Goal: Task Accomplishment & Management: Manage account settings

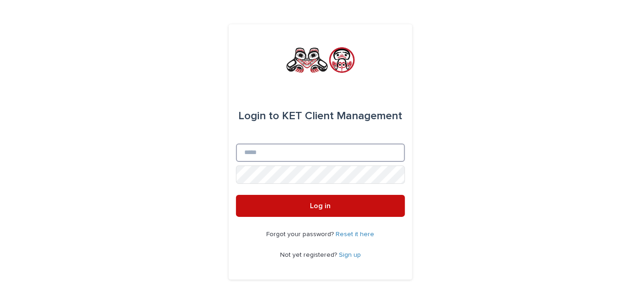
type input "**********"
click at [316, 203] on span "Log in" at bounding box center [320, 206] width 21 height 7
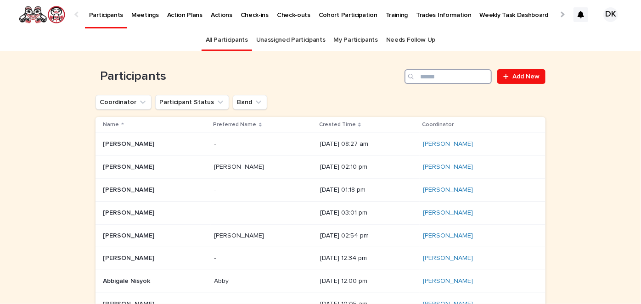
click at [443, 74] on input "Search" at bounding box center [448, 76] width 87 height 15
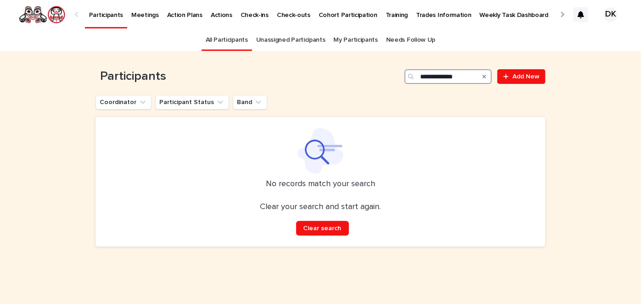
drag, startPoint x: 466, startPoint y: 80, endPoint x: 440, endPoint y: 77, distance: 25.5
click at [440, 77] on input "**********" at bounding box center [448, 76] width 87 height 15
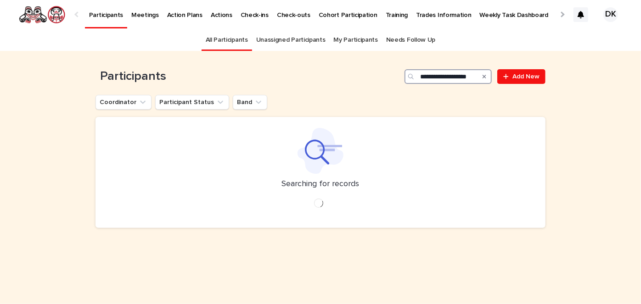
scroll to position [0, 2]
type input "**********"
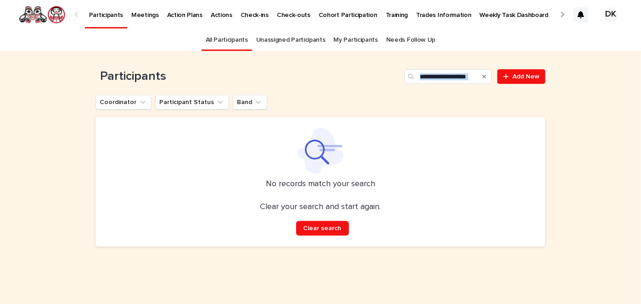
drag, startPoint x: 480, startPoint y: 75, endPoint x: 409, endPoint y: 90, distance: 72.8
click at [409, 90] on div "**********" at bounding box center [321, 73] width 450 height 44
click at [484, 74] on icon "Search" at bounding box center [485, 77] width 4 height 6
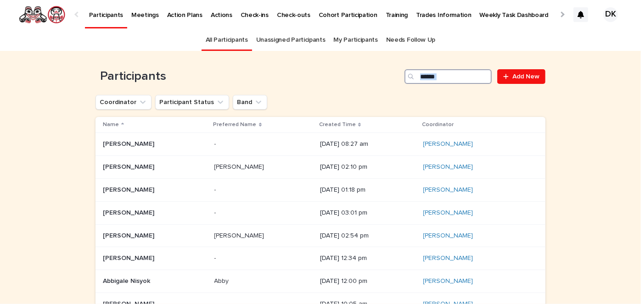
click at [484, 74] on input "Search" at bounding box center [448, 76] width 87 height 15
click at [456, 82] on input "Search" at bounding box center [448, 76] width 87 height 15
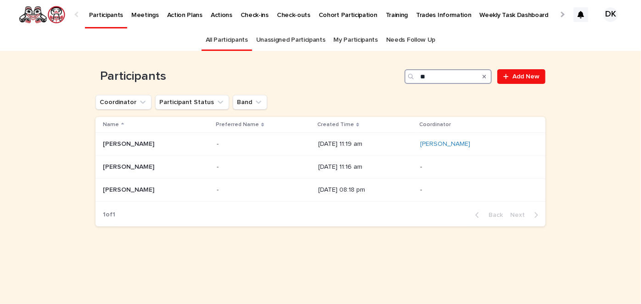
type input "*"
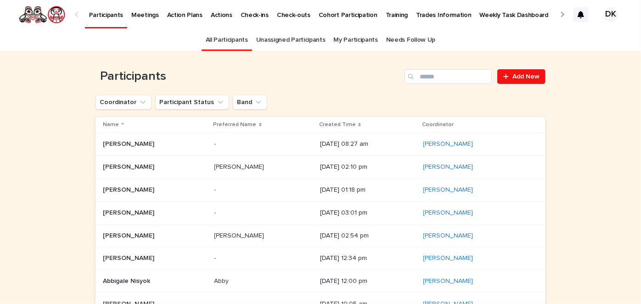
click at [480, 13] on p "Weekly Task Dashboard" at bounding box center [514, 9] width 69 height 19
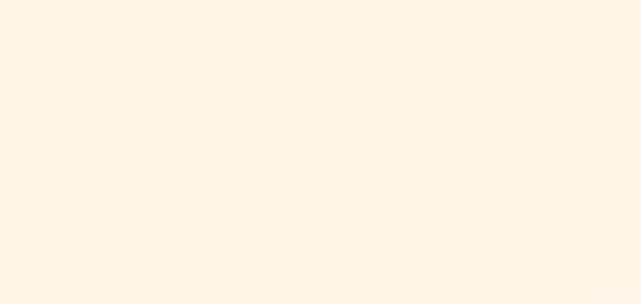
scroll to position [463, 0]
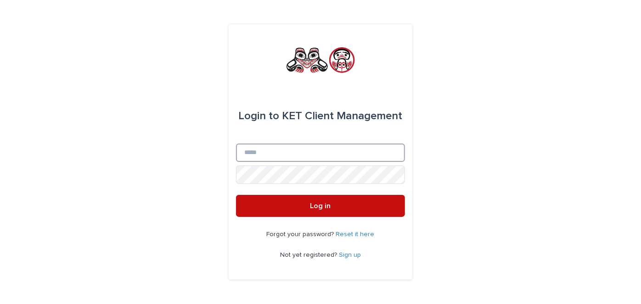
type input "**********"
click at [316, 208] on span "Log in" at bounding box center [320, 206] width 21 height 7
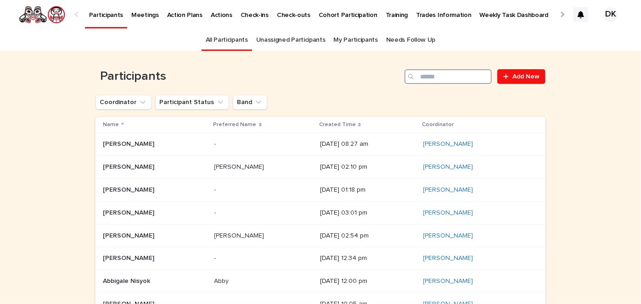
click at [427, 74] on input "Search" at bounding box center [448, 76] width 87 height 15
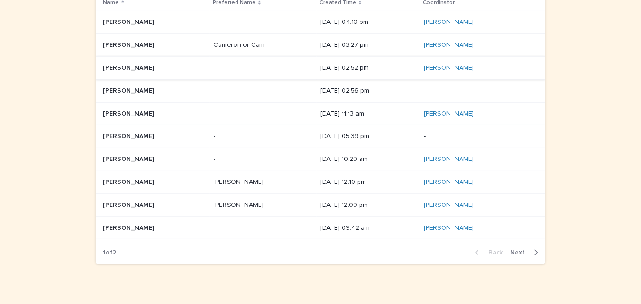
scroll to position [122, 0]
type input "******"
click at [108, 206] on p "Robert Clifford Lincoln" at bounding box center [129, 205] width 53 height 10
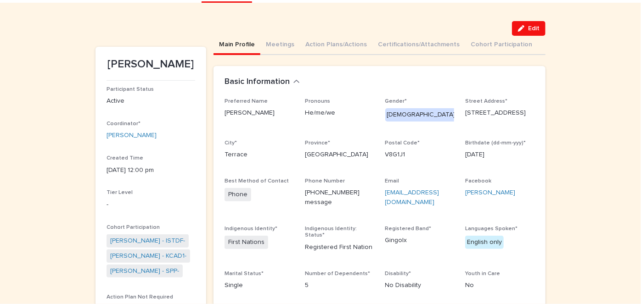
scroll to position [49, 0]
drag, startPoint x: 403, startPoint y: 198, endPoint x: 378, endPoint y: 190, distance: 26.1
click at [378, 190] on div "Preferred Name Robert Pronouns He/me/we Gender* Male Street Address* 5130 Agar …" at bounding box center [380, 197] width 310 height 200
copy link "robertlublincoln@gmail.com"
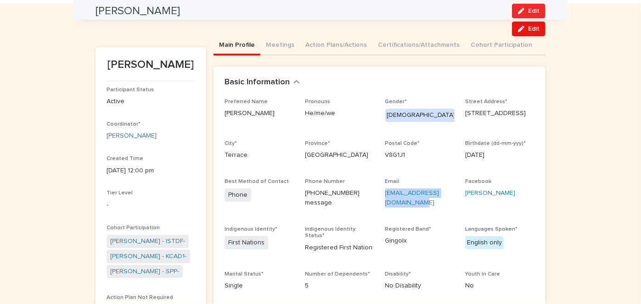
scroll to position [0, 0]
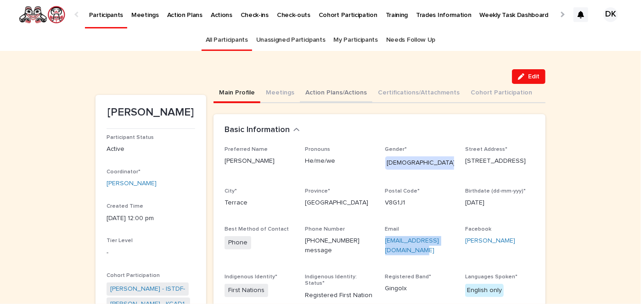
click at [310, 91] on button "Action Plans/Actions" at bounding box center [336, 93] width 73 height 19
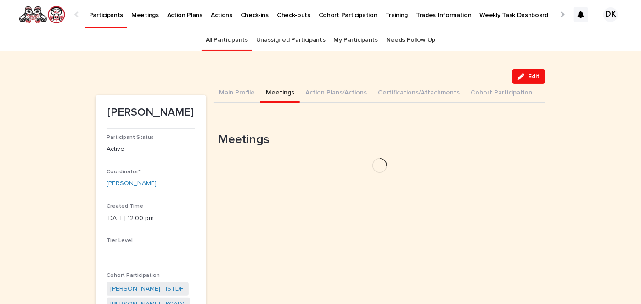
click at [267, 89] on button "Meetings" at bounding box center [279, 93] width 39 height 19
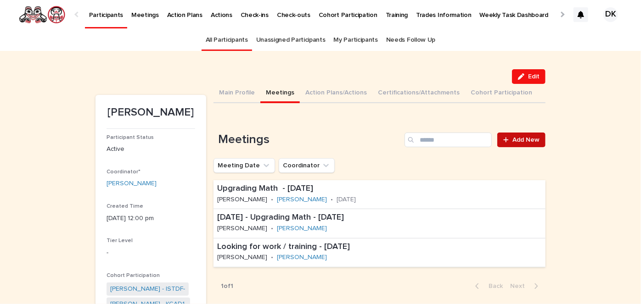
drag, startPoint x: 526, startPoint y: 141, endPoint x: 539, endPoint y: 136, distance: 13.1
drag, startPoint x: 539, startPoint y: 136, endPoint x: 618, endPoint y: 197, distance: 99.7
click at [508, 139] on div at bounding box center [507, 140] width 9 height 6
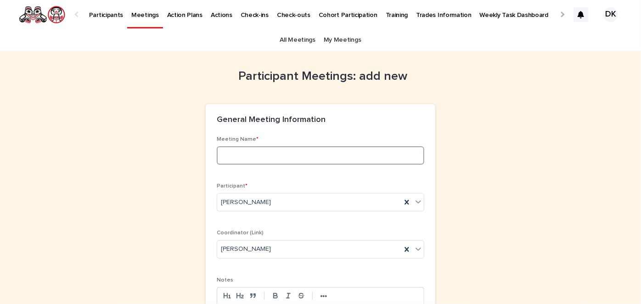
click at [219, 157] on input at bounding box center [321, 155] width 208 height 18
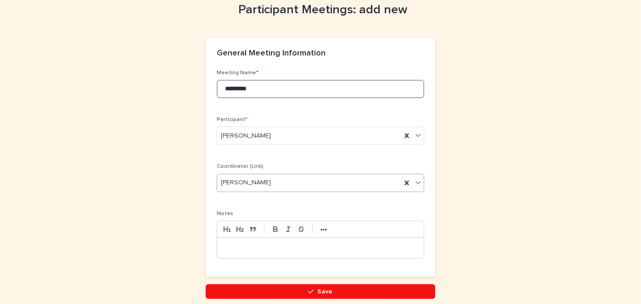
type input "*********"
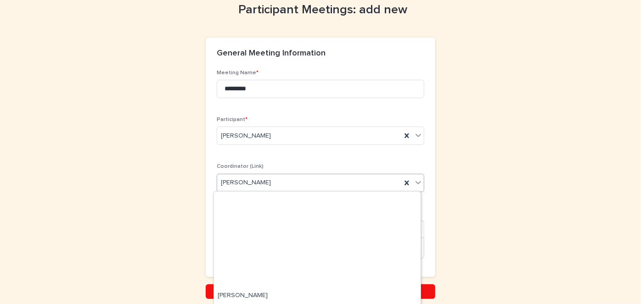
click at [414, 181] on icon at bounding box center [418, 182] width 9 height 9
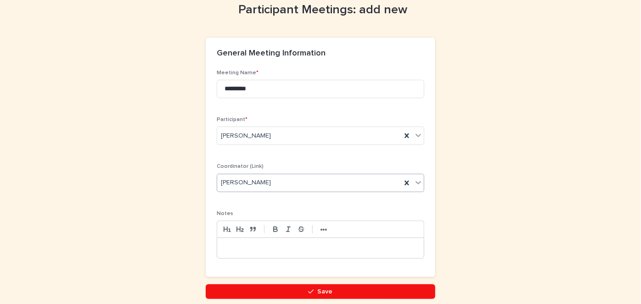
drag, startPoint x: 271, startPoint y: 179, endPoint x: 213, endPoint y: 176, distance: 57.9
click at [217, 176] on div "[PERSON_NAME]" at bounding box center [321, 183] width 208 height 18
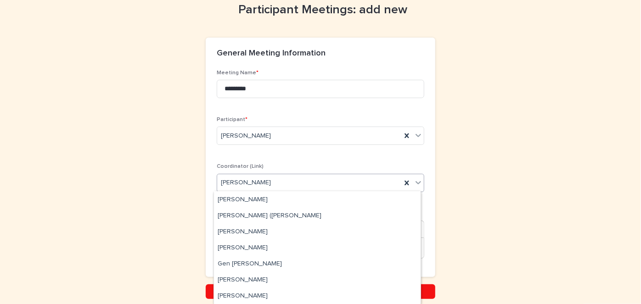
click at [415, 181] on icon at bounding box center [418, 182] width 9 height 9
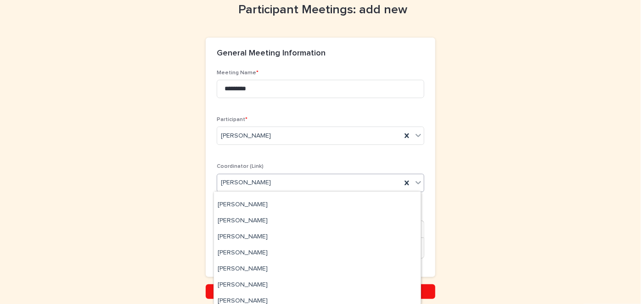
scroll to position [236, 0]
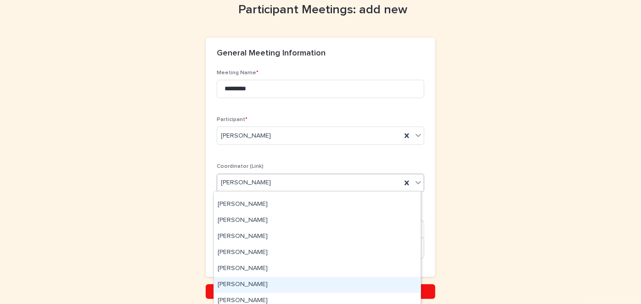
click at [226, 281] on div "[PERSON_NAME]" at bounding box center [317, 285] width 207 height 16
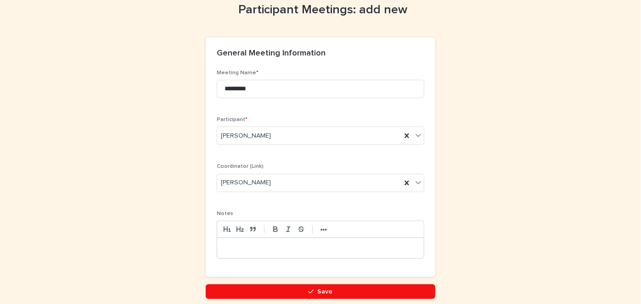
click at [217, 243] on div at bounding box center [320, 248] width 207 height 20
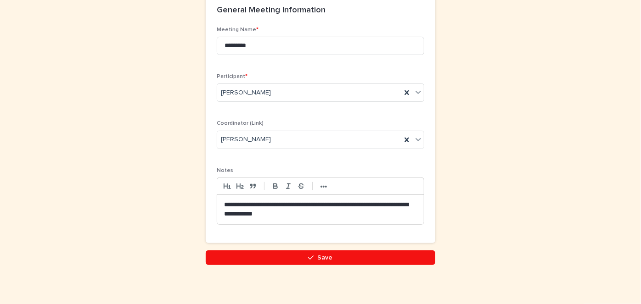
scroll to position [110, 0]
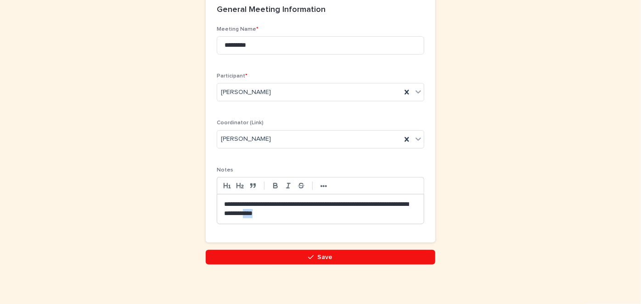
drag, startPoint x: 274, startPoint y: 213, endPoint x: 289, endPoint y: 213, distance: 14.7
click at [289, 213] on p "**********" at bounding box center [320, 209] width 193 height 18
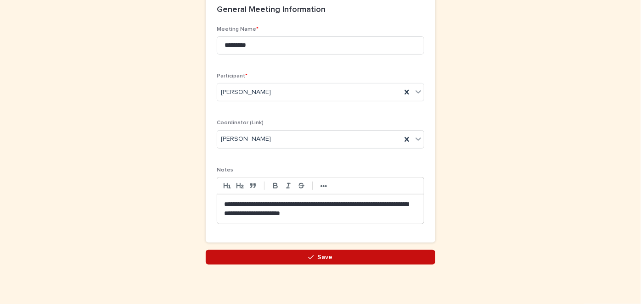
click at [318, 258] on span "Save" at bounding box center [325, 257] width 15 height 6
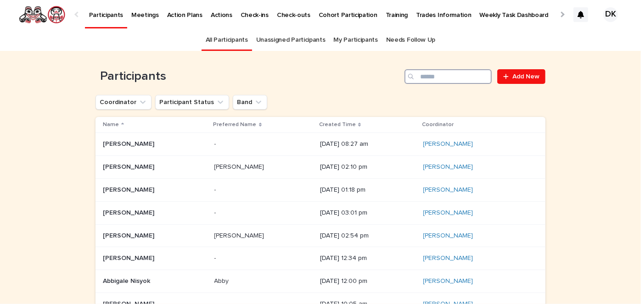
click at [431, 74] on input "Search" at bounding box center [448, 76] width 87 height 15
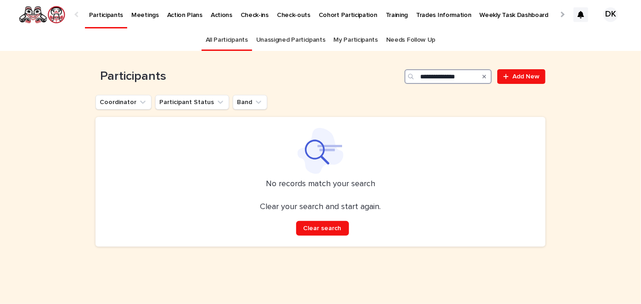
drag, startPoint x: 437, startPoint y: 76, endPoint x: 398, endPoint y: 76, distance: 39.0
click at [398, 76] on div "**********" at bounding box center [321, 76] width 450 height 15
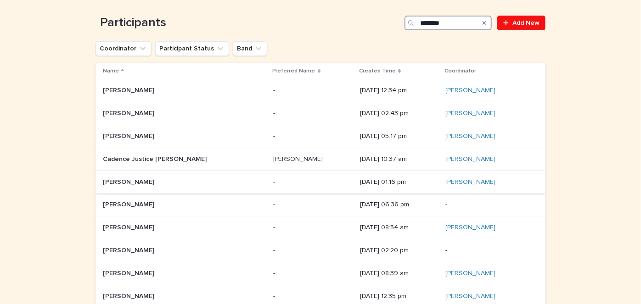
scroll to position [87, 0]
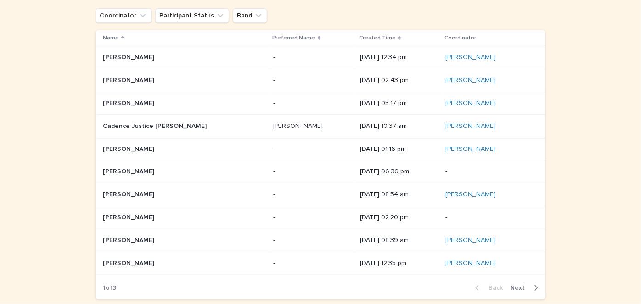
type input "********"
click at [111, 123] on p "Cadence Justice Peachey" at bounding box center [156, 126] width 106 height 10
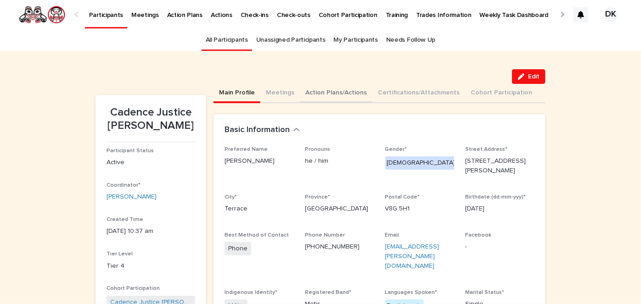
click at [307, 90] on button "Action Plans/Actions" at bounding box center [336, 93] width 73 height 19
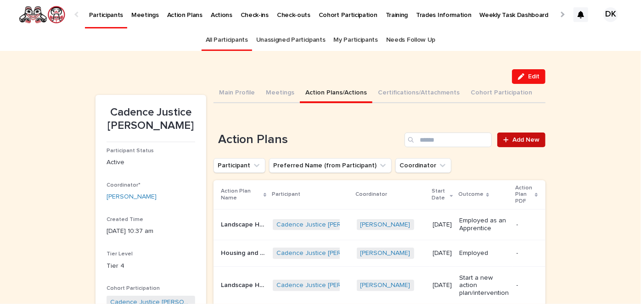
click at [524, 141] on span "Add New" at bounding box center [525, 140] width 27 height 6
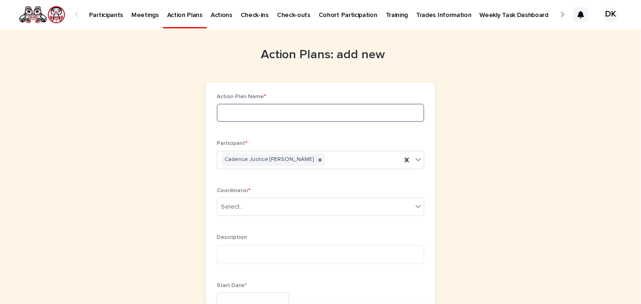
click at [222, 113] on input at bounding box center [321, 113] width 208 height 18
type input "*"
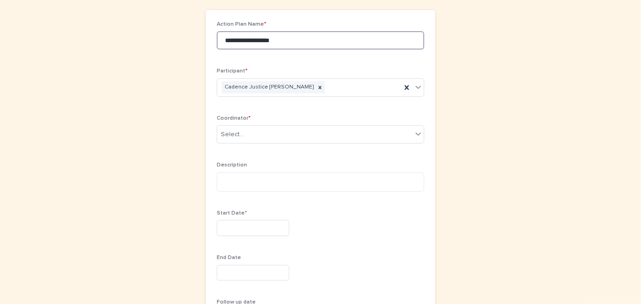
scroll to position [73, 0]
type input "**********"
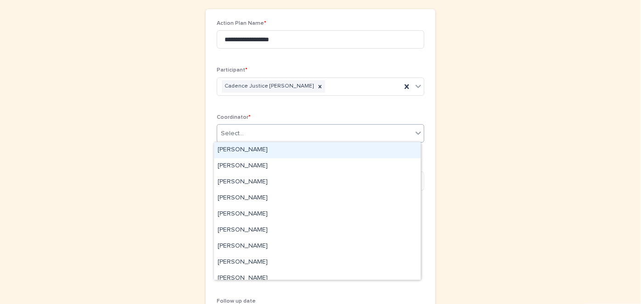
click at [416, 134] on icon at bounding box center [419, 133] width 6 height 3
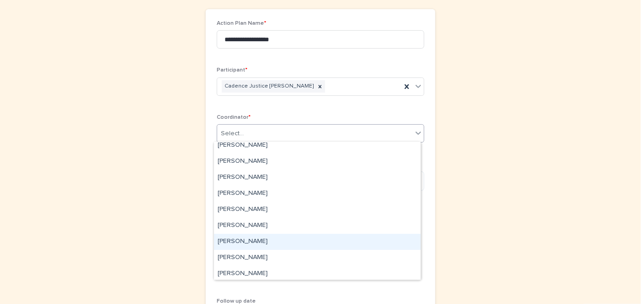
scroll to position [39, 0]
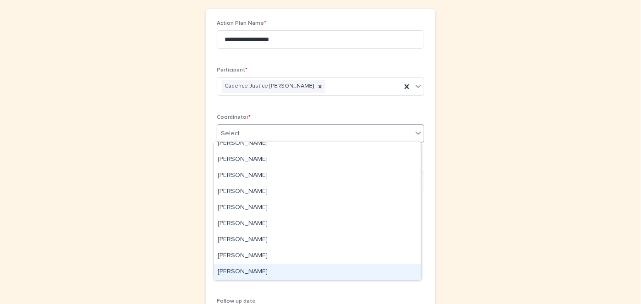
click at [223, 271] on div "[PERSON_NAME]" at bounding box center [317, 273] width 207 height 16
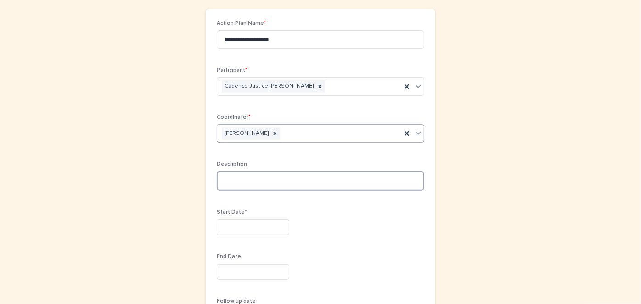
click at [223, 176] on textarea at bounding box center [321, 181] width 208 height 19
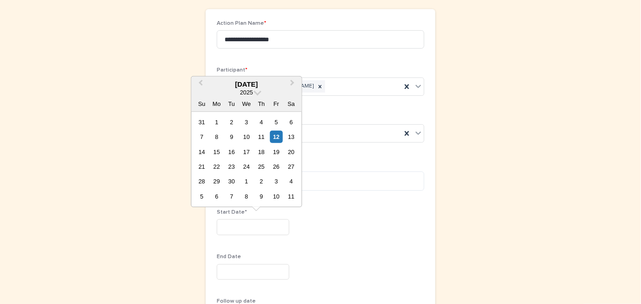
click at [217, 227] on input "text" at bounding box center [253, 228] width 73 height 16
click at [201, 84] on span "Previous Month" at bounding box center [201, 84] width 0 height 12
click at [217, 134] on div "7" at bounding box center [216, 137] width 12 height 12
type input "********"
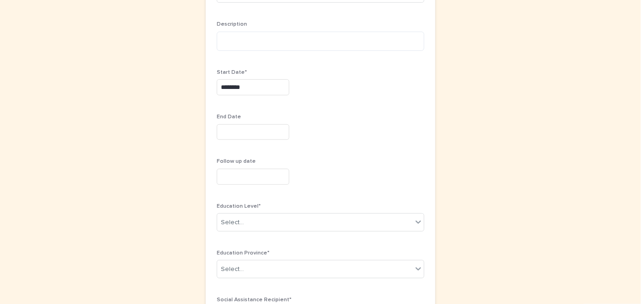
scroll to position [214, 0]
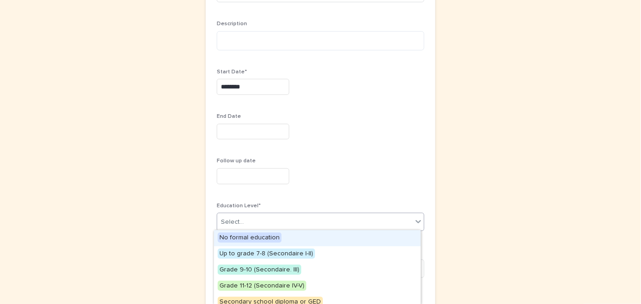
click at [415, 220] on icon at bounding box center [418, 221] width 9 height 9
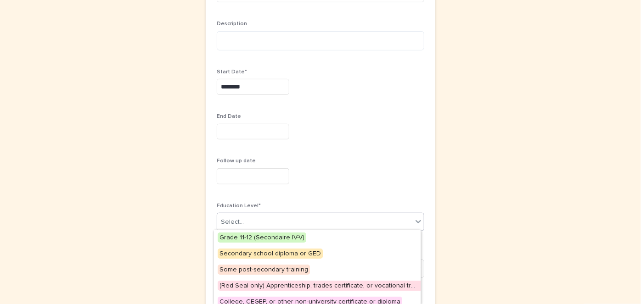
scroll to position [50, 0]
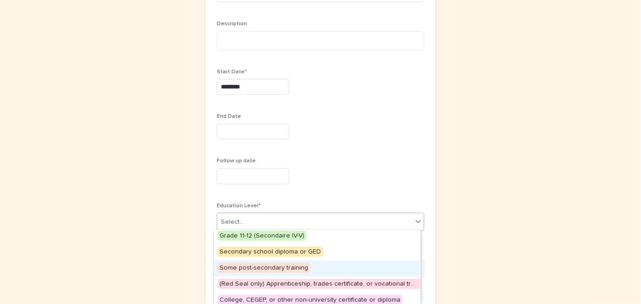
click at [269, 266] on span "Some post-secondary training" at bounding box center [264, 268] width 92 height 10
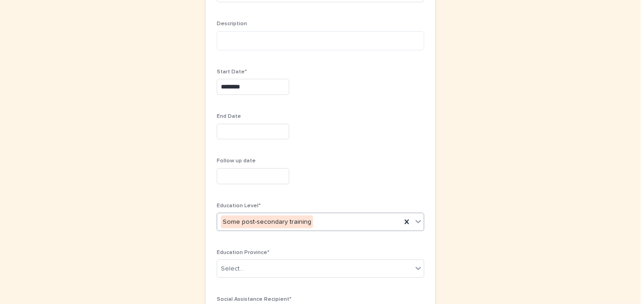
click at [222, 128] on input "text" at bounding box center [253, 132] width 73 height 16
click at [355, 139] on div at bounding box center [321, 132] width 208 height 16
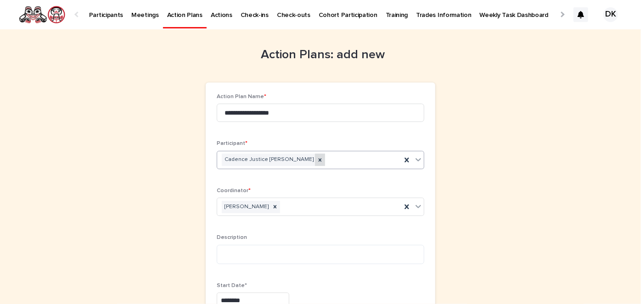
click at [317, 159] on icon at bounding box center [320, 160] width 6 height 6
drag, startPoint x: 287, startPoint y: 108, endPoint x: 180, endPoint y: 111, distance: 106.6
click at [272, 207] on icon at bounding box center [275, 207] width 6 height 6
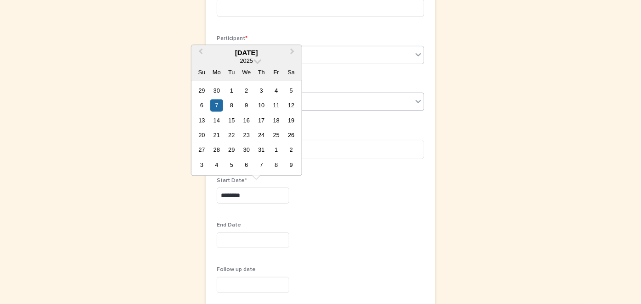
drag, startPoint x: 253, startPoint y: 201, endPoint x: 186, endPoint y: 194, distance: 66.5
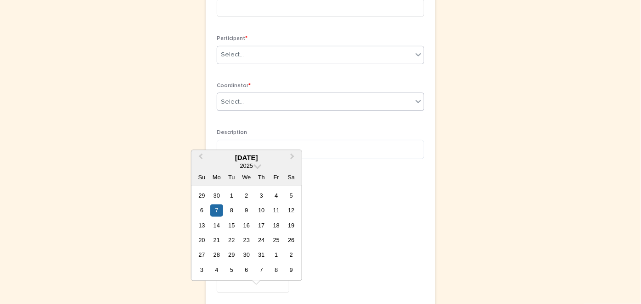
scroll to position [0, 0]
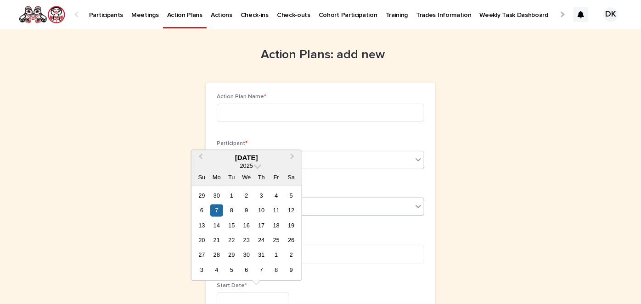
type input "********"
click at [94, 16] on p "Participants" at bounding box center [106, 9] width 34 height 19
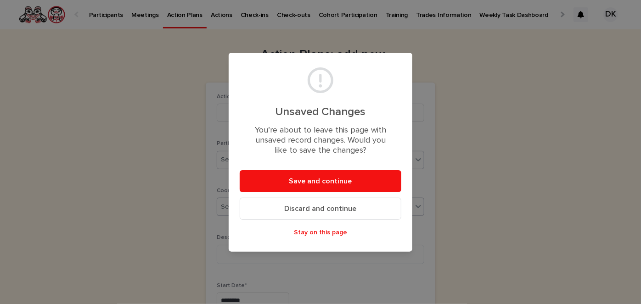
click at [310, 208] on span "Discard and continue" at bounding box center [321, 208] width 72 height 7
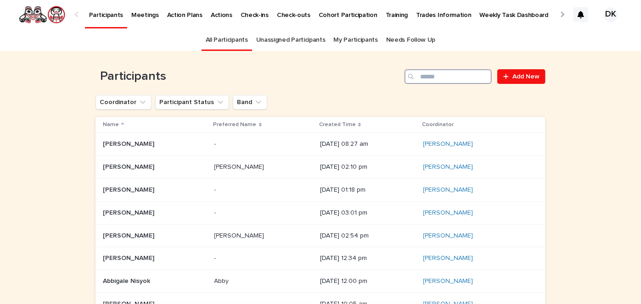
click at [459, 79] on input "Search" at bounding box center [448, 76] width 87 height 15
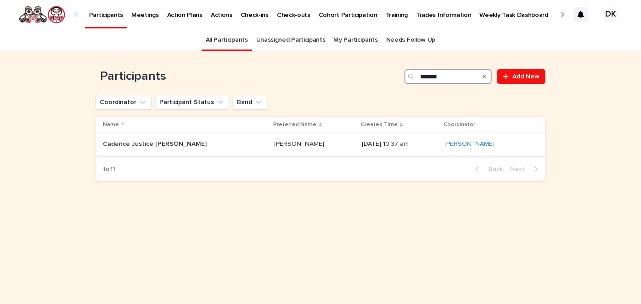
type input "*******"
click at [115, 143] on p "Cadence Justice Peachey" at bounding box center [156, 144] width 106 height 10
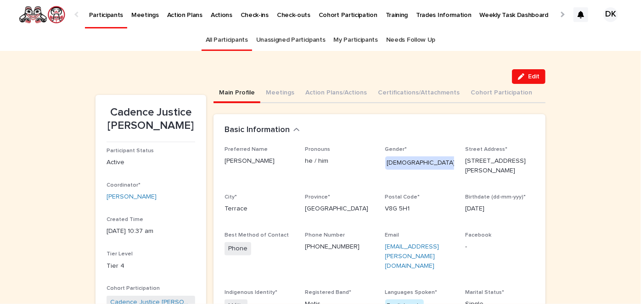
scroll to position [29, 0]
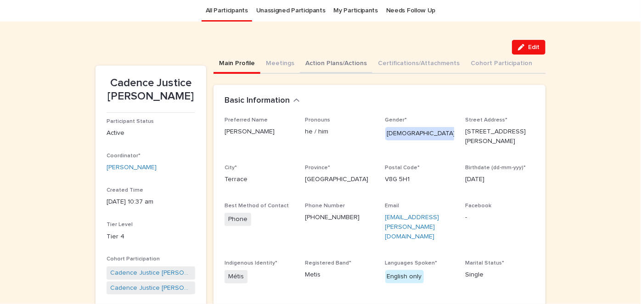
click at [314, 62] on button "Action Plans/Actions" at bounding box center [336, 64] width 73 height 19
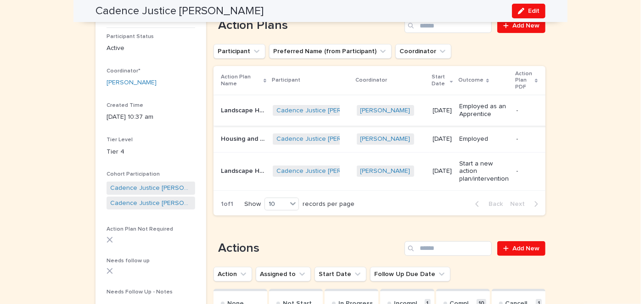
scroll to position [114, 0]
click at [346, 191] on div "Action Plan Name Participant Coordinator Start Date Outcome Action Plan PDF Lan…" at bounding box center [380, 130] width 332 height 127
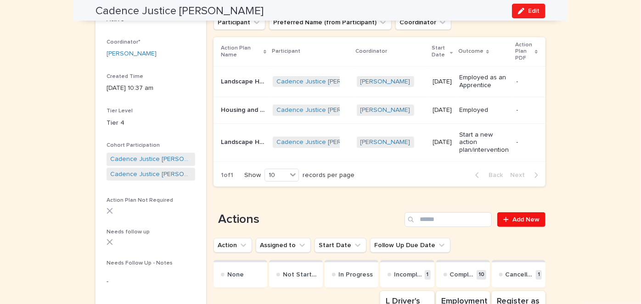
scroll to position [0, 0]
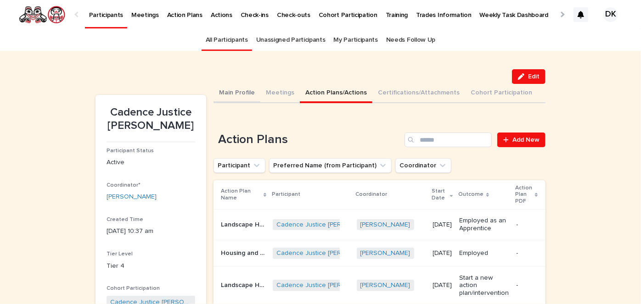
click at [239, 91] on button "Main Profile" at bounding box center [237, 93] width 47 height 19
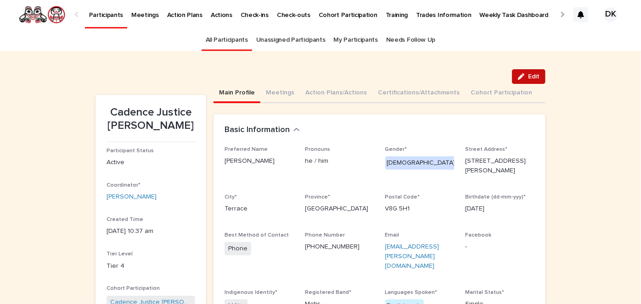
click at [528, 78] on span "Edit" at bounding box center [533, 76] width 11 height 6
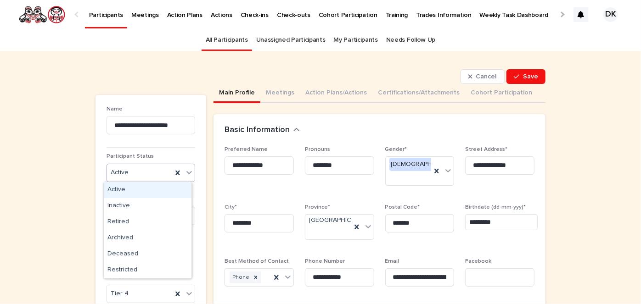
click at [186, 172] on icon at bounding box center [189, 172] width 9 height 9
click at [115, 206] on div "Inactive" at bounding box center [148, 206] width 88 height 16
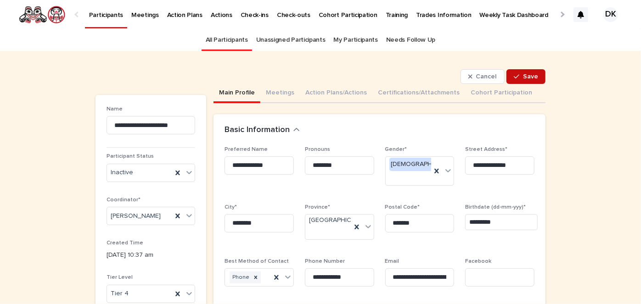
click at [526, 75] on span "Save" at bounding box center [530, 76] width 15 height 6
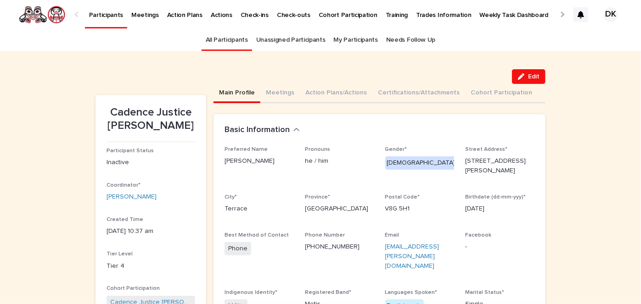
click at [480, 16] on p "Weekly Task Dashboard" at bounding box center [514, 9] width 69 height 19
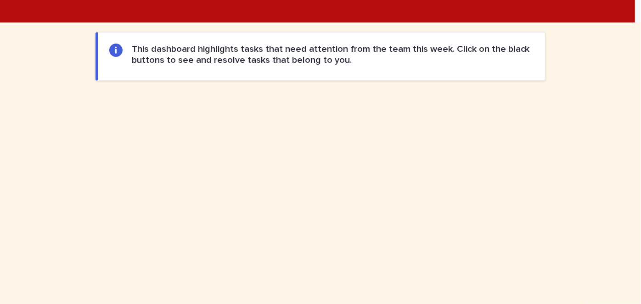
scroll to position [463, 0]
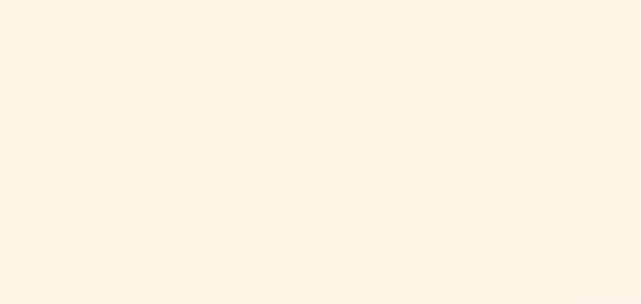
click at [560, 73] on div "Loading... Saving… Loading... Saving… Loading... Saving… Loading... Saving… Loa…" at bounding box center [320, 127] width 641 height 938
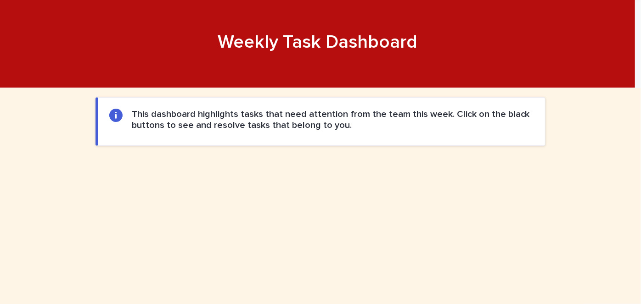
scroll to position [0, 0]
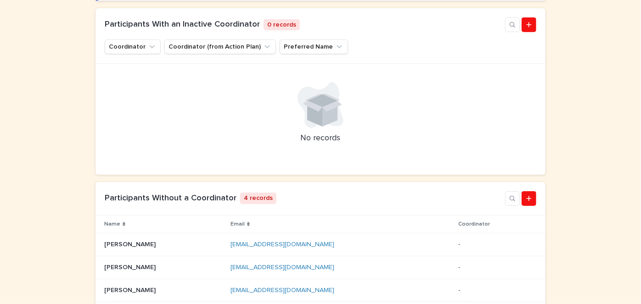
scroll to position [250, 0]
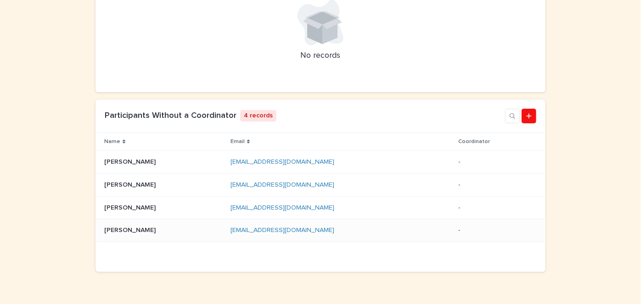
click at [114, 229] on p "[PERSON_NAME]" at bounding box center [130, 230] width 53 height 10
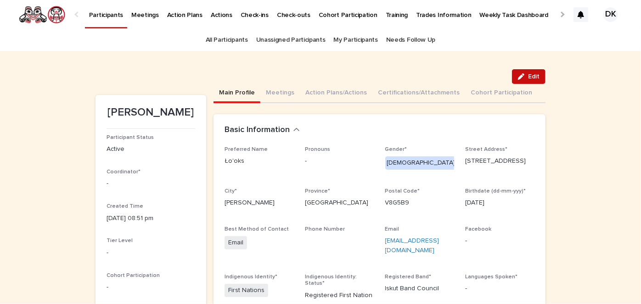
click at [533, 75] on span "Edit" at bounding box center [533, 76] width 11 height 6
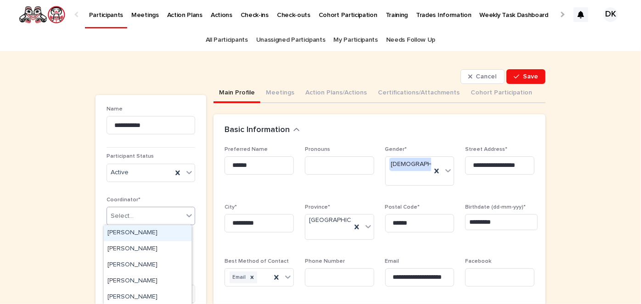
click at [186, 216] on icon at bounding box center [189, 215] width 6 height 3
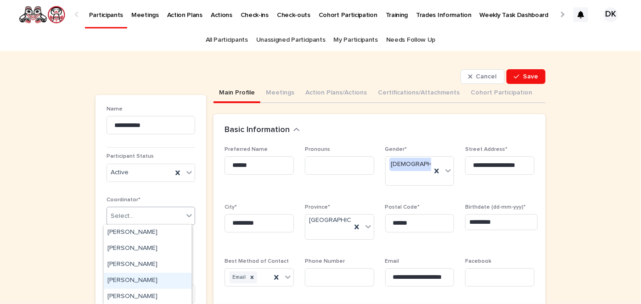
scroll to position [80, 0]
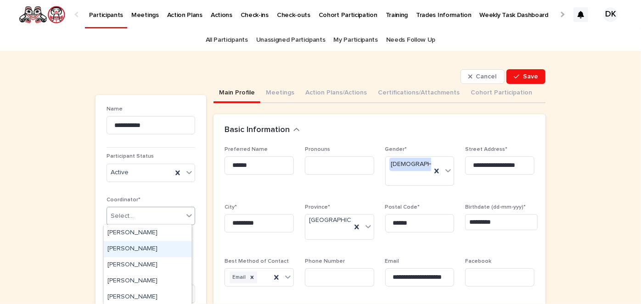
click at [118, 249] on div "[PERSON_NAME]" at bounding box center [148, 250] width 88 height 16
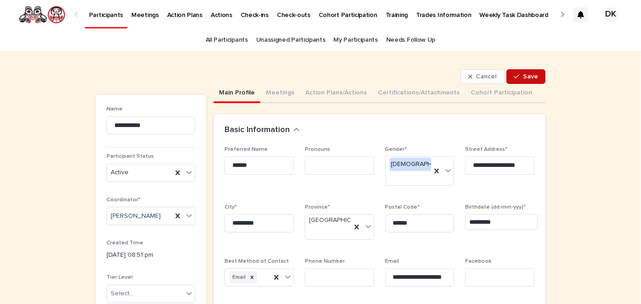
click at [528, 76] on span "Save" at bounding box center [530, 76] width 15 height 6
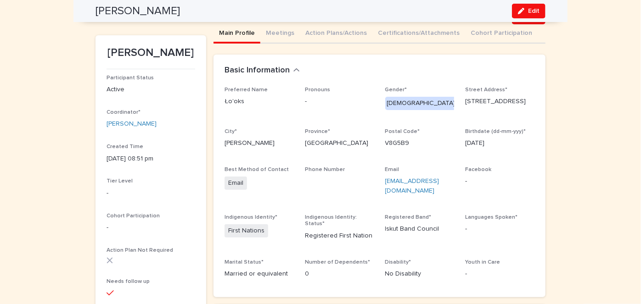
scroll to position [0, 0]
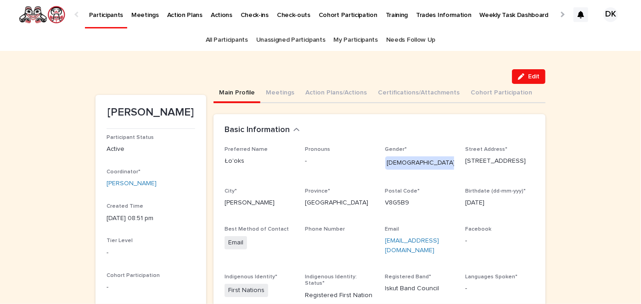
click at [480, 11] on p "Weekly Task Dashboard" at bounding box center [514, 9] width 69 height 19
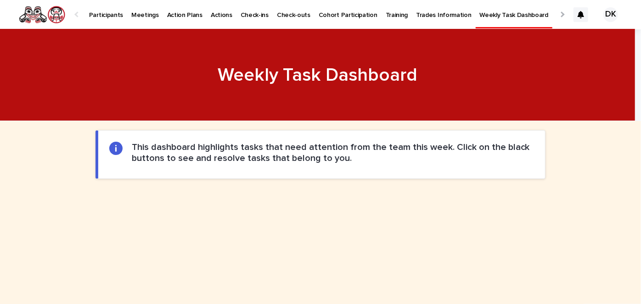
click at [95, 14] on p "Participants" at bounding box center [106, 9] width 34 height 19
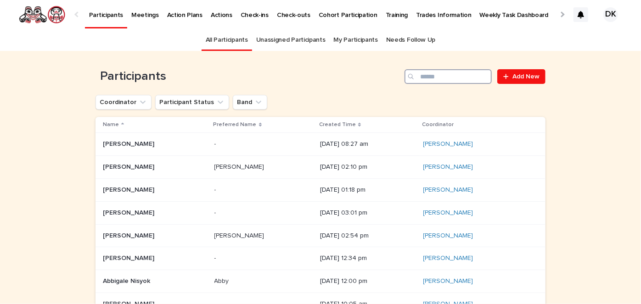
click at [441, 77] on input "Search" at bounding box center [448, 76] width 87 height 15
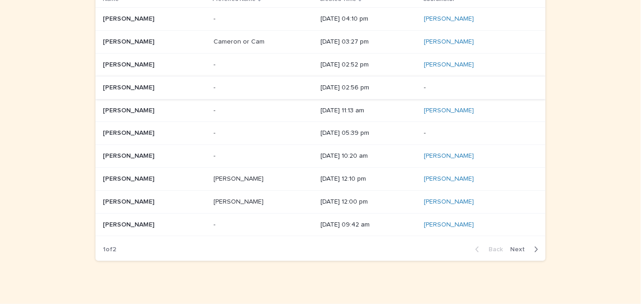
scroll to position [126, 0]
type input "******"
click at [108, 198] on p "[PERSON_NAME]" at bounding box center [129, 201] width 53 height 10
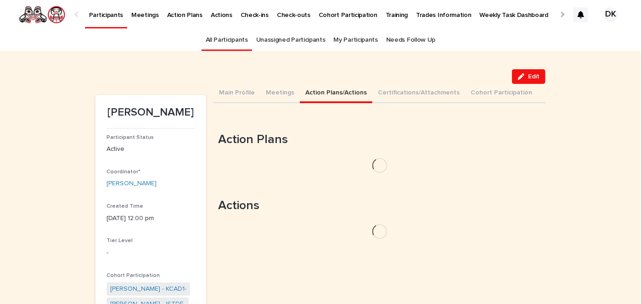
click at [320, 93] on button "Action Plans/Actions" at bounding box center [336, 93] width 73 height 19
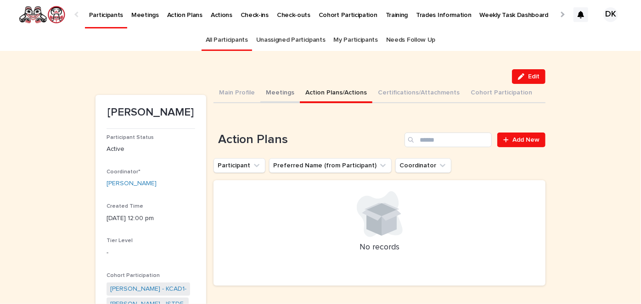
click at [278, 90] on button "Meetings" at bounding box center [279, 93] width 39 height 19
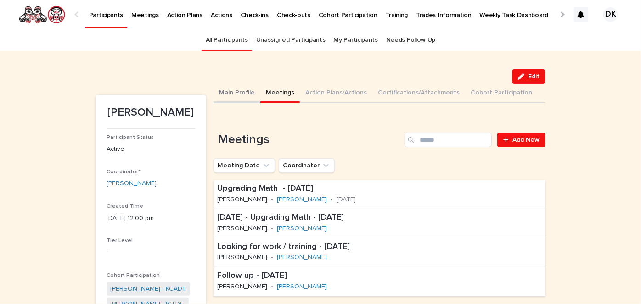
click at [226, 90] on button "Main Profile" at bounding box center [237, 93] width 47 height 19
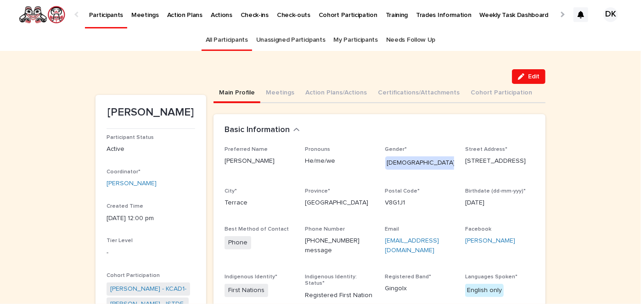
click at [106, 16] on p "Participants" at bounding box center [106, 9] width 34 height 19
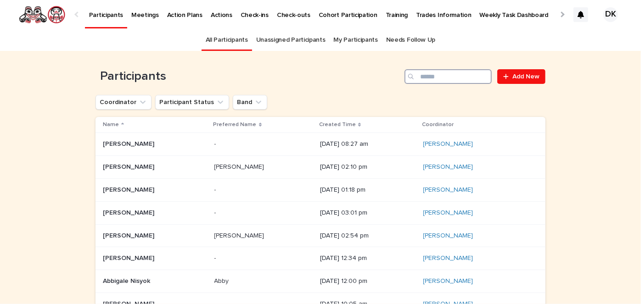
click at [449, 72] on input "Search" at bounding box center [448, 76] width 87 height 15
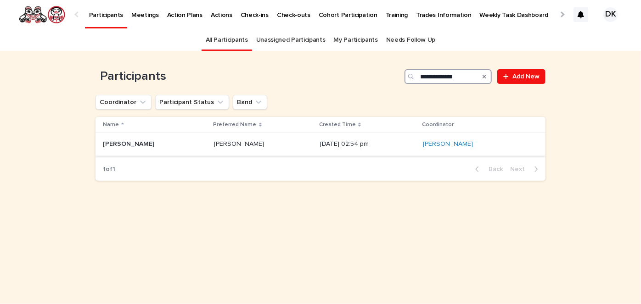
type input "**********"
click at [107, 142] on p "Aaron Morrison" at bounding box center [129, 144] width 53 height 10
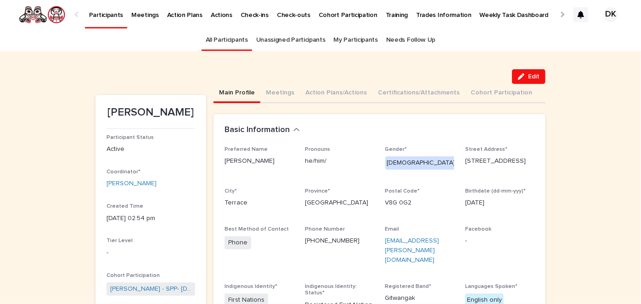
scroll to position [8, 0]
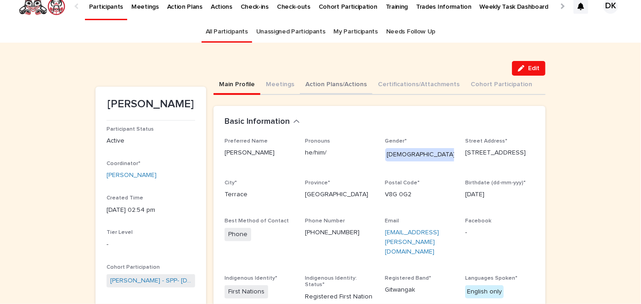
click at [310, 79] on button "Action Plans/Actions" at bounding box center [336, 85] width 73 height 19
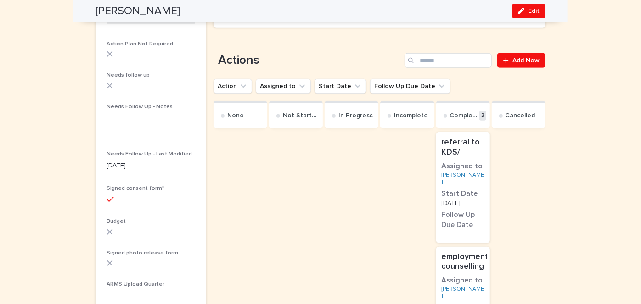
scroll to position [270, 0]
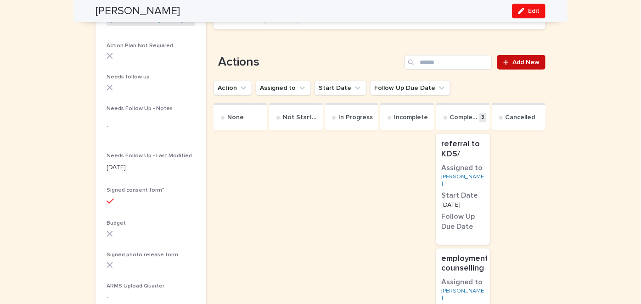
click at [520, 59] on span "Add New" at bounding box center [525, 62] width 27 height 6
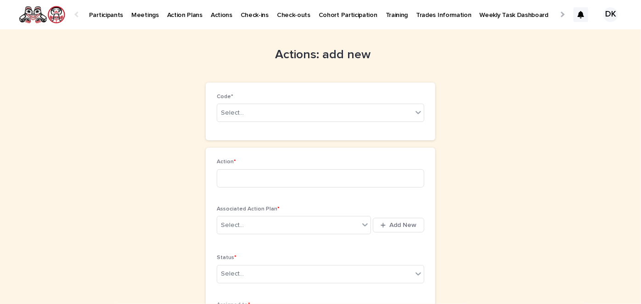
drag, startPoint x: 130, startPoint y: 106, endPoint x: 135, endPoint y: 108, distance: 4.7
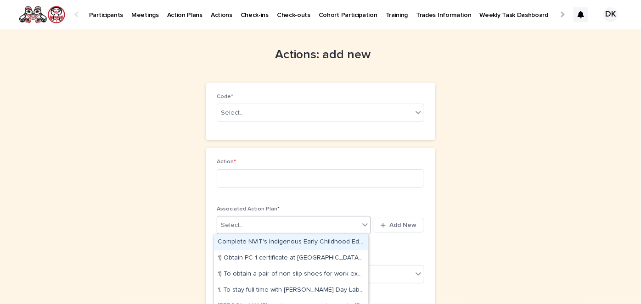
click at [362, 224] on icon at bounding box center [364, 224] width 9 height 9
type input "*****"
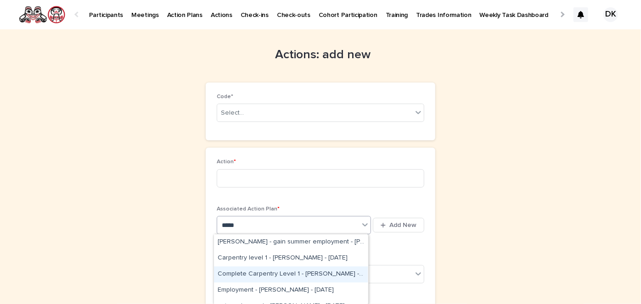
click at [291, 273] on div "Complete Carpentry Level 1 - Aaron Morrison - Sep 11th, 2025" at bounding box center [291, 275] width 154 height 16
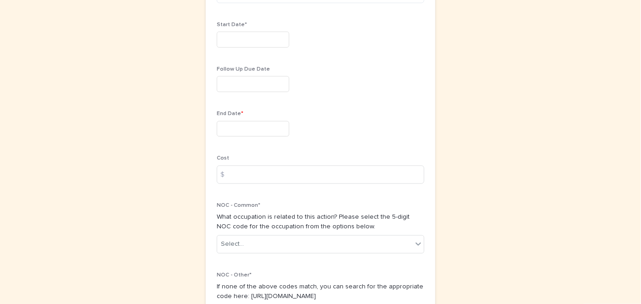
scroll to position [493, 0]
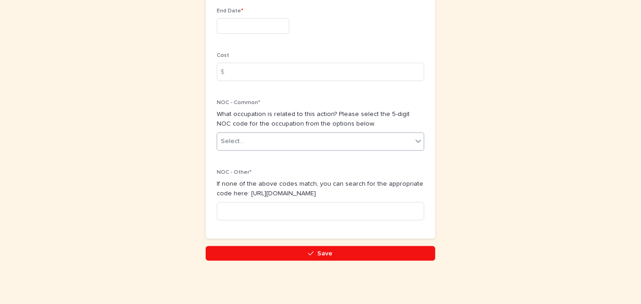
click at [416, 140] on icon at bounding box center [419, 141] width 6 height 3
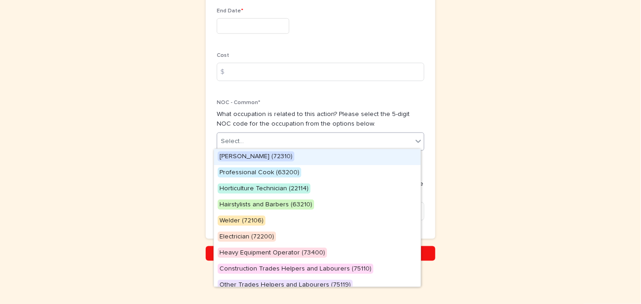
click at [226, 155] on span "Carpenter (72310)" at bounding box center [256, 157] width 77 height 10
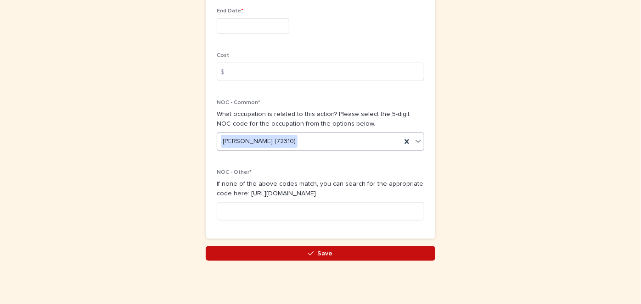
click at [321, 252] on span "Save" at bounding box center [325, 254] width 15 height 6
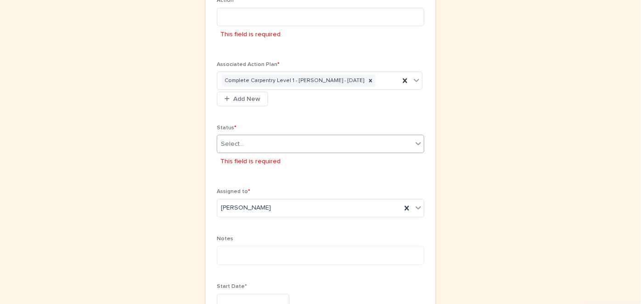
scroll to position [162, 0]
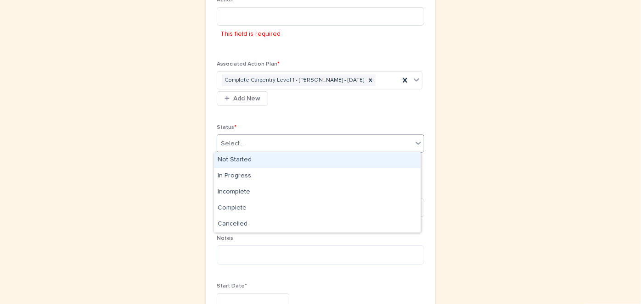
click at [415, 139] on icon at bounding box center [418, 143] width 9 height 9
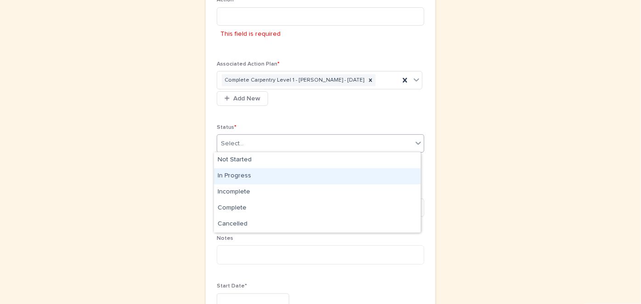
click at [237, 176] on div "In Progress" at bounding box center [317, 177] width 207 height 16
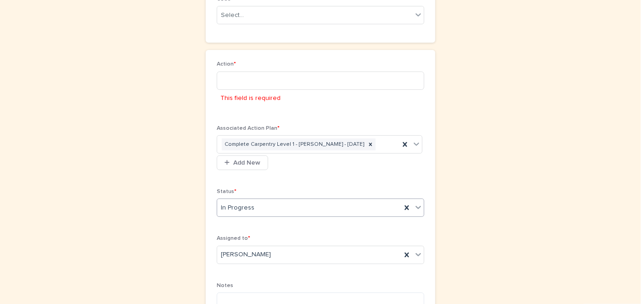
scroll to position [94, 0]
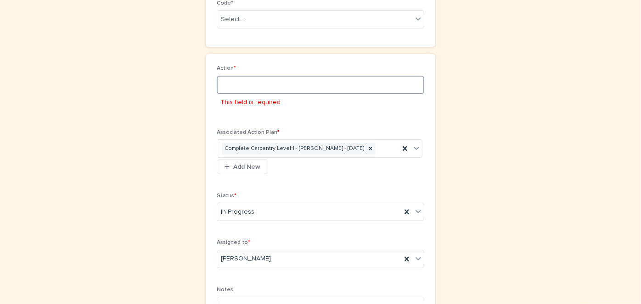
click at [221, 84] on input at bounding box center [321, 85] width 208 height 18
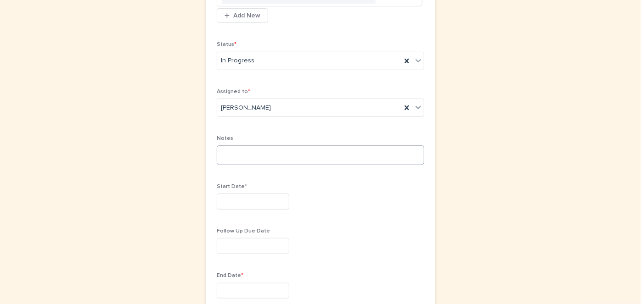
scroll to position [229, 0]
type input "**********"
click at [217, 147] on textarea at bounding box center [321, 154] width 208 height 19
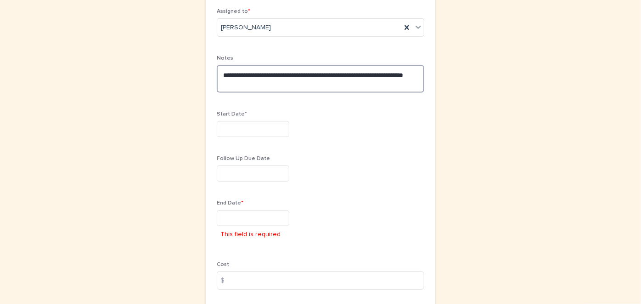
scroll to position [312, 0]
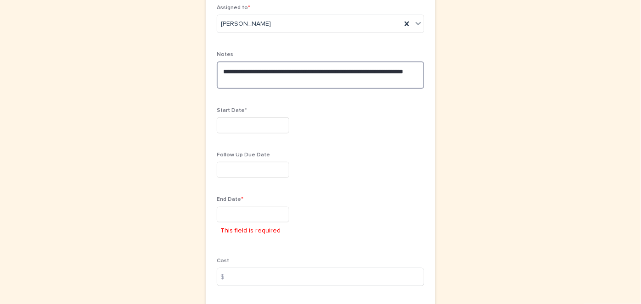
type textarea "**********"
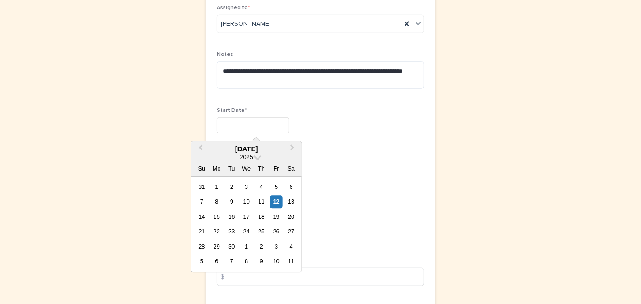
click at [217, 127] on input "text" at bounding box center [253, 126] width 73 height 16
click at [247, 201] on div "10" at bounding box center [246, 202] width 12 height 12
type input "*********"
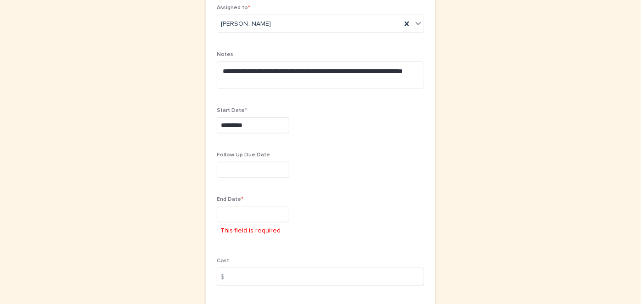
scroll to position [333, 0]
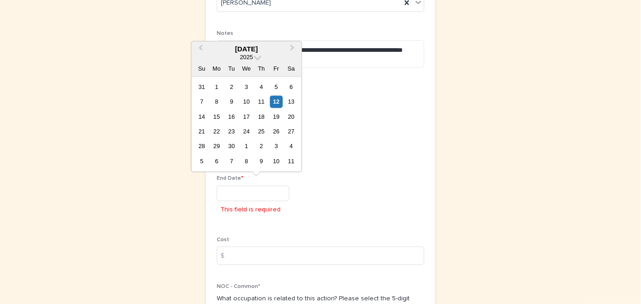
click at [219, 191] on input "text" at bounding box center [253, 194] width 73 height 16
click at [278, 115] on div "19" at bounding box center [276, 117] width 12 height 12
type input "*********"
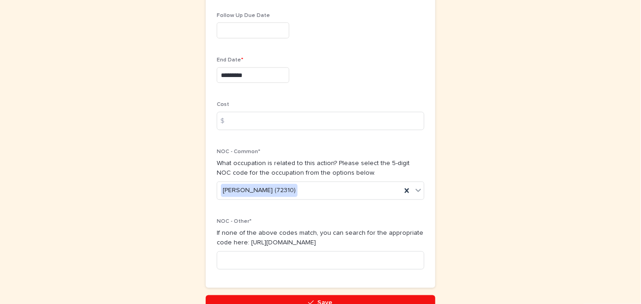
scroll to position [456, 0]
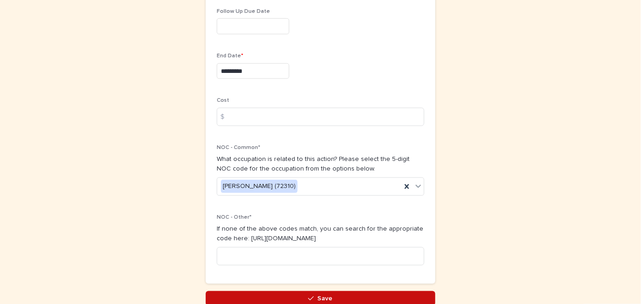
click at [329, 299] on button "Save" at bounding box center [321, 299] width 230 height 15
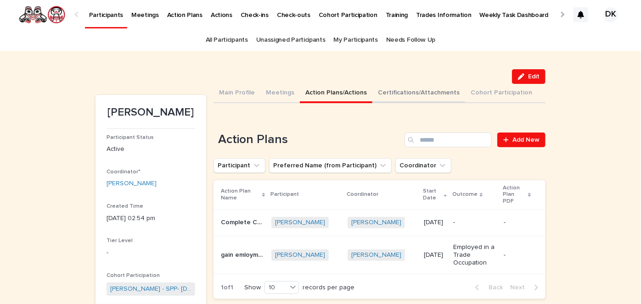
click at [391, 91] on button "Certifications/Attachments" at bounding box center [418, 93] width 93 height 19
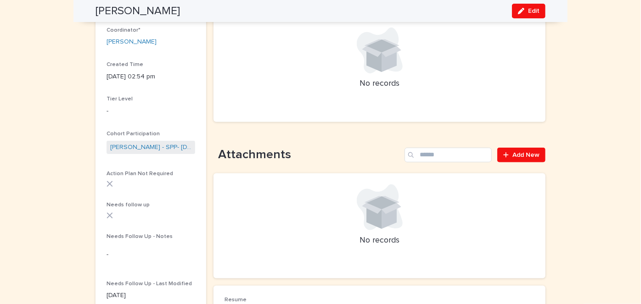
scroll to position [112, 0]
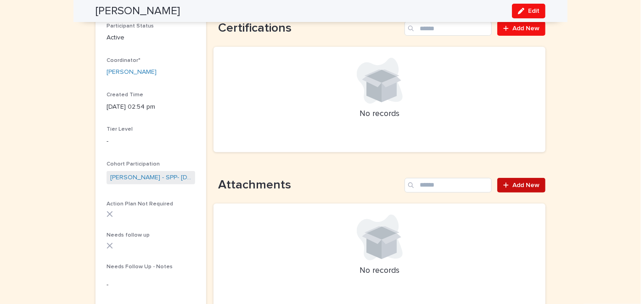
click at [524, 183] on span "Add New" at bounding box center [525, 185] width 27 height 6
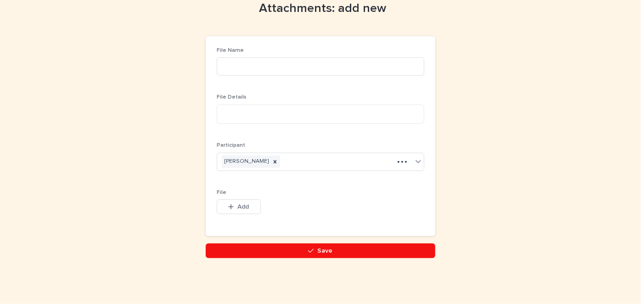
scroll to position [31, 0]
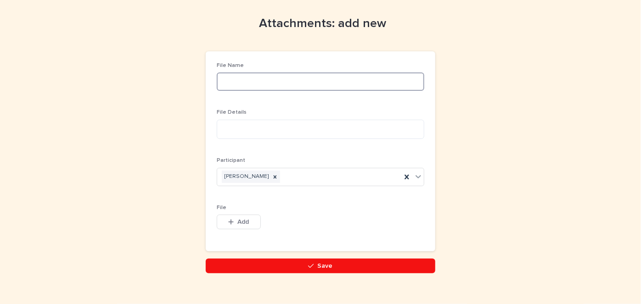
click at [232, 82] on input at bounding box center [321, 82] width 208 height 18
click at [253, 79] on input "**********" at bounding box center [321, 82] width 208 height 18
type input "**********"
click at [223, 130] on textarea at bounding box center [321, 129] width 208 height 19
type textarea "**********"
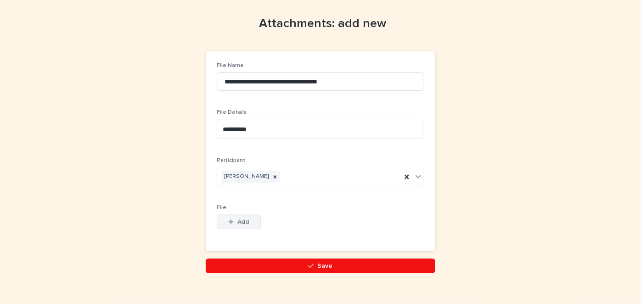
click at [237, 218] on button "Add" at bounding box center [239, 222] width 44 height 15
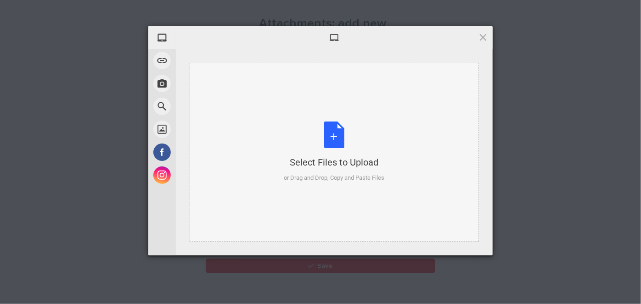
click at [332, 140] on div "Select Files to Upload or Drag and Drop, Copy and Paste Files" at bounding box center [334, 152] width 101 height 61
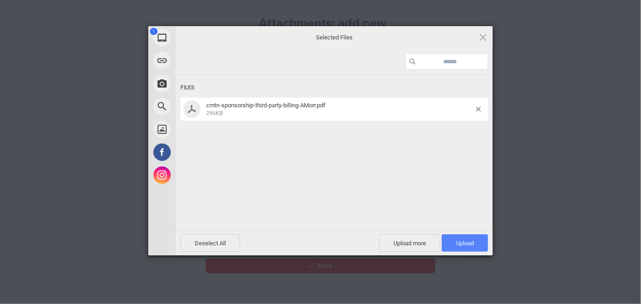
click at [468, 243] on span "Upload 1" at bounding box center [465, 243] width 18 height 7
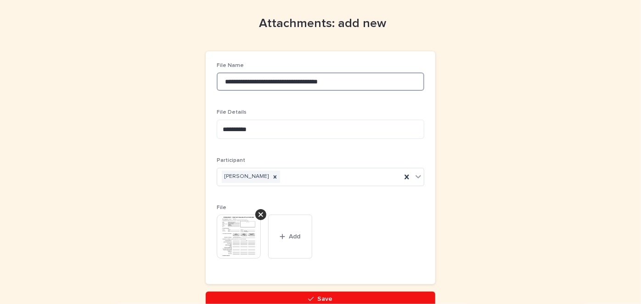
drag, startPoint x: 348, startPoint y: 80, endPoint x: 289, endPoint y: 75, distance: 59.0
click at [289, 75] on input "**********" at bounding box center [321, 82] width 208 height 18
drag, startPoint x: 346, startPoint y: 82, endPoint x: 286, endPoint y: 76, distance: 60.5
click at [286, 76] on input "**********" at bounding box center [321, 82] width 208 height 18
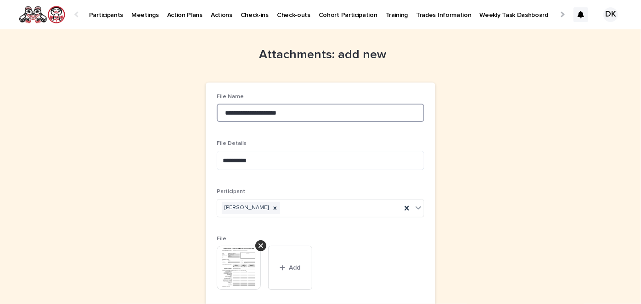
scroll to position [79, 0]
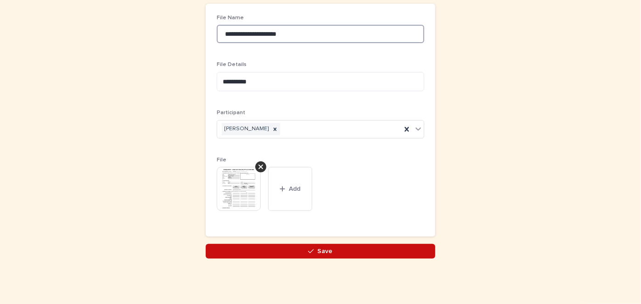
type input "**********"
click at [326, 251] on span "Save" at bounding box center [325, 251] width 15 height 6
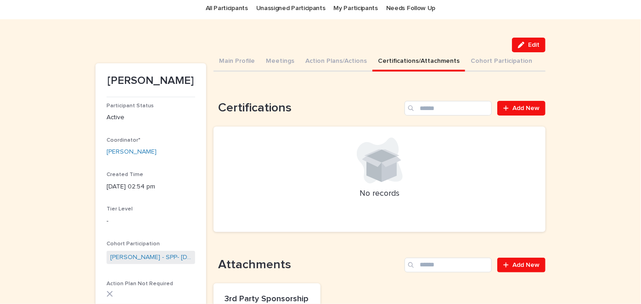
scroll to position [32, 0]
click at [217, 60] on button "Main Profile" at bounding box center [237, 61] width 47 height 19
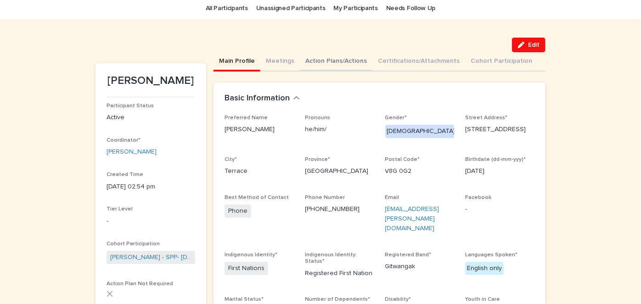
click at [325, 61] on button "Action Plans/Actions" at bounding box center [336, 61] width 73 height 19
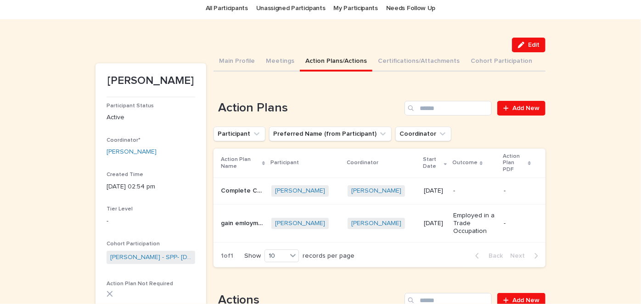
click at [238, 186] on p "Complete Carpentry Level 1" at bounding box center [243, 191] width 45 height 10
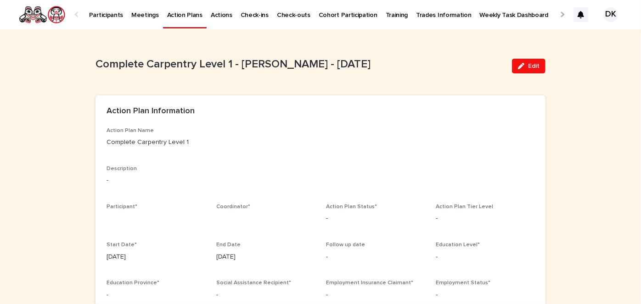
scroll to position [17, 0]
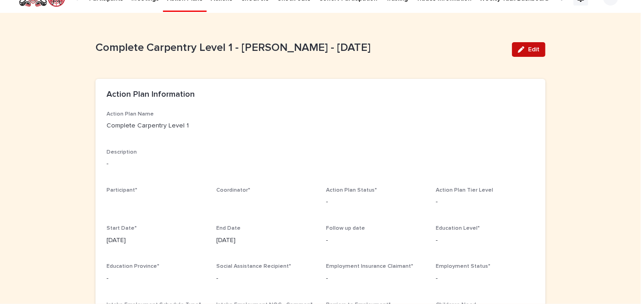
click at [531, 51] on span "Edit" at bounding box center [533, 49] width 11 height 6
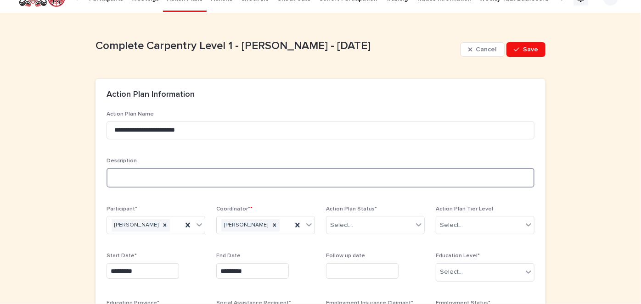
click at [107, 175] on textarea at bounding box center [321, 177] width 428 height 19
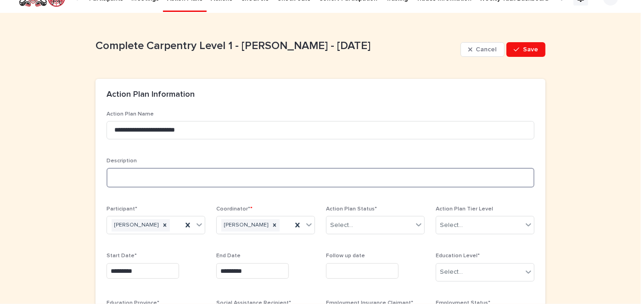
click at [107, 174] on textarea at bounding box center [321, 177] width 428 height 19
type textarea "**********"
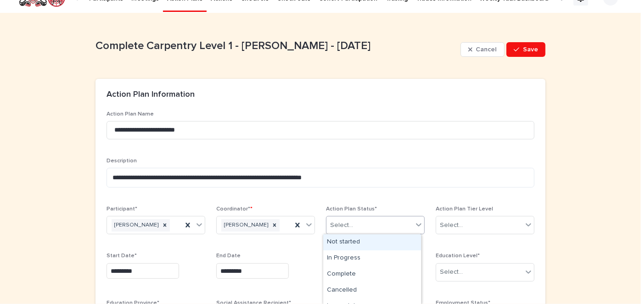
click at [416, 223] on icon at bounding box center [418, 224] width 9 height 9
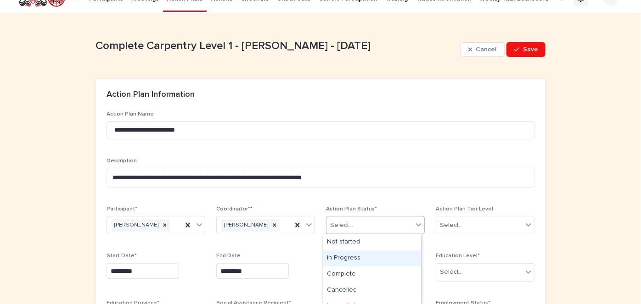
click at [357, 255] on div "In Progress" at bounding box center [372, 259] width 98 height 16
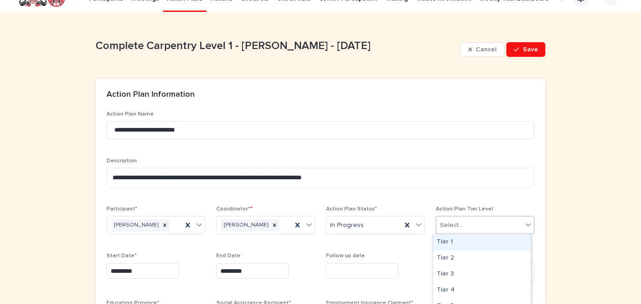
click at [525, 220] on icon at bounding box center [528, 224] width 9 height 9
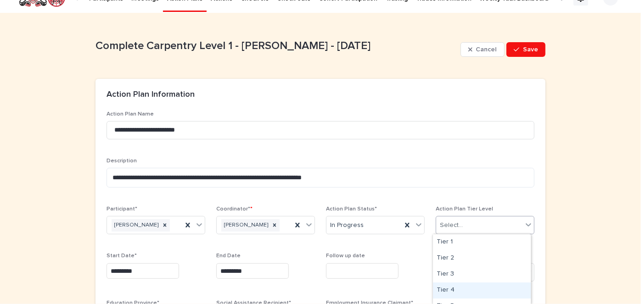
click at [443, 288] on div "Tier 4" at bounding box center [482, 291] width 98 height 16
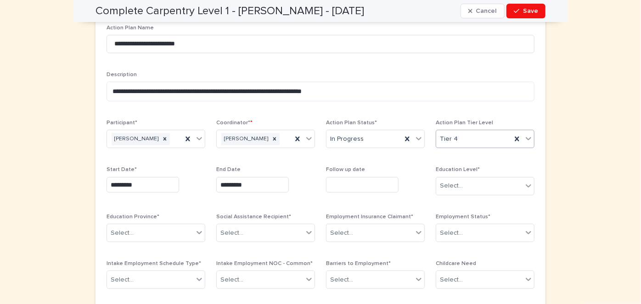
scroll to position [105, 0]
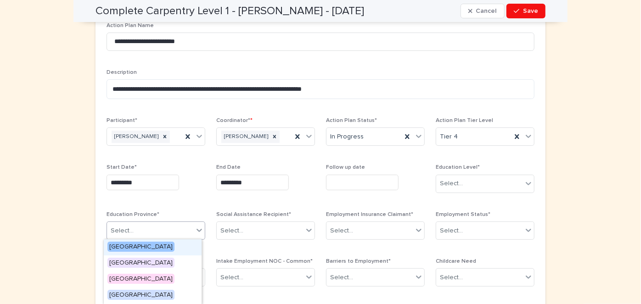
click at [197, 228] on icon at bounding box center [199, 230] width 9 height 9
click at [156, 248] on span "[GEOGRAPHIC_DATA]" at bounding box center [140, 247] width 67 height 10
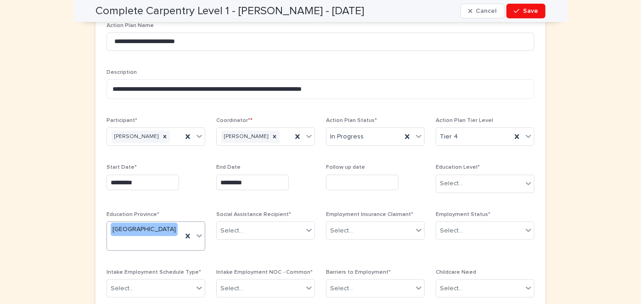
click at [197, 235] on icon at bounding box center [200, 236] width 6 height 3
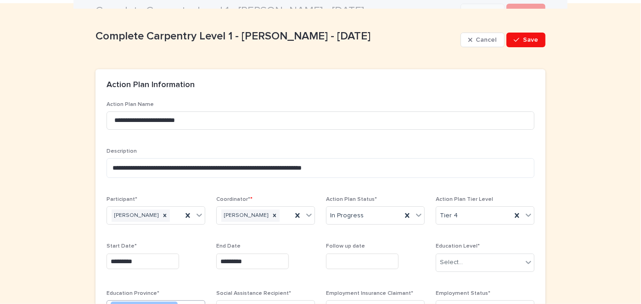
scroll to position [24, 0]
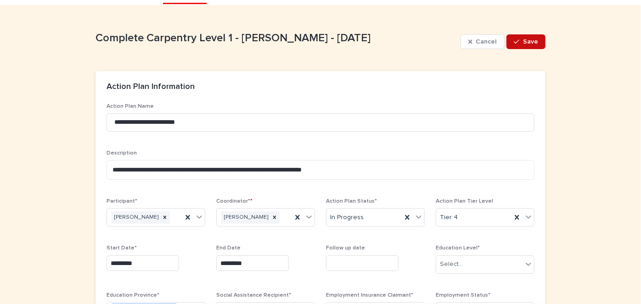
click at [531, 42] on span "Save" at bounding box center [530, 42] width 15 height 6
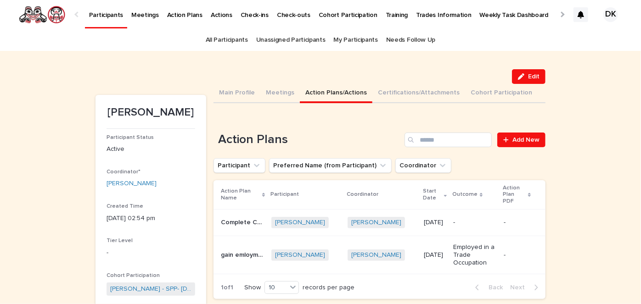
click at [242, 250] on p "gain emloyment" at bounding box center [243, 255] width 45 height 10
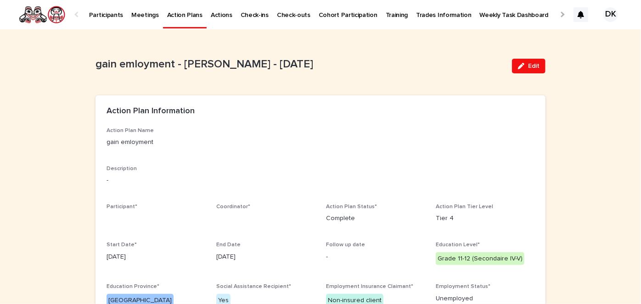
click at [101, 15] on p "Participants" at bounding box center [106, 9] width 34 height 19
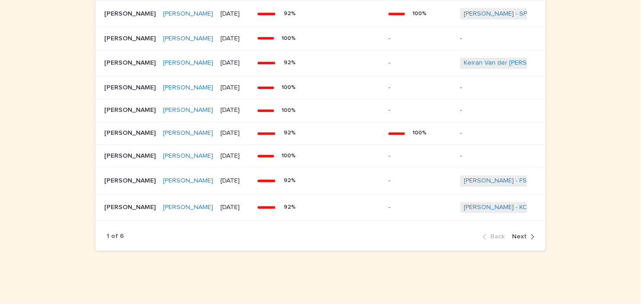
scroll to position [878, 0]
click at [530, 236] on icon "button" at bounding box center [532, 237] width 4 height 8
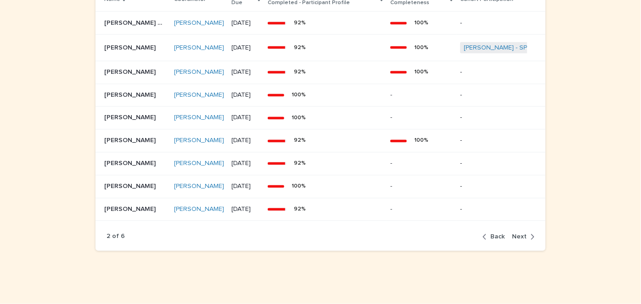
scroll to position [852, 0]
click at [110, 139] on p "[PERSON_NAME]" at bounding box center [130, 140] width 53 height 10
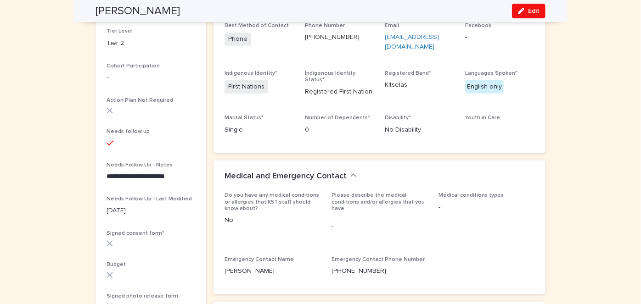
scroll to position [213, 0]
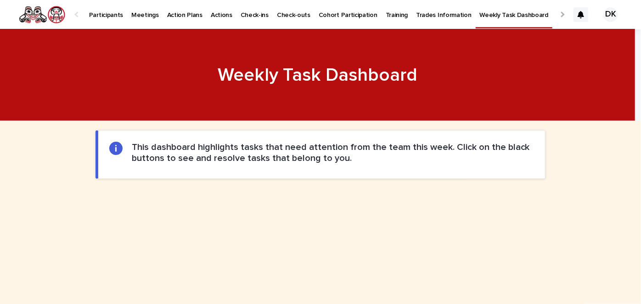
click at [104, 13] on p "Participants" at bounding box center [106, 9] width 34 height 19
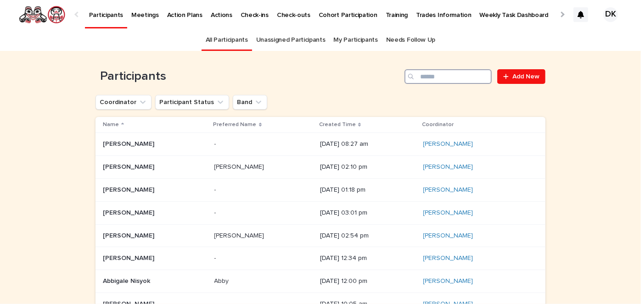
click at [453, 76] on input "Search" at bounding box center [448, 76] width 87 height 15
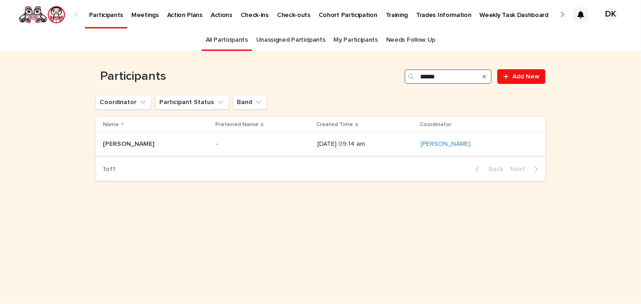
type input "******"
click at [117, 141] on p "Carson Thibeau" at bounding box center [129, 144] width 53 height 10
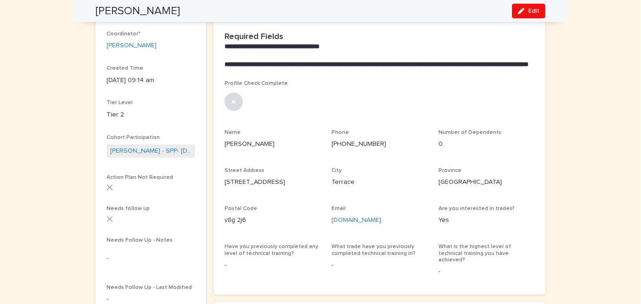
scroll to position [138, 0]
click at [232, 104] on icon at bounding box center [234, 102] width 4 height 4
click at [529, 10] on span "Edit" at bounding box center [533, 11] width 11 height 6
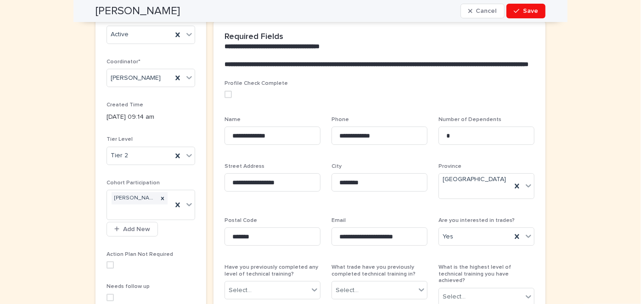
click at [225, 98] on span at bounding box center [228, 94] width 7 height 7
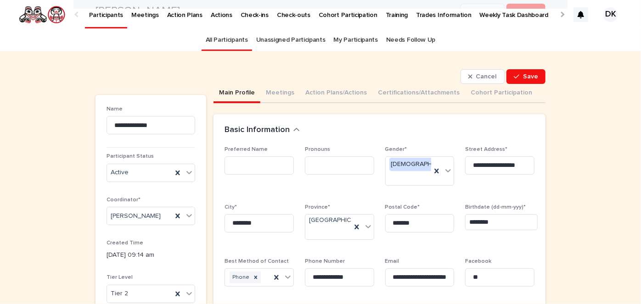
scroll to position [0, 0]
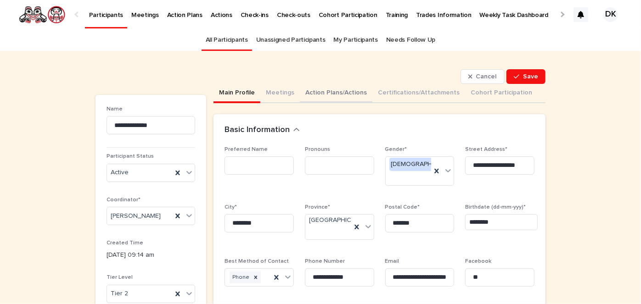
click at [304, 91] on button "Action Plans/Actions" at bounding box center [336, 93] width 73 height 19
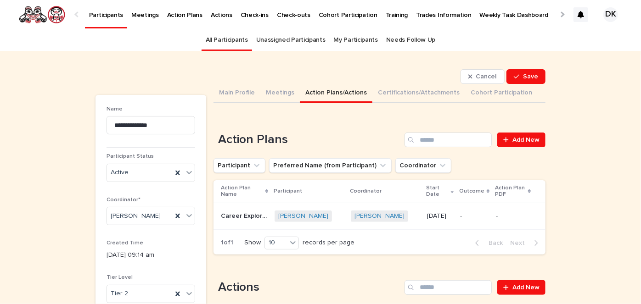
click at [228, 214] on p "Career Exploration" at bounding box center [245, 216] width 48 height 10
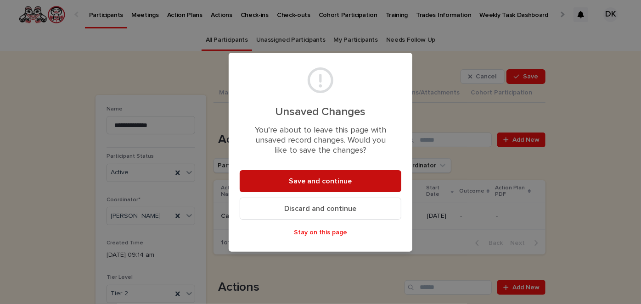
click at [321, 180] on span "Save and continue" at bounding box center [320, 181] width 63 height 7
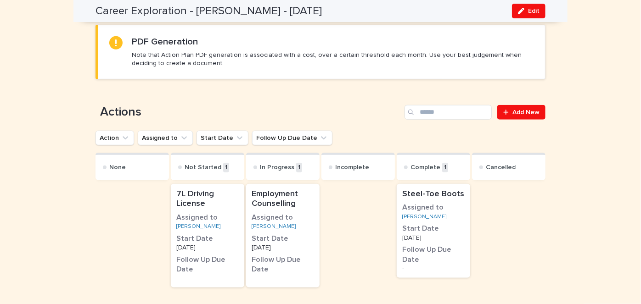
scroll to position [445, 0]
click at [279, 198] on p "Employment Counselling" at bounding box center [283, 199] width 62 height 20
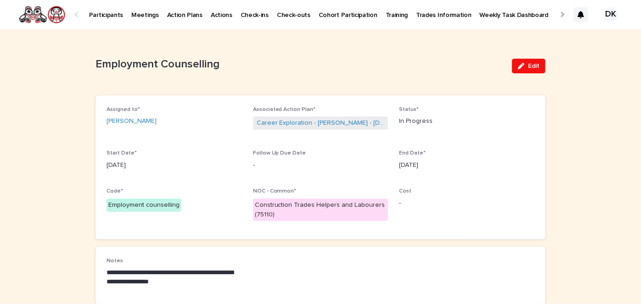
drag, startPoint x: 529, startPoint y: 63, endPoint x: 583, endPoint y: 154, distance: 105.8
click at [583, 154] on div "**********" at bounding box center [320, 193] width 641 height 329
click at [528, 68] on span "Edit" at bounding box center [533, 66] width 11 height 6
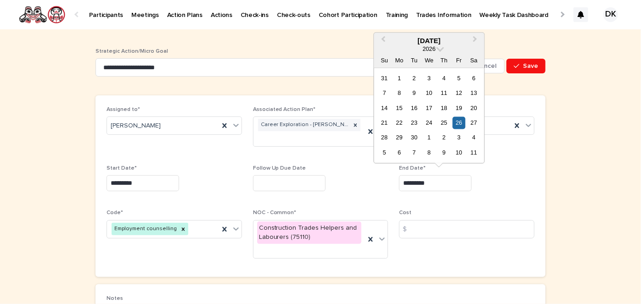
click at [432, 184] on input "*********" at bounding box center [435, 183] width 73 height 16
click at [475, 39] on span "Next Month" at bounding box center [475, 40] width 0 height 12
click at [382, 37] on button "Previous Month" at bounding box center [382, 41] width 15 height 15
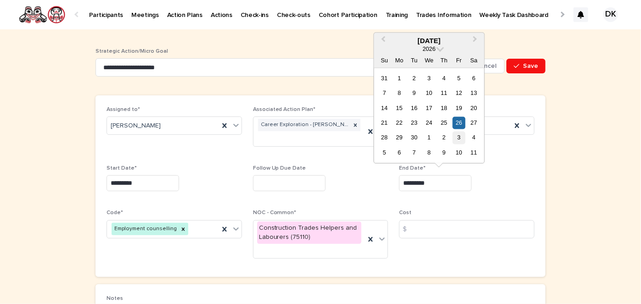
click at [459, 137] on div "3" at bounding box center [459, 138] width 12 height 12
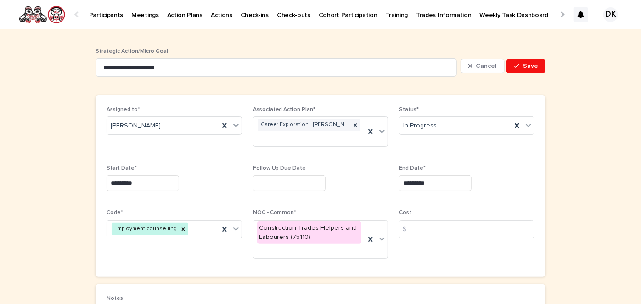
type input "********"
click at [529, 65] on span "Save" at bounding box center [530, 66] width 15 height 6
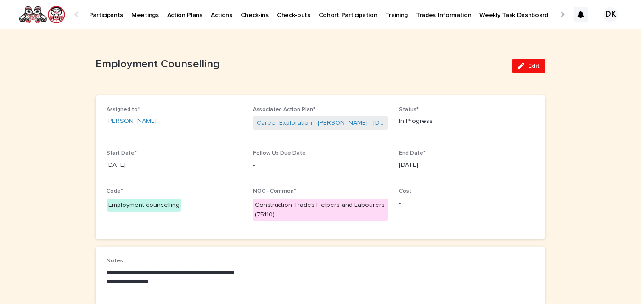
click at [92, 12] on p "Participants" at bounding box center [106, 9] width 34 height 19
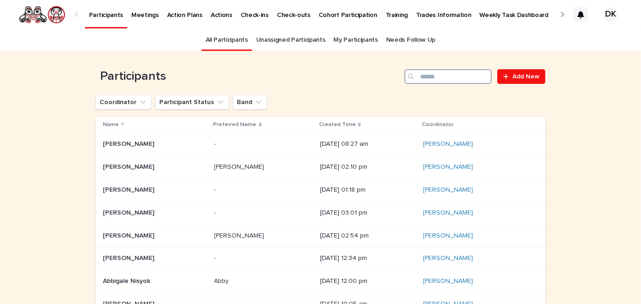
click at [439, 78] on input "Search" at bounding box center [448, 76] width 87 height 15
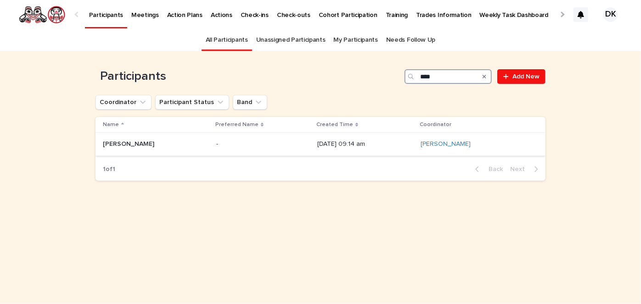
type input "****"
click at [110, 143] on p "Carson Thibeau" at bounding box center [129, 144] width 53 height 10
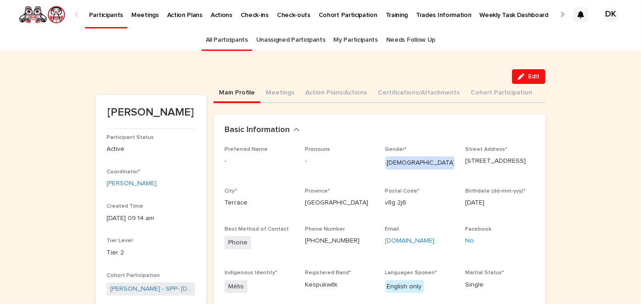
scroll to position [29, 0]
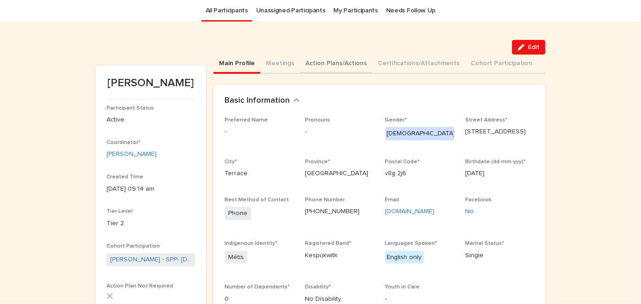
click at [304, 62] on button "Action Plans/Actions" at bounding box center [336, 64] width 73 height 19
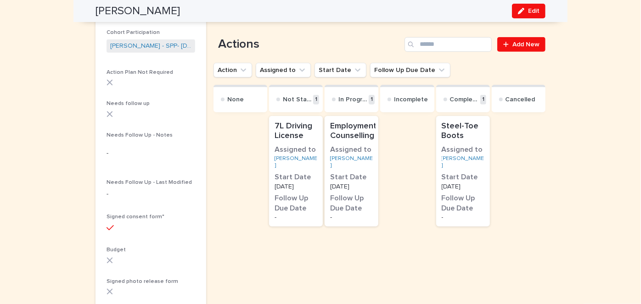
scroll to position [243, 0]
click at [295, 129] on p "7L Driving License" at bounding box center [296, 132] width 43 height 20
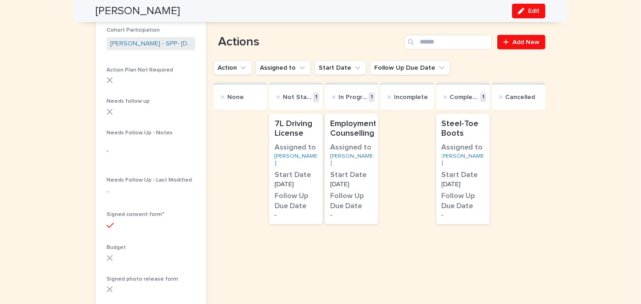
scroll to position [249, 0]
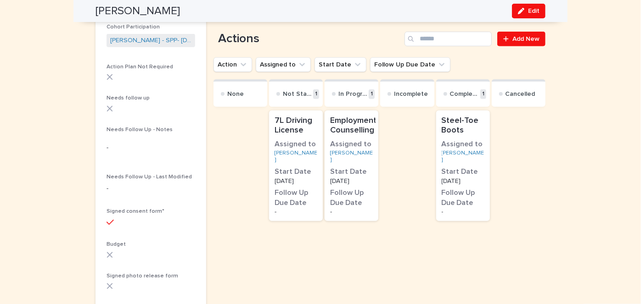
click at [348, 117] on p "Employment Counselling" at bounding box center [353, 126] width 46 height 20
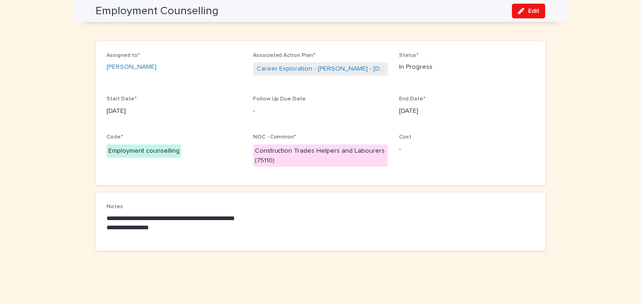
scroll to position [54, 0]
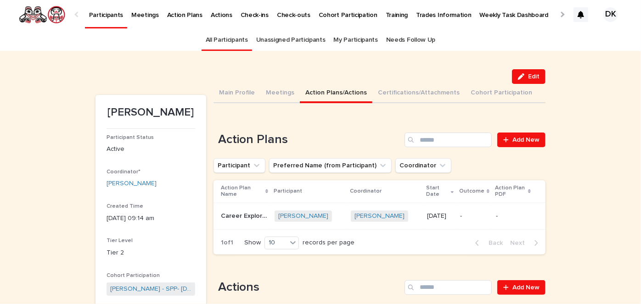
click at [106, 14] on p "Participants" at bounding box center [106, 9] width 34 height 19
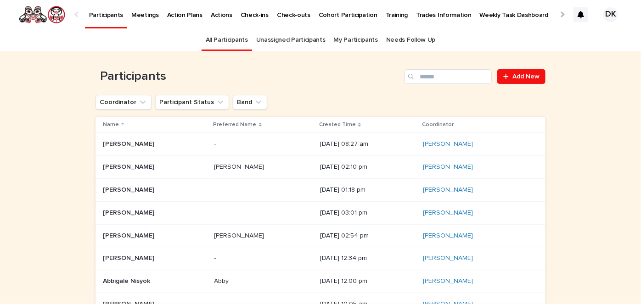
click at [509, 12] on p "Weekly Task Dashboard" at bounding box center [514, 9] width 69 height 19
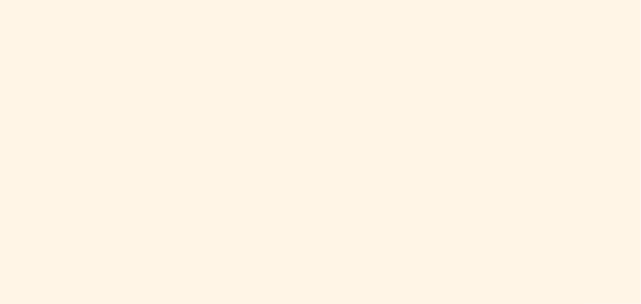
scroll to position [467, 0]
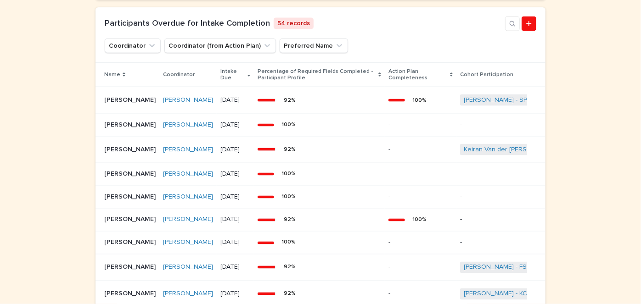
scroll to position [727, 0]
click at [107, 154] on p "[PERSON_NAME]" at bounding box center [130, 149] width 53 height 10
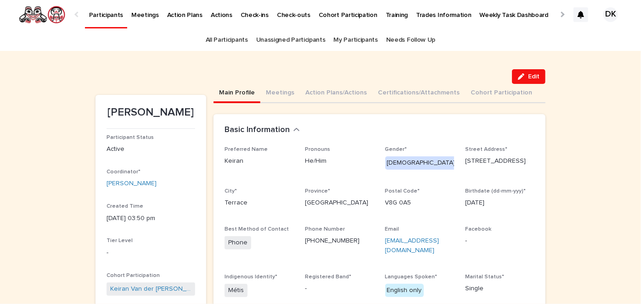
click at [94, 14] on p "Participants" at bounding box center [106, 9] width 34 height 19
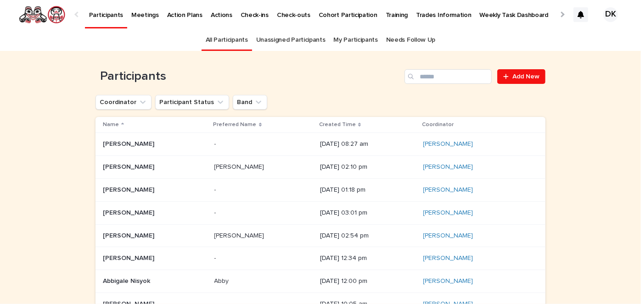
click at [480, 13] on p "Weekly Task Dashboard" at bounding box center [514, 9] width 69 height 19
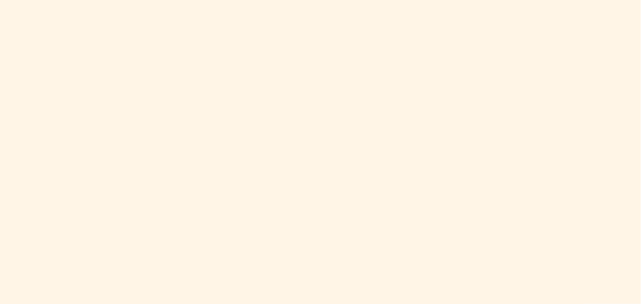
scroll to position [463, 0]
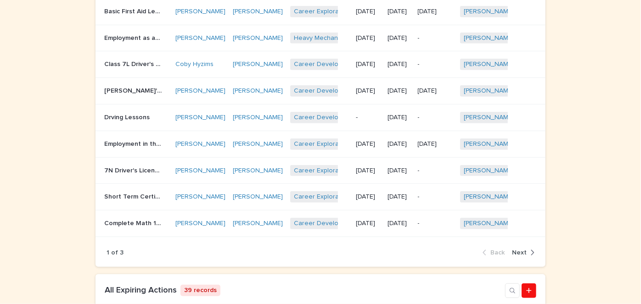
scroll to position [302, 0]
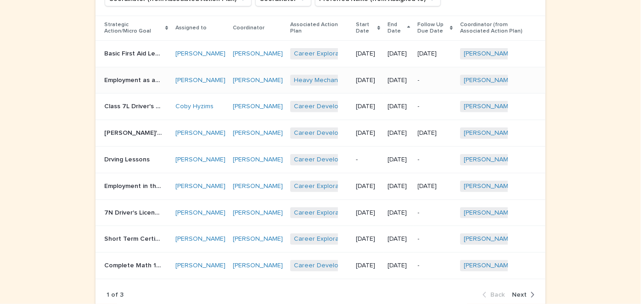
click at [125, 84] on p "Employment as an apprentice" at bounding box center [133, 80] width 59 height 10
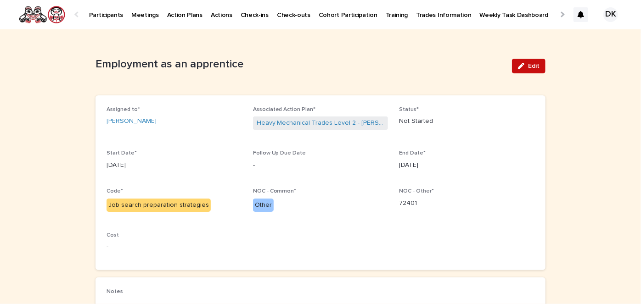
click at [530, 66] on span "Edit" at bounding box center [533, 66] width 11 height 6
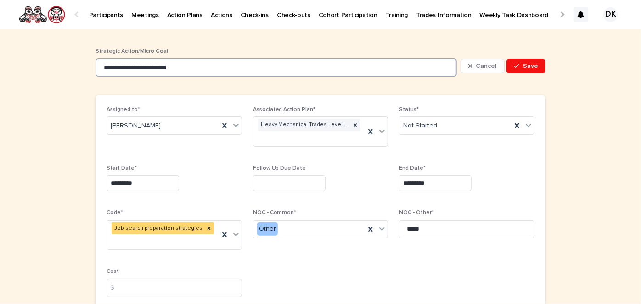
drag, startPoint x: 194, startPoint y: 68, endPoint x: 136, endPoint y: 63, distance: 58.0
click at [136, 63] on input "**********" at bounding box center [276, 67] width 361 height 18
type input "**********"
click at [525, 123] on icon at bounding box center [528, 125] width 9 height 9
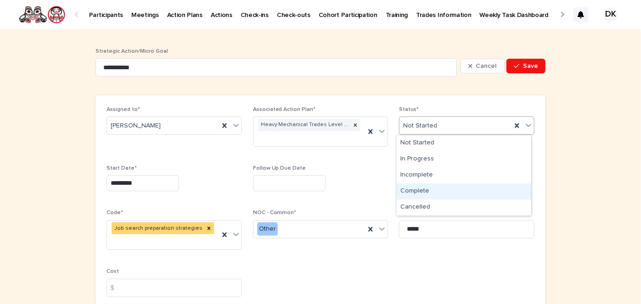
click at [424, 191] on div "Complete" at bounding box center [464, 192] width 135 height 16
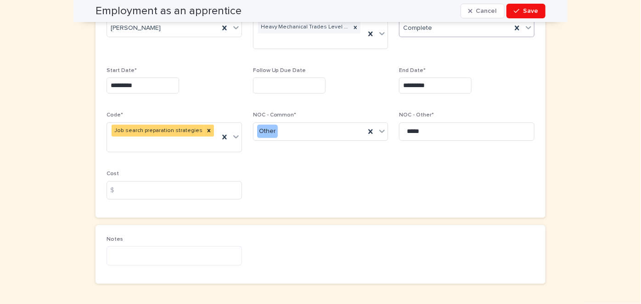
scroll to position [118, 0]
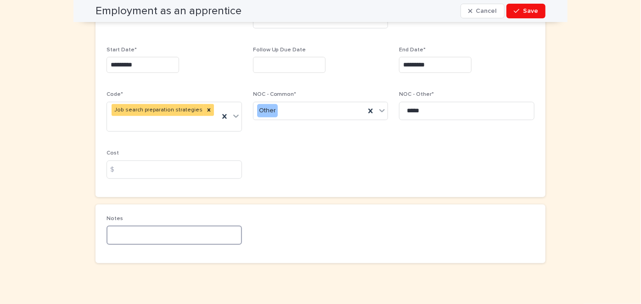
click at [111, 226] on textarea at bounding box center [174, 235] width 135 height 19
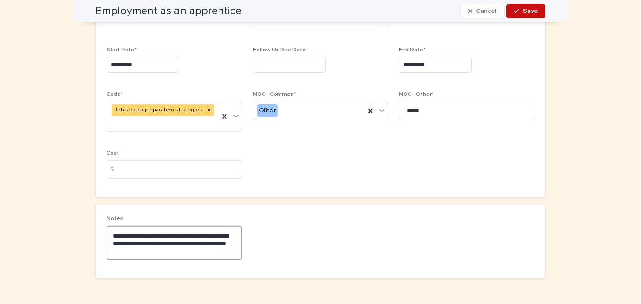
type textarea "**********"
click at [531, 10] on span "Save" at bounding box center [530, 11] width 15 height 6
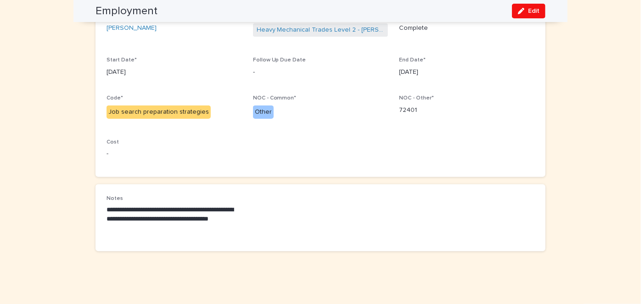
scroll to position [0, 0]
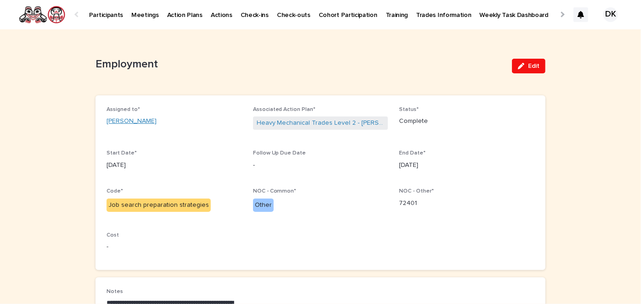
click at [111, 120] on link "[PERSON_NAME]" at bounding box center [132, 122] width 50 height 10
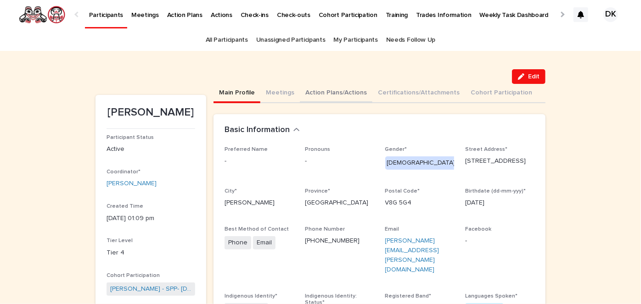
click at [309, 90] on button "Action Plans/Actions" at bounding box center [336, 93] width 73 height 19
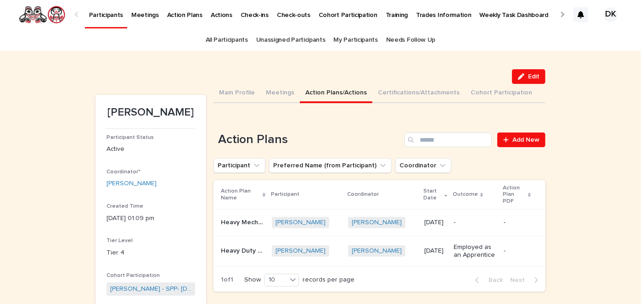
click at [230, 218] on p "Heavy Mechanical Trades Level 2" at bounding box center [243, 222] width 45 height 10
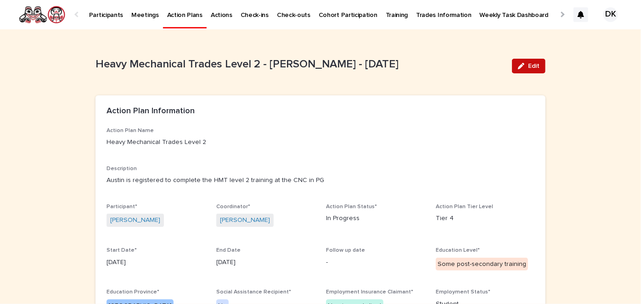
click at [532, 66] on span "Edit" at bounding box center [533, 66] width 11 height 6
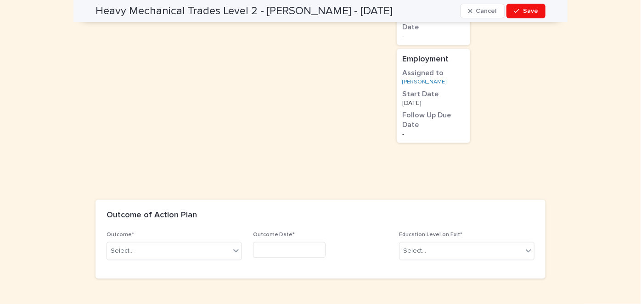
scroll to position [750, 0]
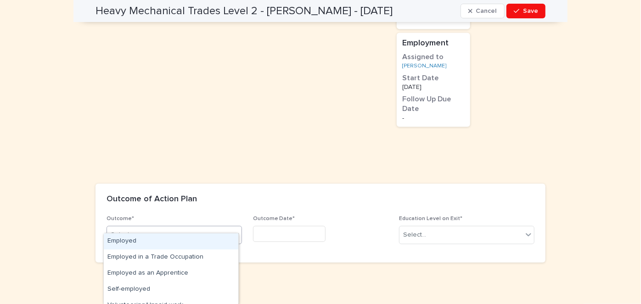
click at [232, 231] on icon at bounding box center [235, 235] width 9 height 9
click at [134, 240] on div "Employed" at bounding box center [171, 242] width 135 height 16
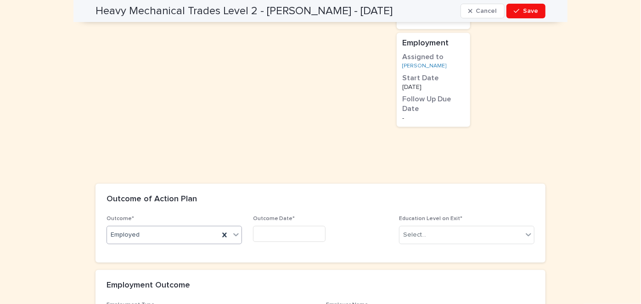
click at [269, 226] on input "text" at bounding box center [289, 234] width 73 height 16
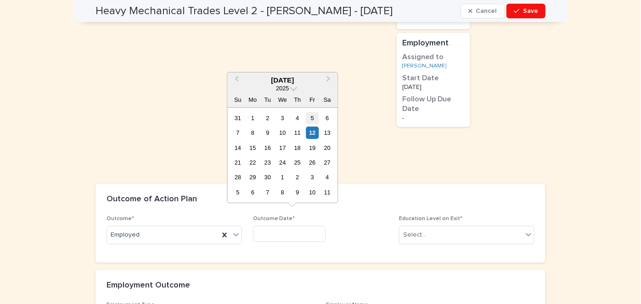
click at [311, 118] on div "5" at bounding box center [312, 118] width 12 height 12
type input "********"
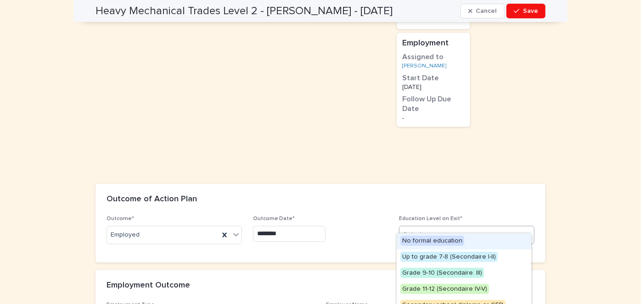
click at [526, 234] on icon at bounding box center [529, 235] width 6 height 3
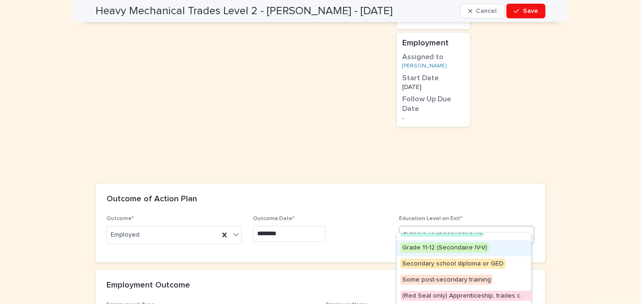
scroll to position [41, 0]
click at [411, 279] on span "Some post-secondary training" at bounding box center [446, 280] width 92 height 10
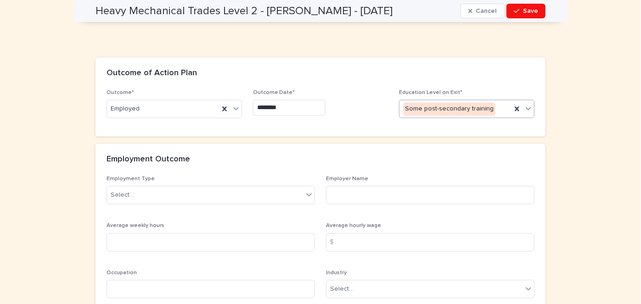
scroll to position [877, 0]
click at [306, 190] on icon at bounding box center [308, 194] width 9 height 9
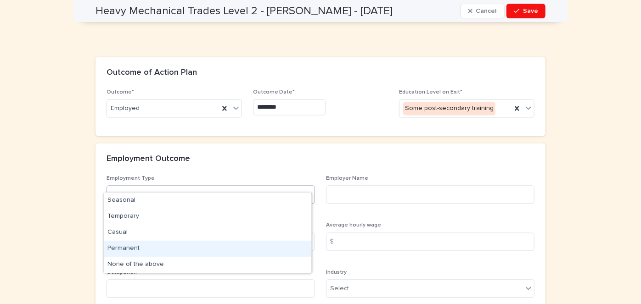
click at [137, 246] on div "Permanent" at bounding box center [208, 249] width 208 height 16
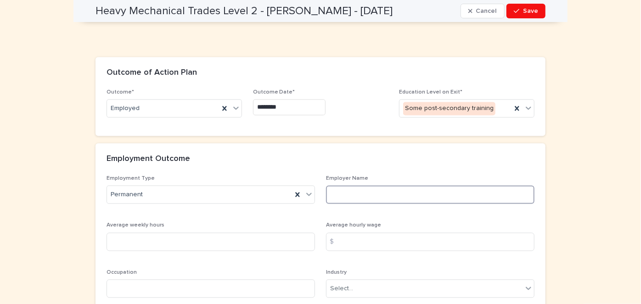
click at [336, 186] on input at bounding box center [430, 195] width 208 height 18
drag, startPoint x: 360, startPoint y: 184, endPoint x: 332, endPoint y: 183, distance: 28.0
click at [332, 186] on input "*****" at bounding box center [430, 195] width 208 height 18
type input "**********"
click at [118, 233] on input at bounding box center [211, 242] width 208 height 18
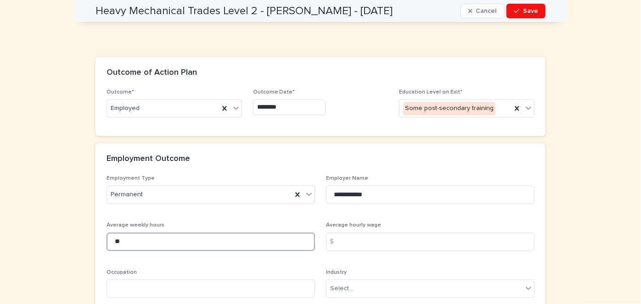
type input "*"
type input "**"
click at [352, 233] on input at bounding box center [430, 242] width 208 height 18
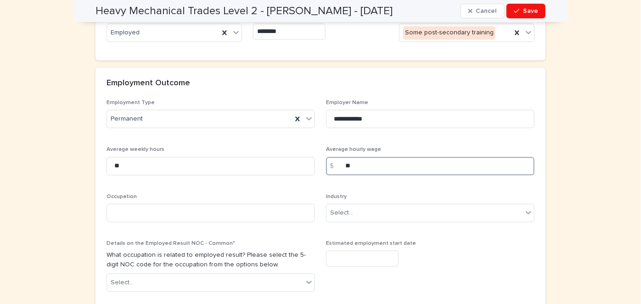
scroll to position [953, 0]
type input "**"
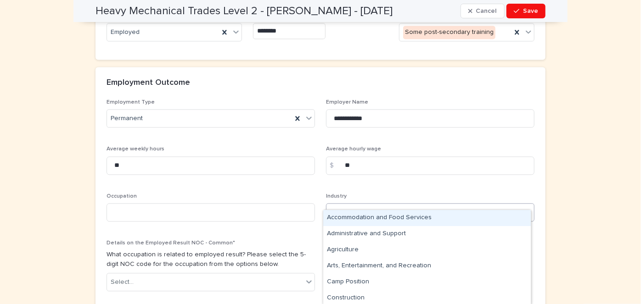
click at [526, 208] on icon at bounding box center [528, 212] width 9 height 9
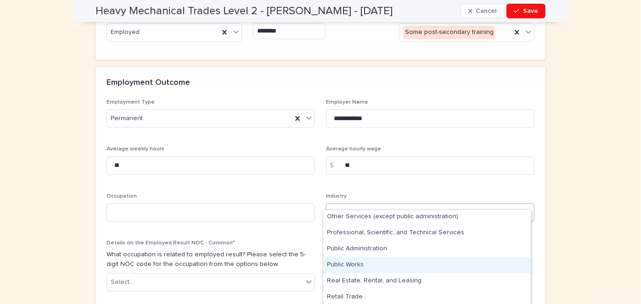
scroll to position [274, 0]
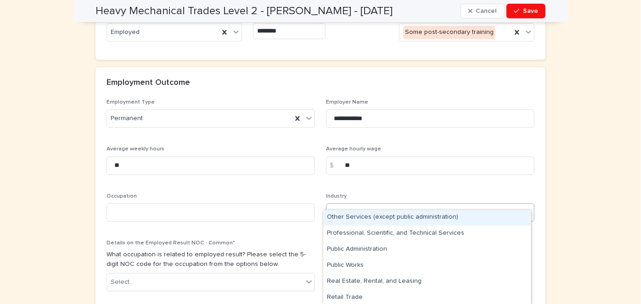
click at [335, 214] on div "Other Services (except public administration)" at bounding box center [427, 218] width 208 height 16
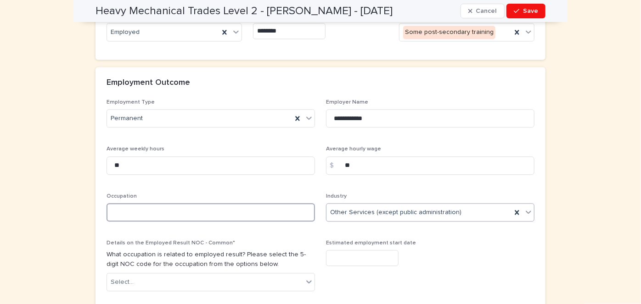
click at [129, 203] on input at bounding box center [211, 212] width 208 height 18
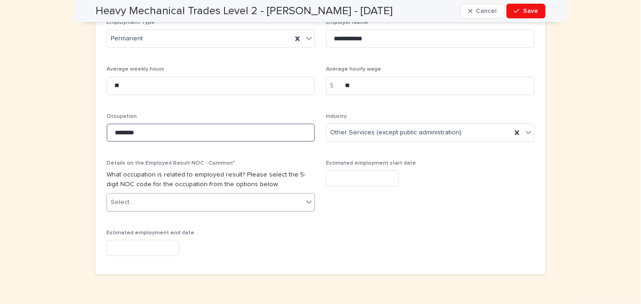
scroll to position [1034, 0]
type input "********"
click at [306, 197] on icon at bounding box center [308, 201] width 9 height 9
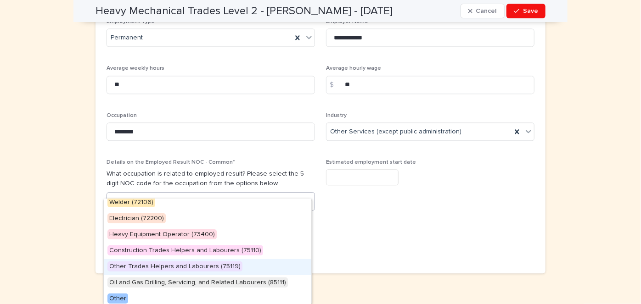
scroll to position [71, 0]
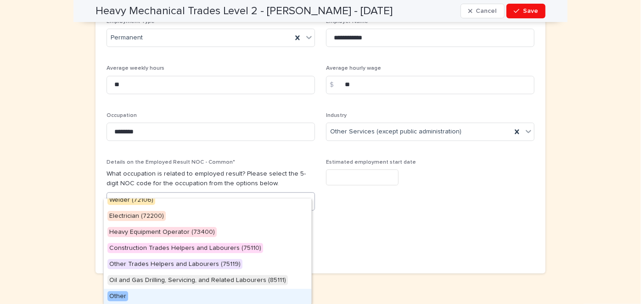
click at [117, 294] on span "Other" at bounding box center [117, 297] width 21 height 10
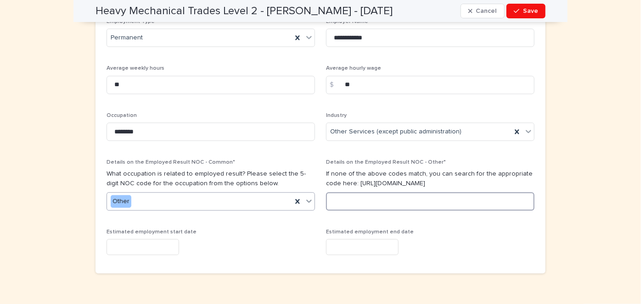
click at [333, 192] on input at bounding box center [430, 201] width 208 height 18
type input "****"
click at [148, 229] on div "Estimated employment start date" at bounding box center [211, 246] width 208 height 34
click at [144, 239] on input "text" at bounding box center [143, 247] width 73 height 16
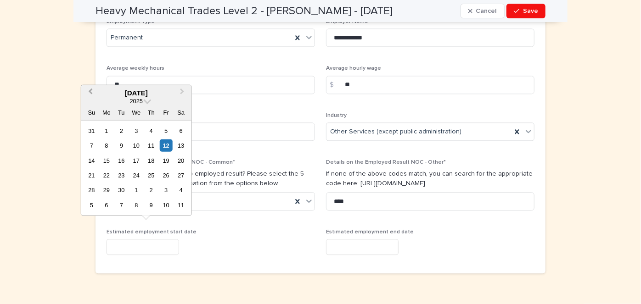
click at [90, 90] on span "Previous Month" at bounding box center [90, 93] width 0 height 12
click at [107, 157] on div "11" at bounding box center [106, 160] width 12 height 12
type input "**********"
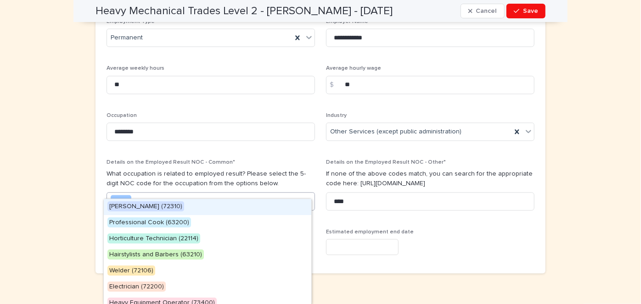
click at [305, 197] on icon at bounding box center [308, 201] width 9 height 9
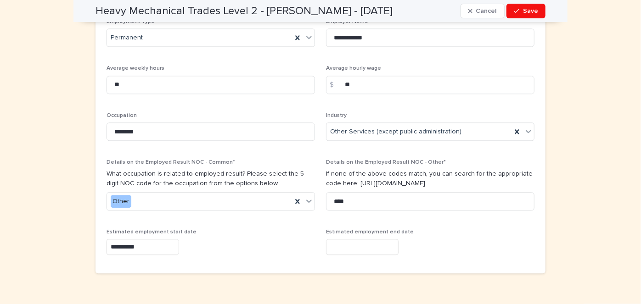
click at [440, 207] on div "**********" at bounding box center [321, 140] width 428 height 244
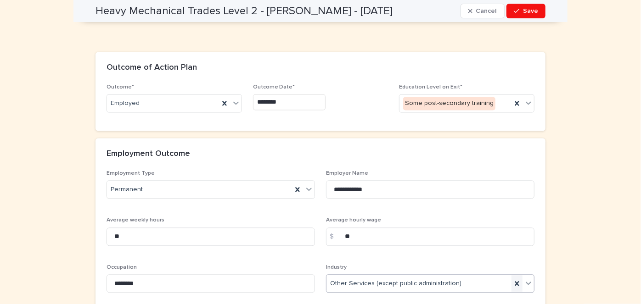
scroll to position [882, 0]
click at [387, 181] on input "**********" at bounding box center [430, 190] width 208 height 18
type input "**********"
drag, startPoint x: 353, startPoint y: 230, endPoint x: 340, endPoint y: 226, distance: 13.4
click at [340, 228] on div "$ **" at bounding box center [430, 237] width 208 height 18
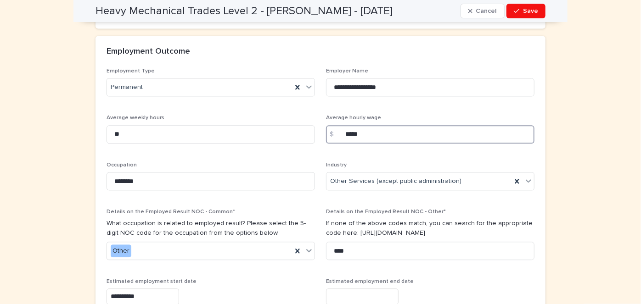
scroll to position [1044, 0]
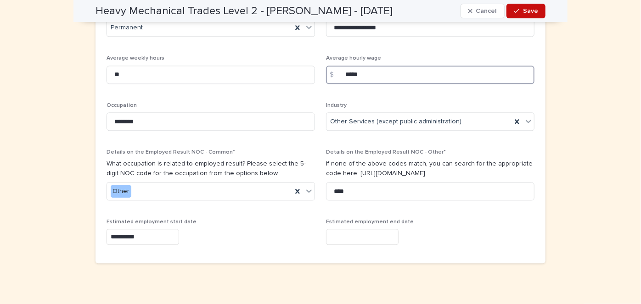
type input "*****"
click at [523, 11] on span "Save" at bounding box center [530, 11] width 15 height 6
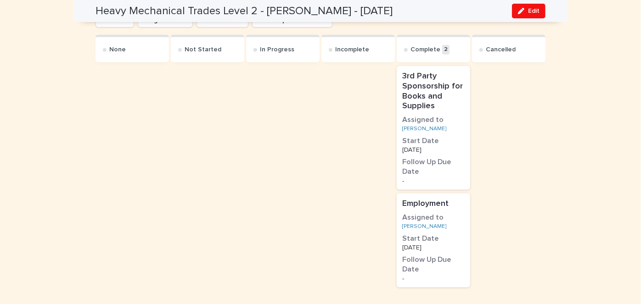
scroll to position [521, 0]
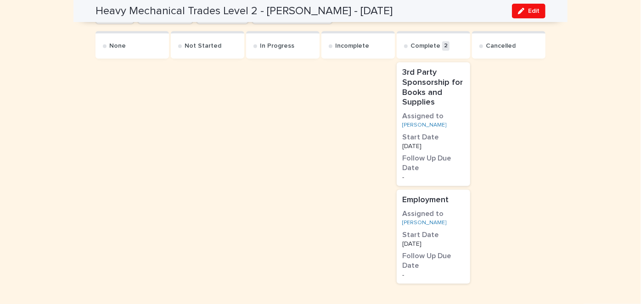
click at [429, 202] on p "Employment" at bounding box center [433, 201] width 62 height 10
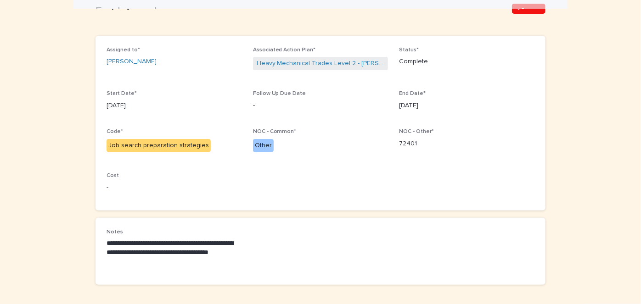
scroll to position [58, 0]
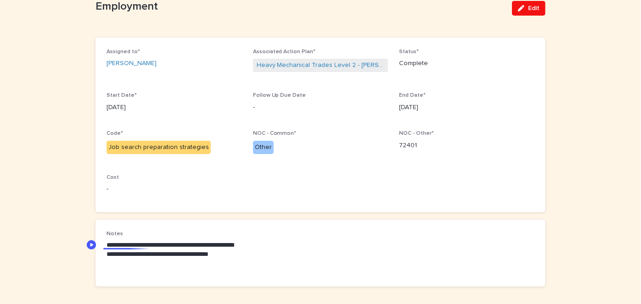
click at [101, 252] on div "**********" at bounding box center [321, 253] width 450 height 67
drag, startPoint x: 123, startPoint y: 263, endPoint x: 99, endPoint y: 255, distance: 25.7
click at [99, 255] on div "**********" at bounding box center [321, 253] width 450 height 67
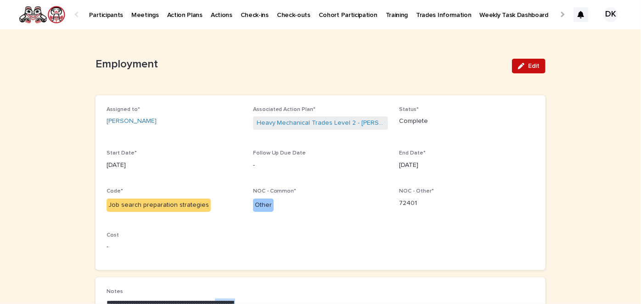
click at [533, 64] on span "Edit" at bounding box center [533, 66] width 11 height 6
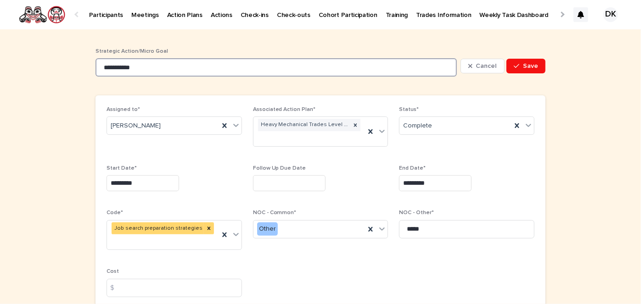
click at [143, 68] on input "**********" at bounding box center [276, 67] width 361 height 18
type input "**********"
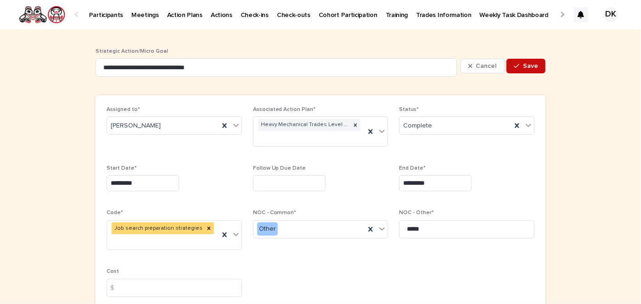
click at [528, 66] on span "Save" at bounding box center [530, 66] width 15 height 6
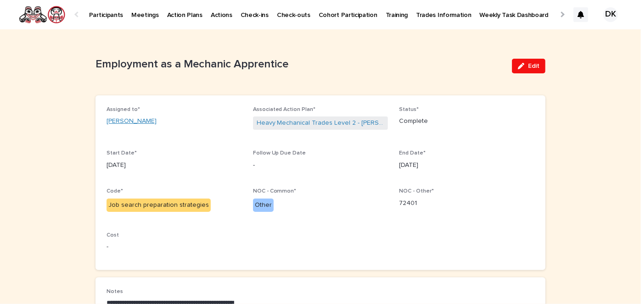
click at [113, 120] on link "Austin Harder" at bounding box center [132, 122] width 50 height 10
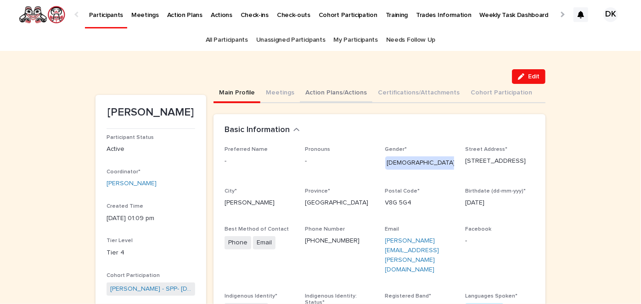
click at [310, 91] on button "Action Plans/Actions" at bounding box center [336, 93] width 73 height 19
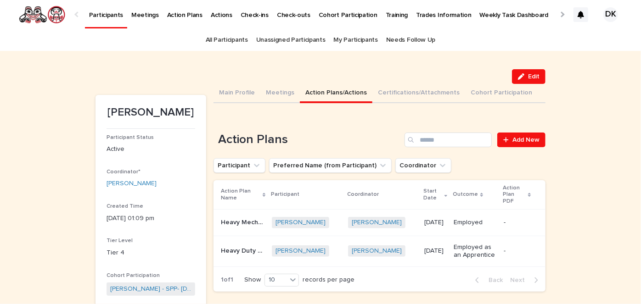
click at [234, 217] on p "Heavy Mechanical Trades Level 2" at bounding box center [243, 222] width 45 height 10
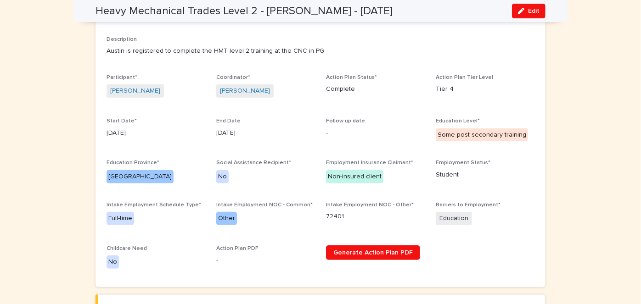
scroll to position [130, 0]
click at [531, 10] on span "Edit" at bounding box center [533, 11] width 11 height 6
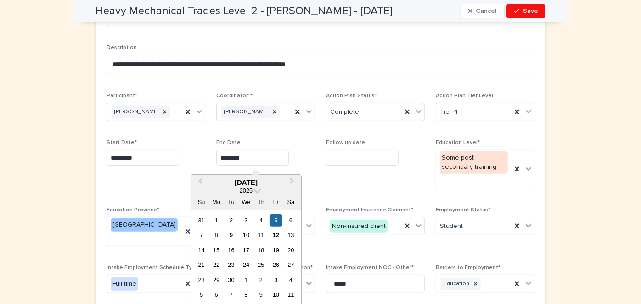
click at [248, 158] on input "********" at bounding box center [252, 158] width 73 height 16
click at [274, 232] on div "12" at bounding box center [276, 235] width 12 height 12
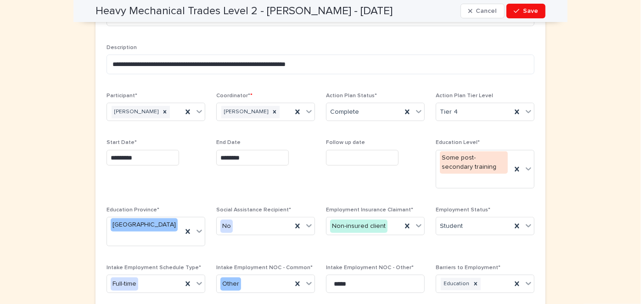
type input "*********"
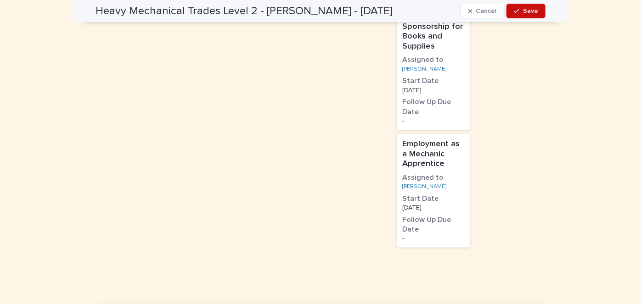
scroll to position [648, 0]
click at [533, 11] on span "Save" at bounding box center [530, 11] width 15 height 6
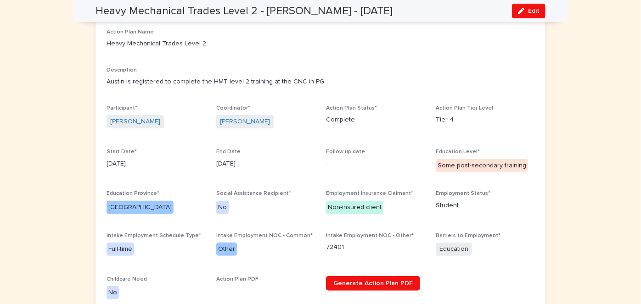
scroll to position [0, 0]
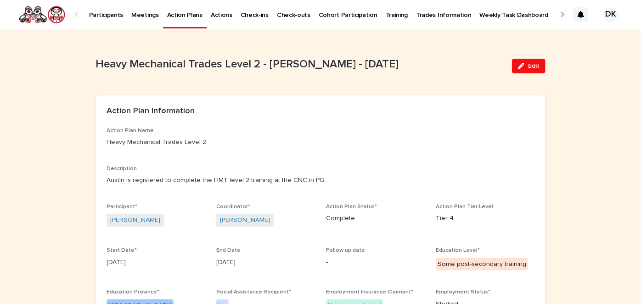
click at [175, 14] on p "Action Plans" at bounding box center [184, 9] width 35 height 19
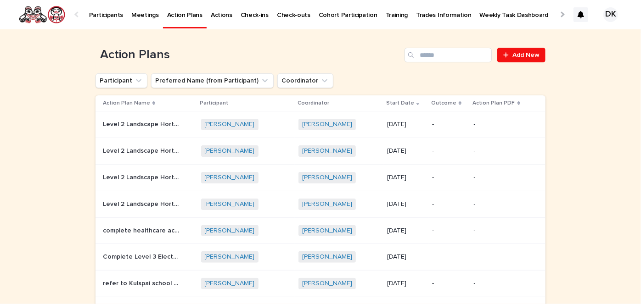
click at [480, 12] on p "Weekly Task Dashboard" at bounding box center [514, 9] width 69 height 19
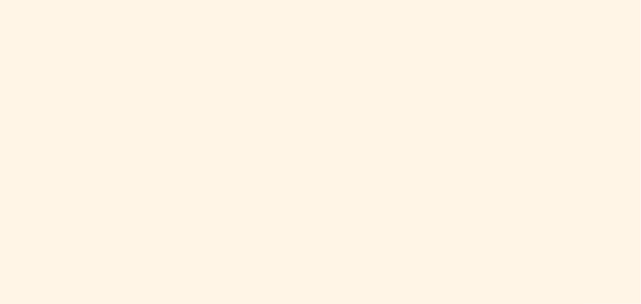
scroll to position [540, 0]
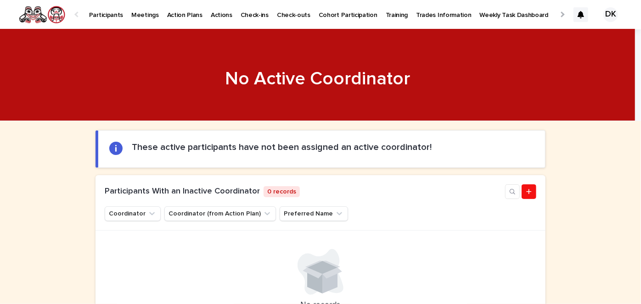
click at [94, 13] on p "Participants" at bounding box center [106, 9] width 34 height 19
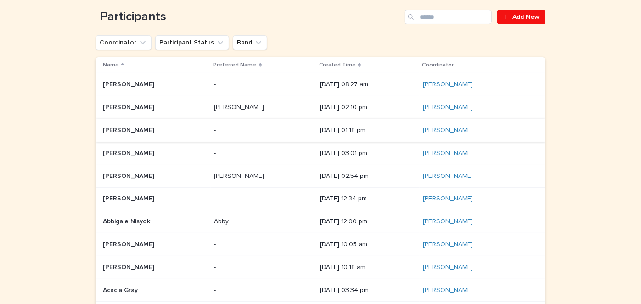
scroll to position [84, 0]
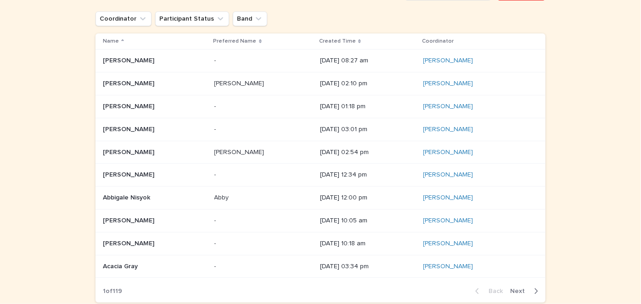
click at [107, 194] on p "Abbigale Nisyok" at bounding box center [127, 197] width 49 height 10
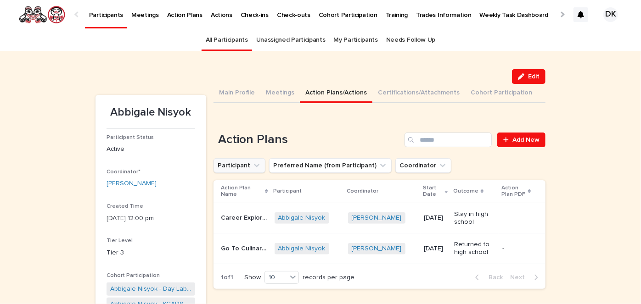
drag, startPoint x: 310, startPoint y: 90, endPoint x: 225, endPoint y: 164, distance: 113.6
click at [225, 164] on button "Participant" at bounding box center [240, 165] width 52 height 15
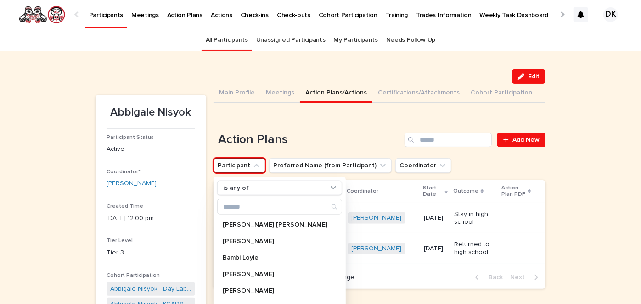
click at [363, 127] on div "Loading... Saving… Action Plans Add New Participant is any of Alvin Jr Seymour …" at bounding box center [380, 205] width 332 height 182
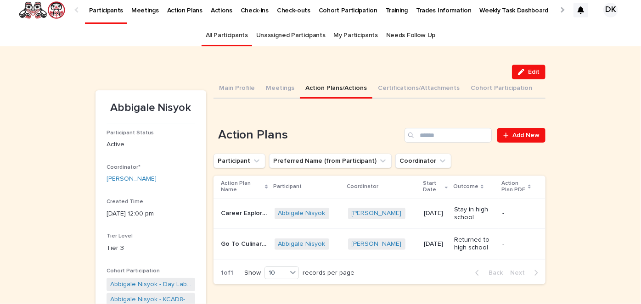
scroll to position [3, 0]
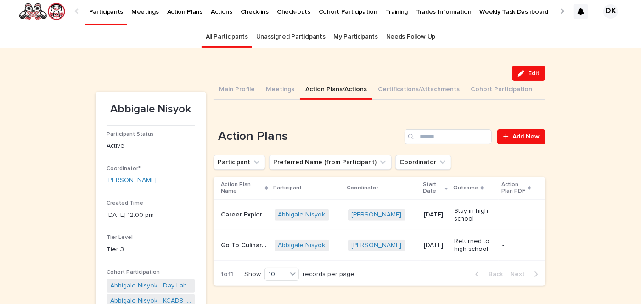
click at [97, 10] on p "Participants" at bounding box center [106, 6] width 34 height 19
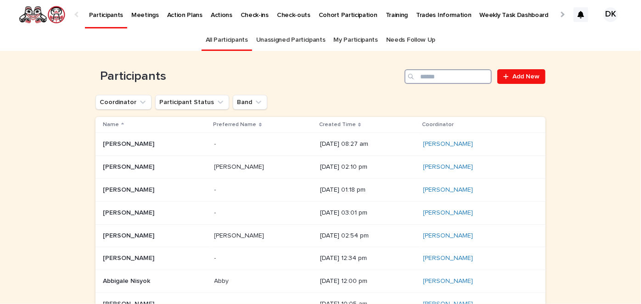
click at [425, 72] on input "Search" at bounding box center [448, 76] width 87 height 15
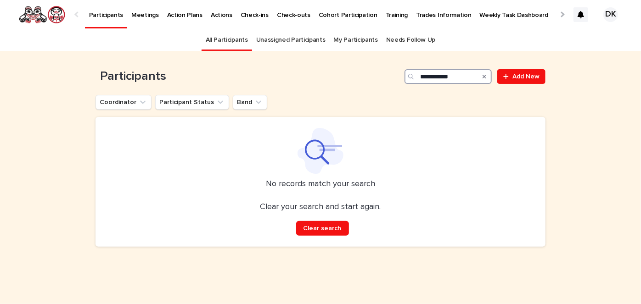
drag, startPoint x: 462, startPoint y: 76, endPoint x: 433, endPoint y: 75, distance: 28.5
click at [433, 75] on input "**********" at bounding box center [448, 76] width 87 height 15
click at [456, 77] on input "********" at bounding box center [448, 76] width 87 height 15
drag, startPoint x: 445, startPoint y: 75, endPoint x: 431, endPoint y: 77, distance: 13.4
click at [431, 77] on input "**********" at bounding box center [448, 76] width 87 height 15
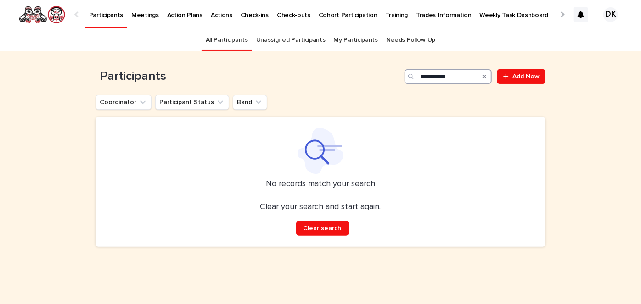
type input "**********"
drag, startPoint x: 466, startPoint y: 77, endPoint x: 389, endPoint y: 76, distance: 76.7
click at [389, 76] on div "**********" at bounding box center [321, 76] width 450 height 15
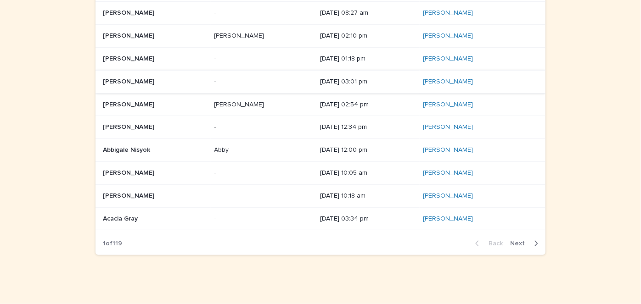
scroll to position [132, 0]
click at [534, 242] on icon "button" at bounding box center [536, 243] width 4 height 8
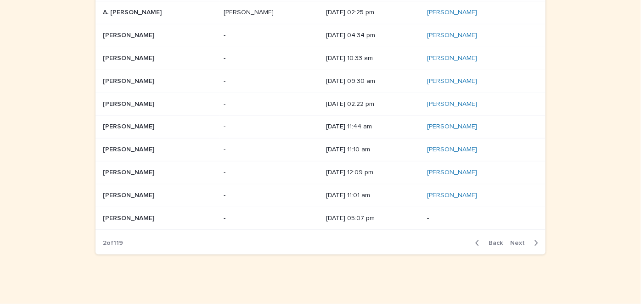
scroll to position [135, 0]
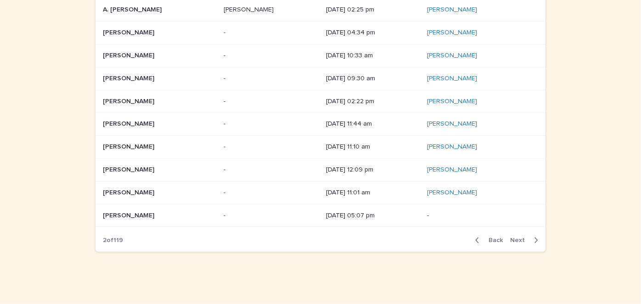
click at [535, 237] on icon "button" at bounding box center [536, 240] width 4 height 8
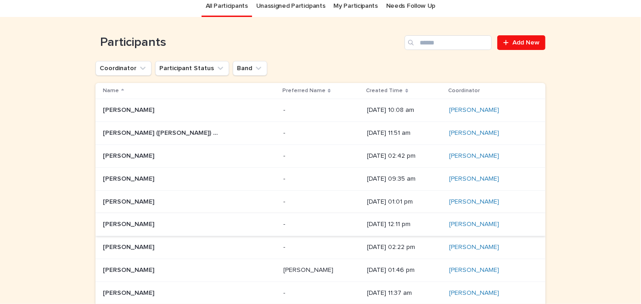
scroll to position [135, 0]
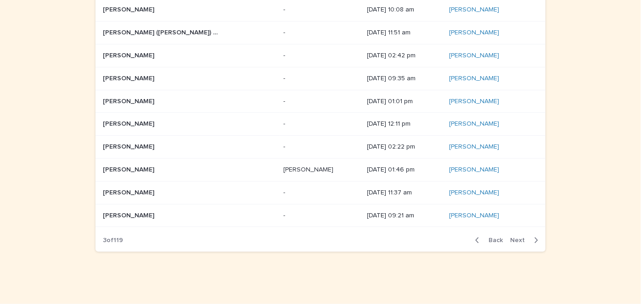
click at [476, 239] on icon "button" at bounding box center [477, 241] width 3 height 6
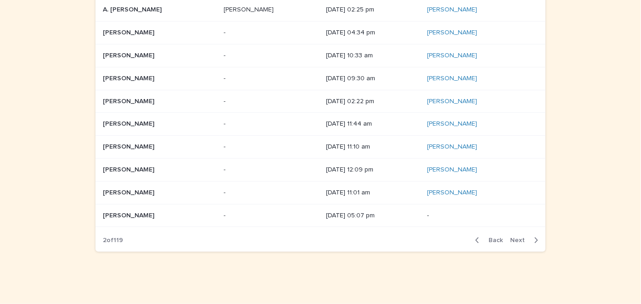
click at [475, 238] on icon "button" at bounding box center [477, 240] width 4 height 8
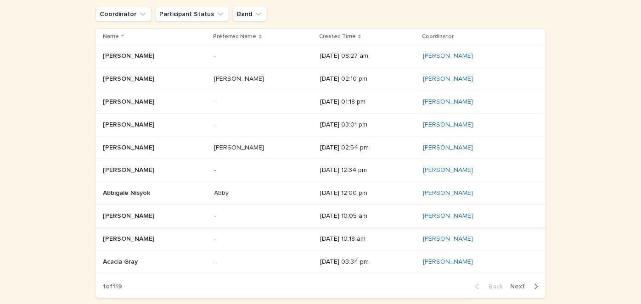
scroll to position [88, 0]
click at [109, 236] on p "[PERSON_NAME]" at bounding box center [129, 239] width 53 height 10
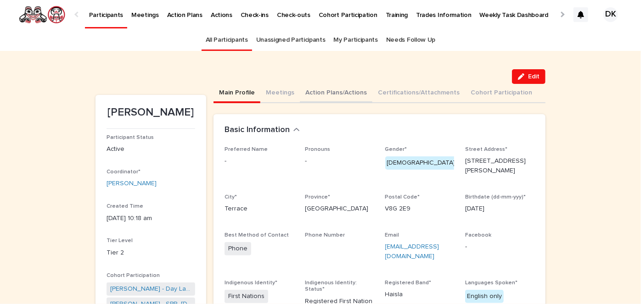
click at [314, 90] on button "Action Plans/Actions" at bounding box center [336, 93] width 73 height 19
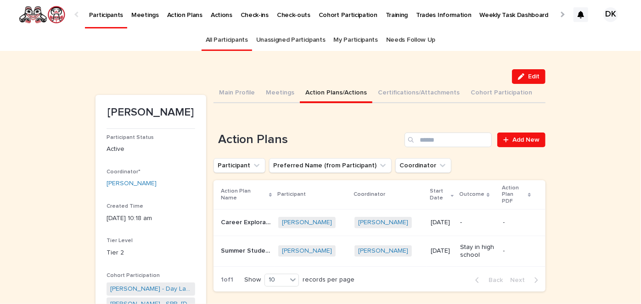
click at [229, 217] on p "Career Exploration and Development" at bounding box center [247, 222] width 52 height 10
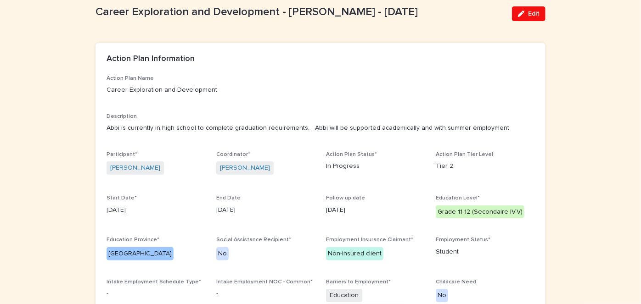
scroll to position [53, 0]
click at [355, 207] on p "2/5/2025" at bounding box center [375, 210] width 99 height 10
click at [535, 9] on button "Edit" at bounding box center [529, 13] width 34 height 15
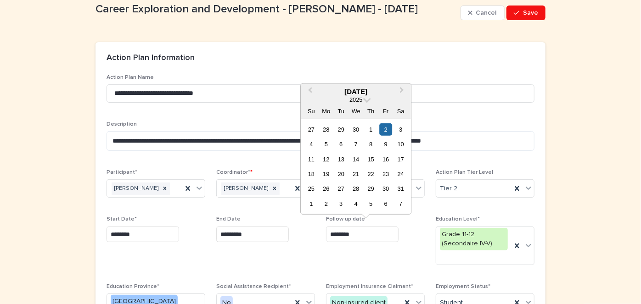
drag, startPoint x: 358, startPoint y: 234, endPoint x: 320, endPoint y: 236, distance: 38.6
click at [320, 236] on div "**********" at bounding box center [321, 255] width 428 height 363
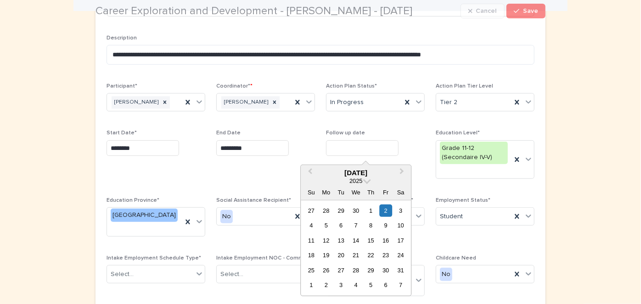
scroll to position [140, 0]
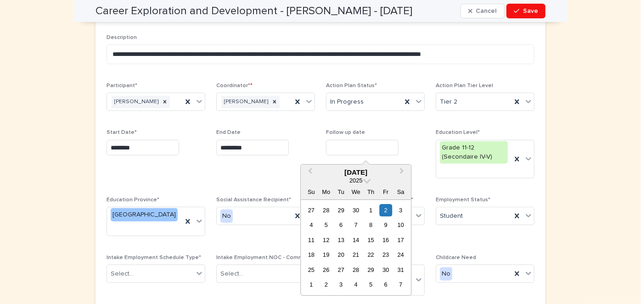
click at [268, 286] on span "Intake Employment NOC - Common* Select..." at bounding box center [265, 279] width 99 height 49
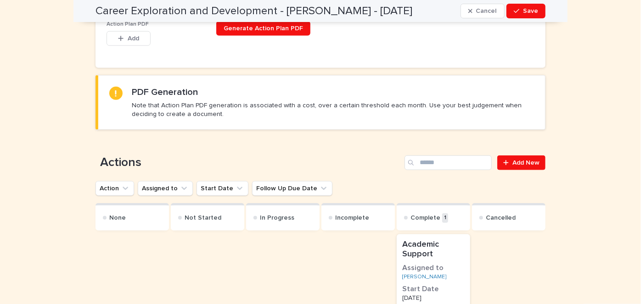
scroll to position [424, 0]
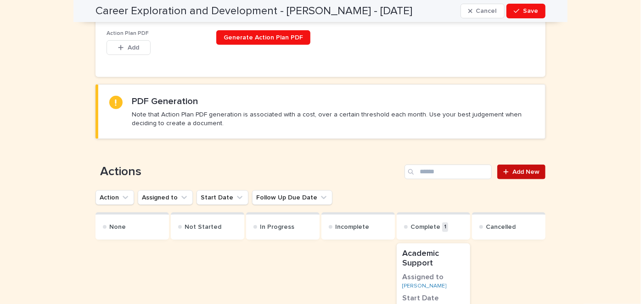
click at [526, 165] on link "Add New" at bounding box center [521, 172] width 48 height 15
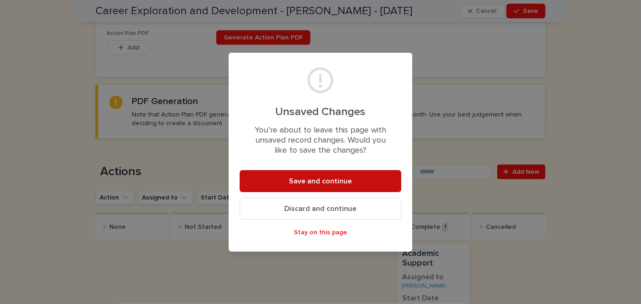
click at [313, 180] on span "Save and continue" at bounding box center [320, 181] width 63 height 7
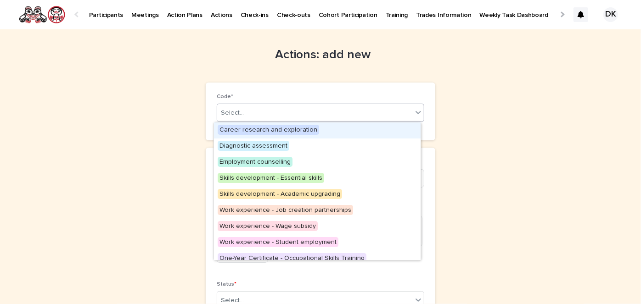
click at [416, 110] on icon at bounding box center [418, 112] width 9 height 9
click at [298, 127] on span "Career research and exploration" at bounding box center [268, 130] width 101 height 10
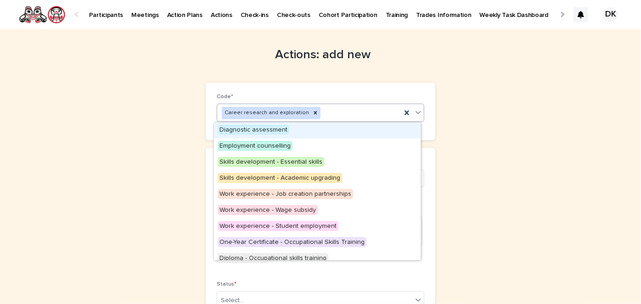
click at [417, 114] on icon at bounding box center [418, 112] width 9 height 9
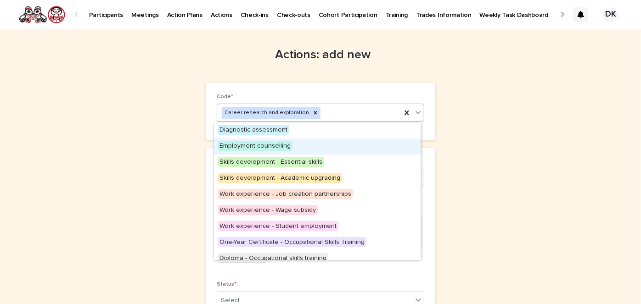
click at [284, 146] on span "Employment counselling" at bounding box center [255, 146] width 75 height 10
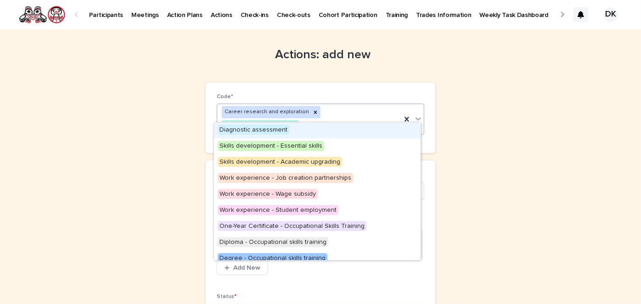
click at [416, 118] on icon at bounding box center [419, 119] width 6 height 3
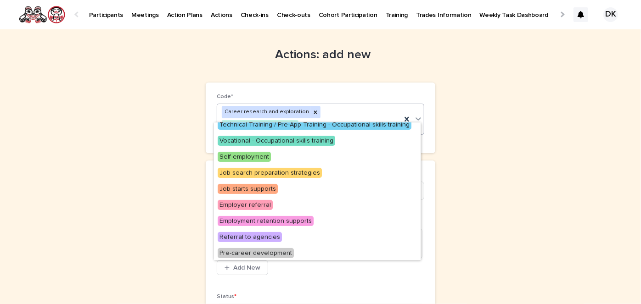
scroll to position [151, 0]
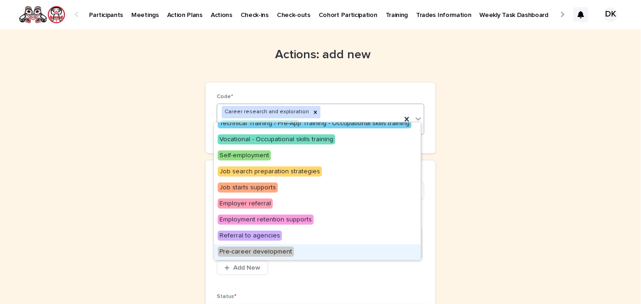
click at [269, 251] on span "Pre-career development" at bounding box center [256, 252] width 76 height 10
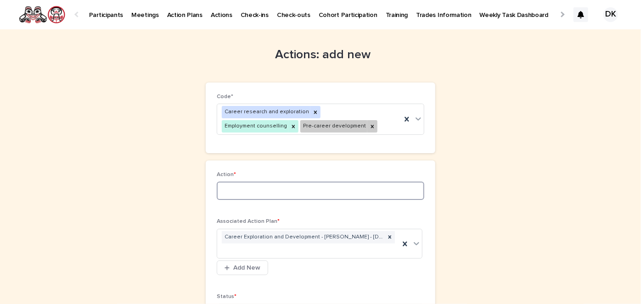
click at [224, 192] on input at bounding box center [321, 191] width 208 height 18
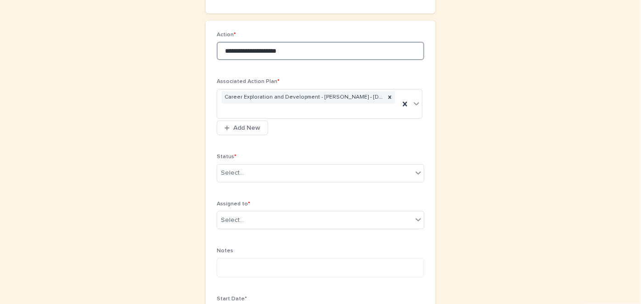
scroll to position [141, 0]
type input "**********"
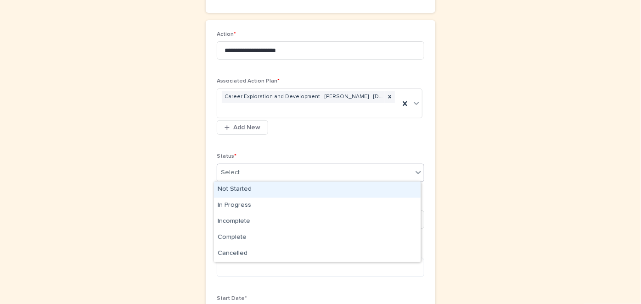
click at [415, 172] on icon at bounding box center [418, 172] width 9 height 9
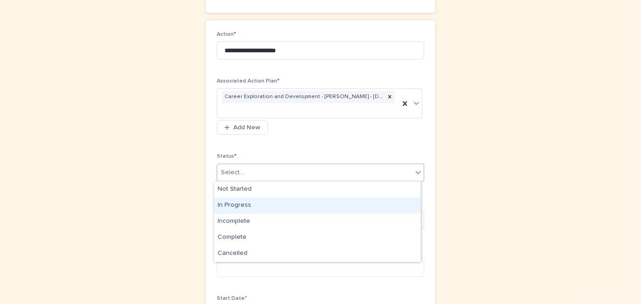
click at [236, 203] on div "In Progress" at bounding box center [317, 206] width 207 height 16
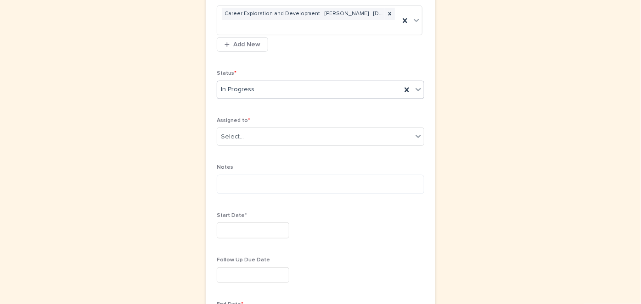
scroll to position [224, 0]
click at [250, 135] on div "Select..." at bounding box center [314, 136] width 195 height 15
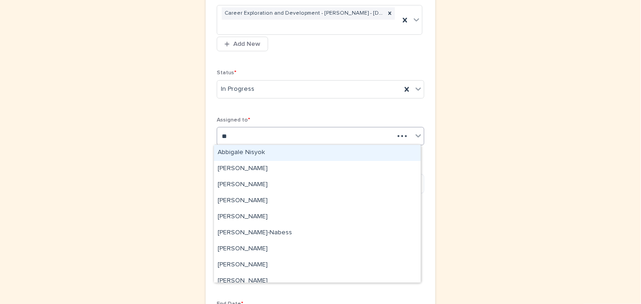
type input "***"
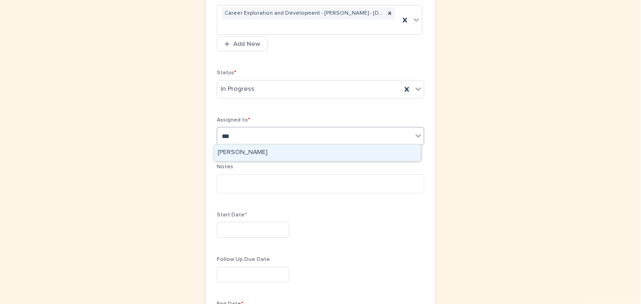
click at [236, 151] on div "[PERSON_NAME]" at bounding box center [317, 153] width 207 height 16
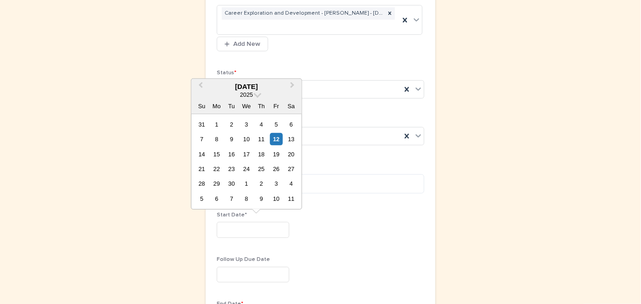
click at [218, 231] on input "text" at bounding box center [253, 230] width 73 height 16
click at [217, 138] on div "8" at bounding box center [216, 139] width 12 height 12
type input "********"
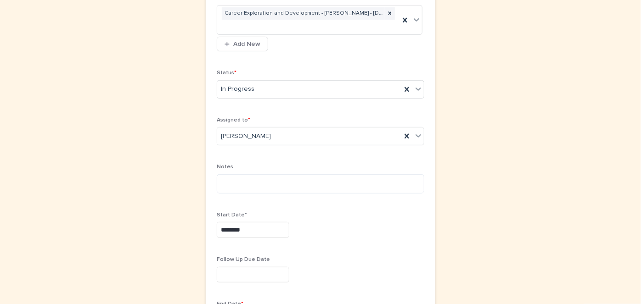
scroll to position [293, 0]
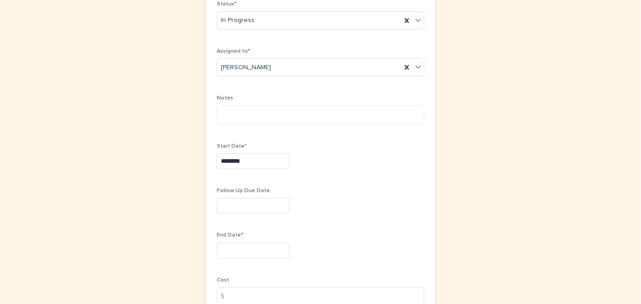
click at [219, 246] on input "text" at bounding box center [253, 251] width 73 height 16
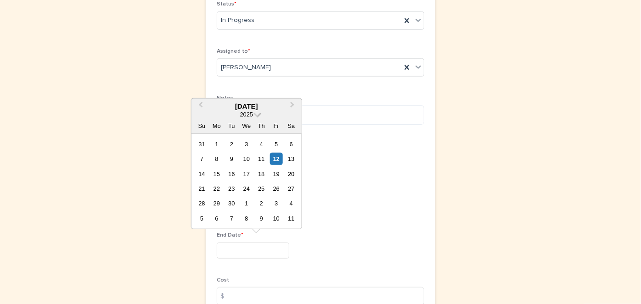
click at [258, 115] on span at bounding box center [258, 114] width 8 height 8
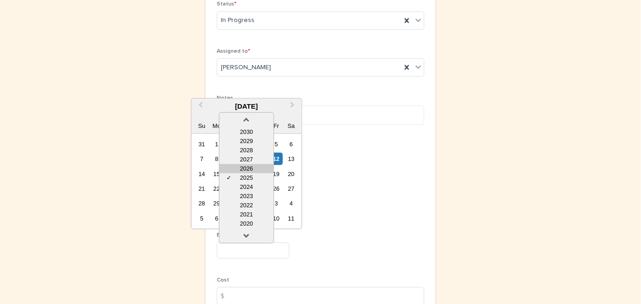
click at [249, 168] on div "2026" at bounding box center [247, 168] width 54 height 9
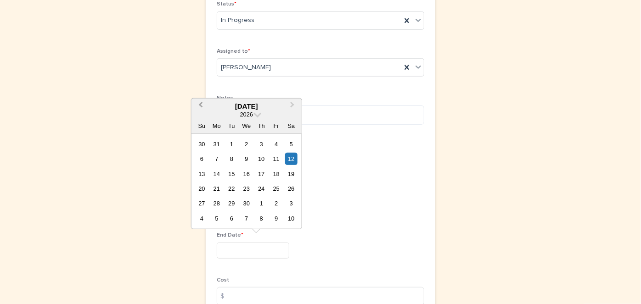
click at [201, 104] on span "Previous Month" at bounding box center [201, 106] width 0 height 12
click at [277, 204] on div "28" at bounding box center [276, 203] width 12 height 12
type input "*********"
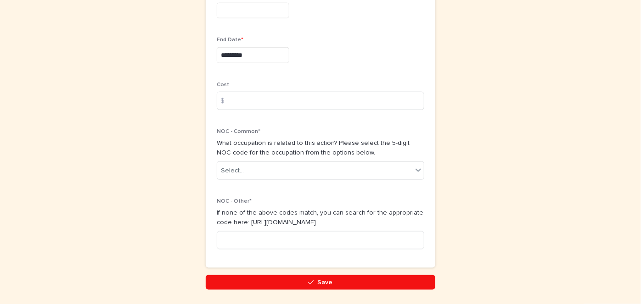
scroll to position [518, 0]
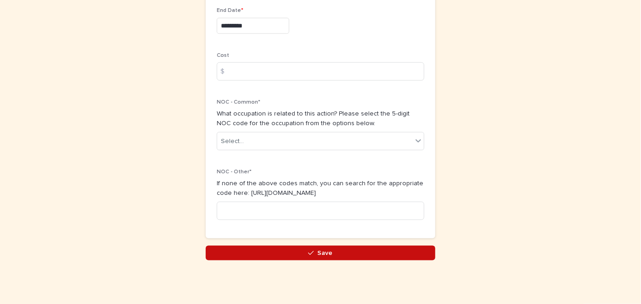
click at [323, 253] on span "Save" at bounding box center [325, 253] width 15 height 6
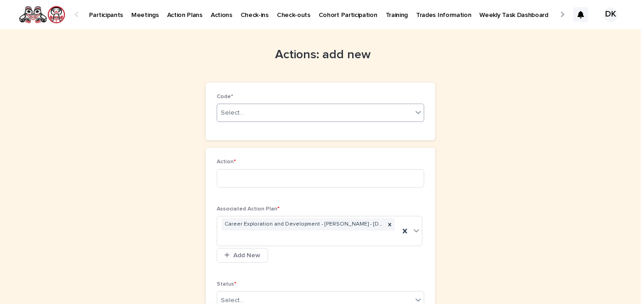
click at [419, 110] on icon at bounding box center [418, 112] width 9 height 9
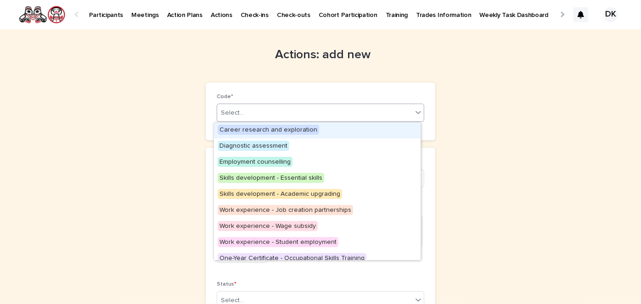
click at [274, 131] on span "Career research and exploration" at bounding box center [268, 130] width 101 height 10
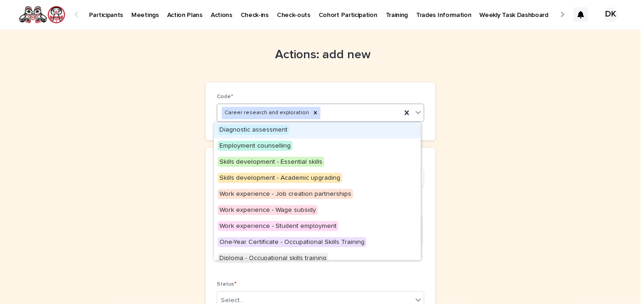
click at [416, 109] on icon at bounding box center [418, 112] width 9 height 9
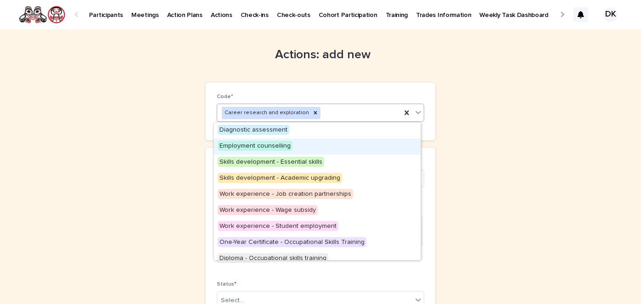
click at [266, 148] on span "Employment counselling" at bounding box center [255, 146] width 75 height 10
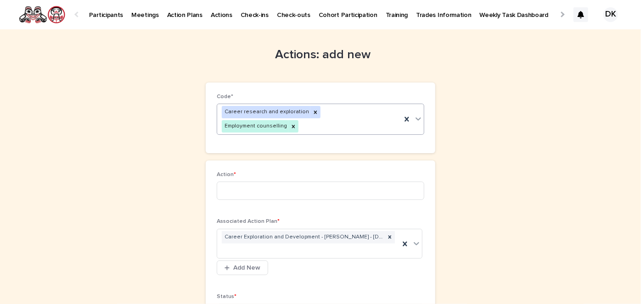
click at [415, 114] on icon at bounding box center [418, 118] width 9 height 9
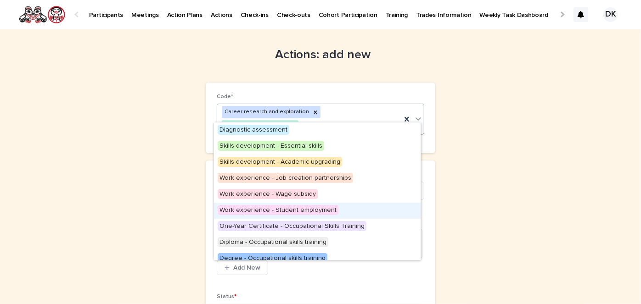
scroll to position [151, 0]
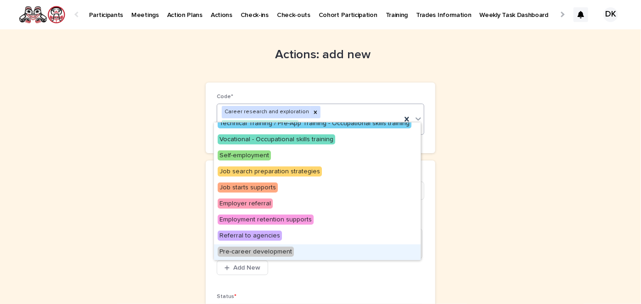
click at [270, 251] on span "Pre-career development" at bounding box center [256, 252] width 76 height 10
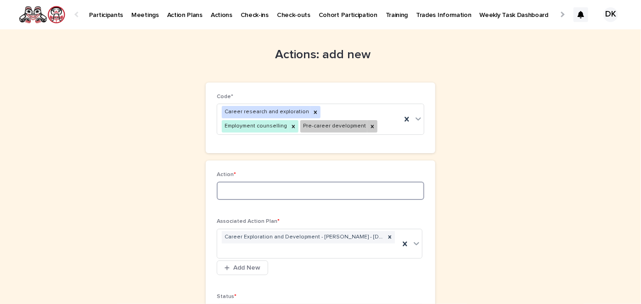
click at [229, 192] on input at bounding box center [321, 191] width 208 height 18
type input "*"
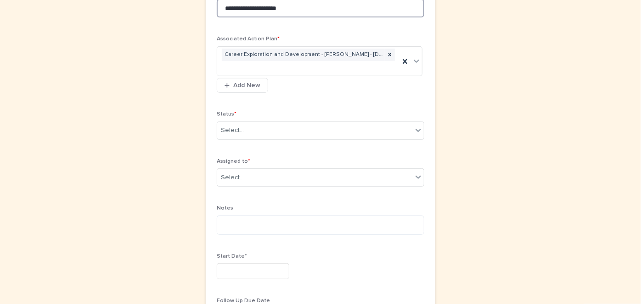
scroll to position [183, 0]
type input "**********"
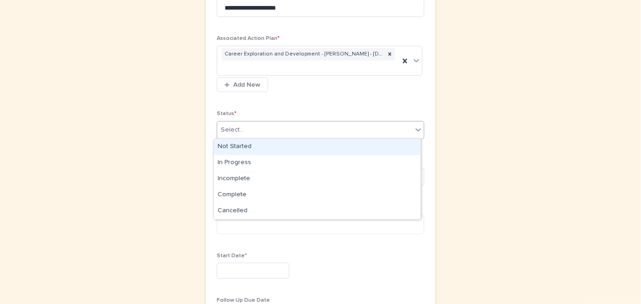
click at [417, 130] on icon at bounding box center [418, 129] width 9 height 9
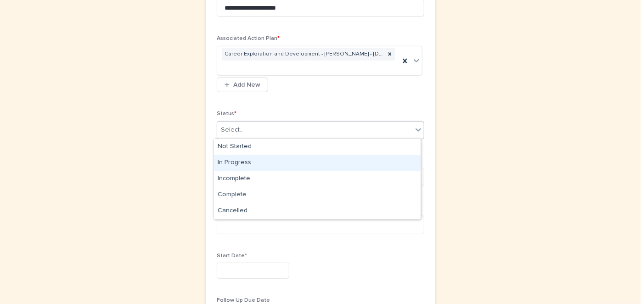
click at [250, 161] on div "In Progress" at bounding box center [317, 163] width 207 height 16
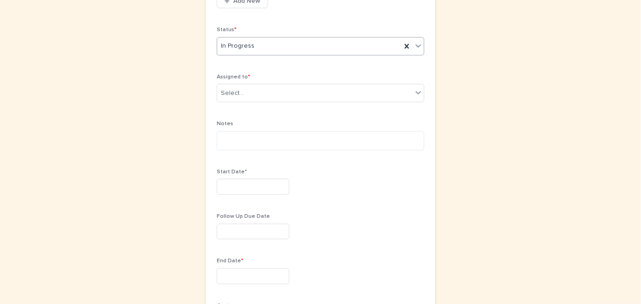
scroll to position [268, 0]
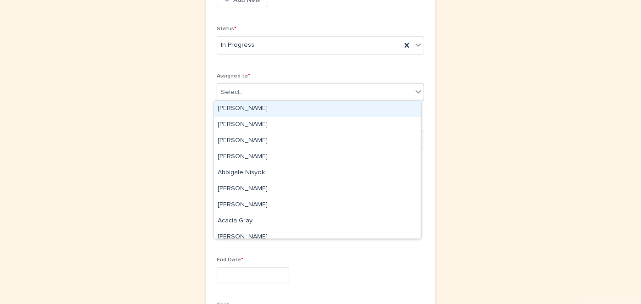
click at [417, 87] on icon at bounding box center [418, 91] width 9 height 9
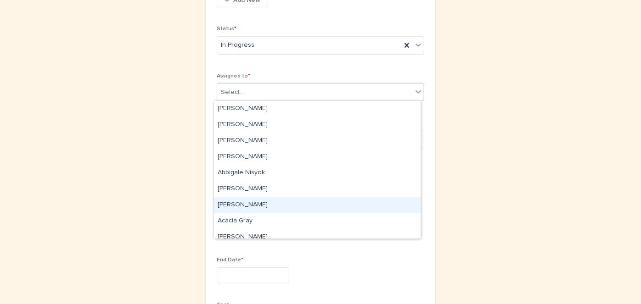
click at [224, 201] on div "[PERSON_NAME]" at bounding box center [317, 205] width 207 height 16
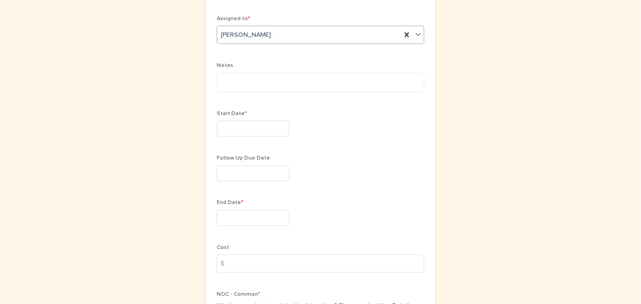
scroll to position [328, 0]
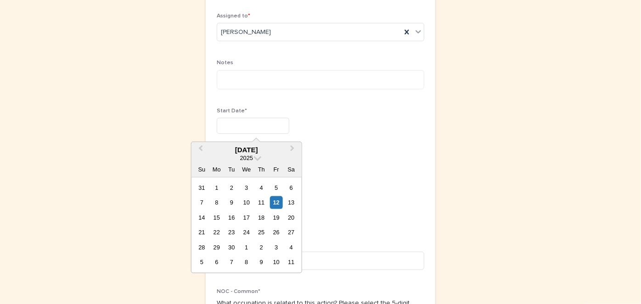
click at [217, 119] on input "text" at bounding box center [253, 126] width 73 height 16
click at [234, 183] on div "2" at bounding box center [231, 188] width 12 height 12
type input "********"
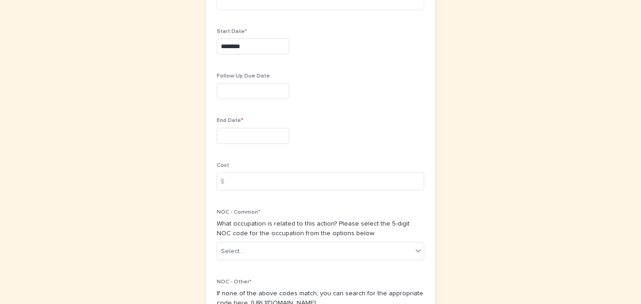
scroll to position [407, 0]
click at [221, 133] on input "text" at bounding box center [253, 137] width 73 height 16
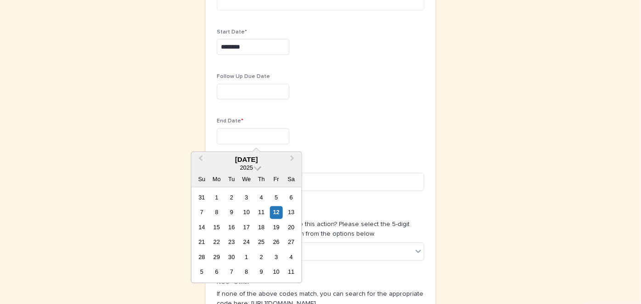
click at [257, 167] on span at bounding box center [258, 167] width 8 height 8
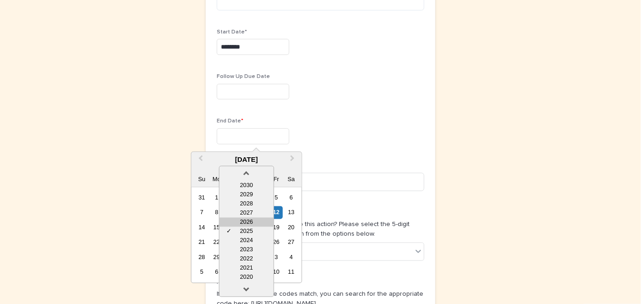
click at [258, 222] on div "2026" at bounding box center [247, 222] width 54 height 9
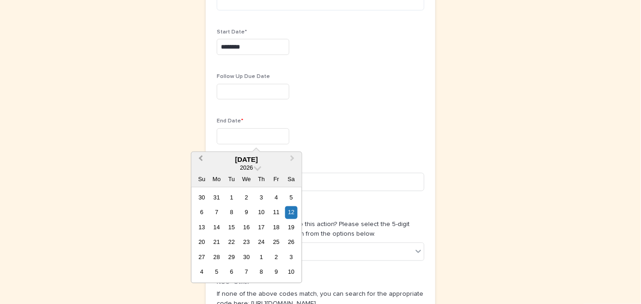
click at [201, 158] on span "Previous Month" at bounding box center [201, 160] width 0 height 12
click at [278, 253] on div "28" at bounding box center [276, 257] width 12 height 12
type input "*********"
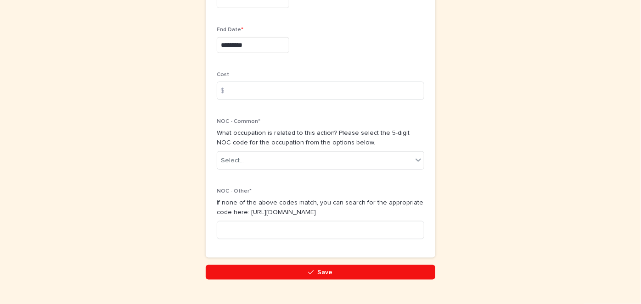
scroll to position [499, 0]
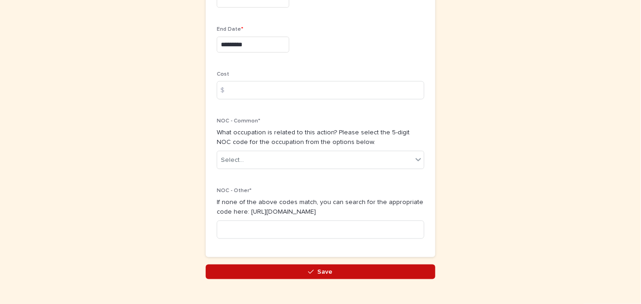
click at [308, 271] on icon "button" at bounding box center [311, 272] width 6 height 6
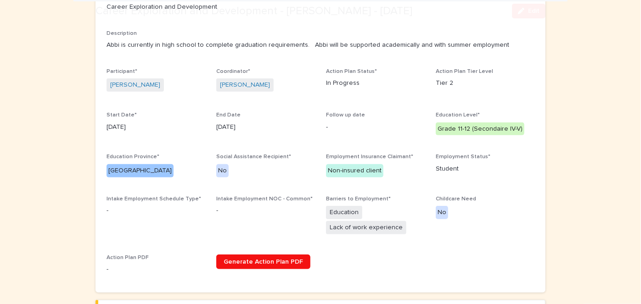
scroll to position [147, 0]
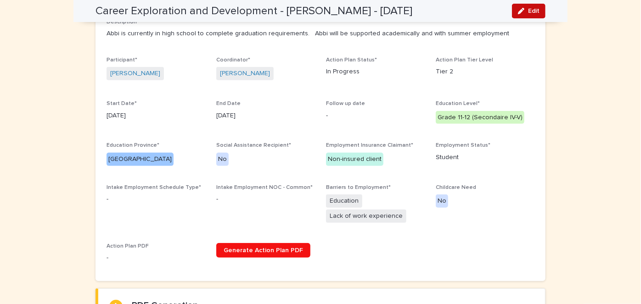
click at [533, 10] on span "Edit" at bounding box center [533, 11] width 11 height 6
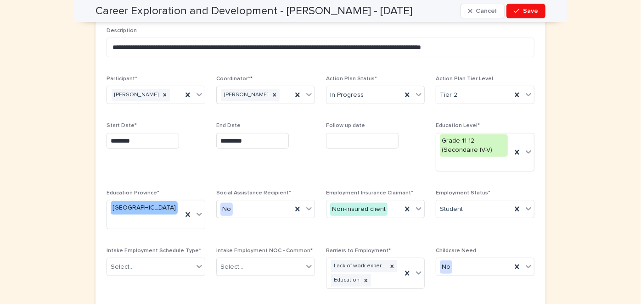
click at [335, 140] on input "text" at bounding box center [362, 141] width 73 height 16
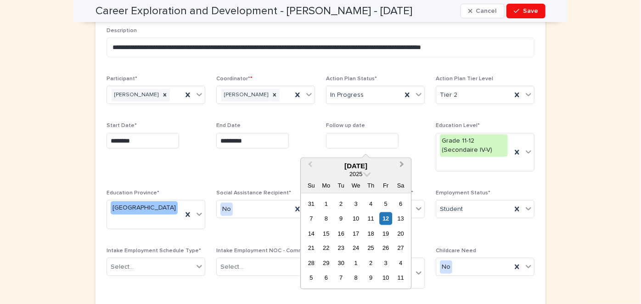
click at [402, 163] on span "Next Month" at bounding box center [402, 166] width 0 height 12
click at [356, 234] on div "12" at bounding box center [356, 234] width 12 height 12
type input "**********"
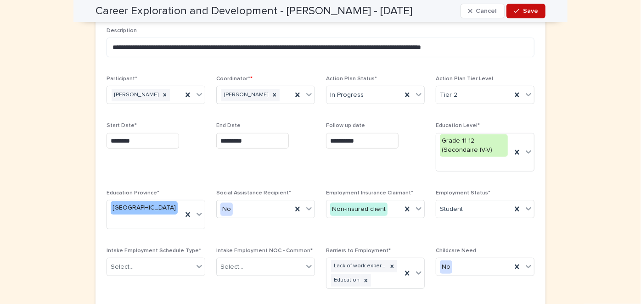
click at [528, 12] on span "Save" at bounding box center [530, 11] width 15 height 6
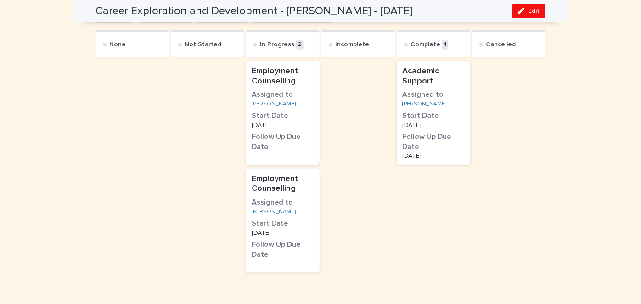
scroll to position [535, 0]
click at [280, 125] on p "8/9/2025" at bounding box center [283, 123] width 62 height 6
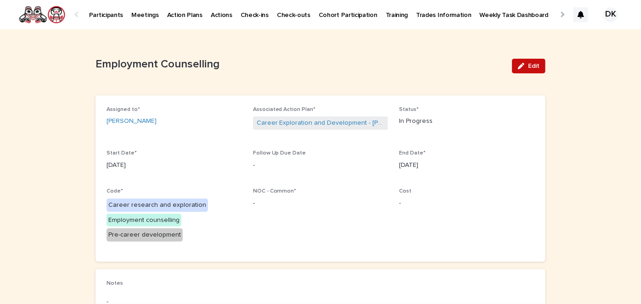
click at [523, 62] on button "Edit" at bounding box center [529, 66] width 34 height 15
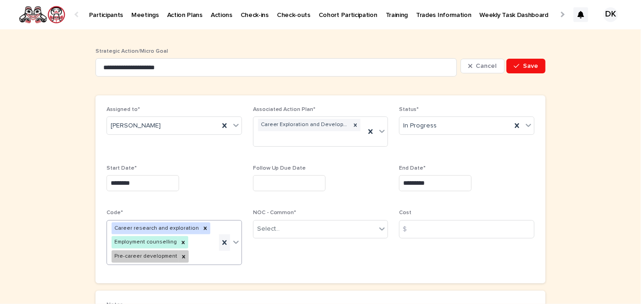
click at [220, 239] on icon at bounding box center [224, 242] width 9 height 9
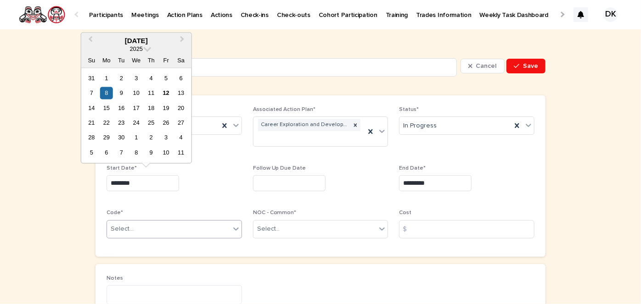
drag, startPoint x: 149, startPoint y: 180, endPoint x: 79, endPoint y: 170, distance: 71.4
click at [79, 170] on div "**********" at bounding box center [320, 202] width 641 height 347
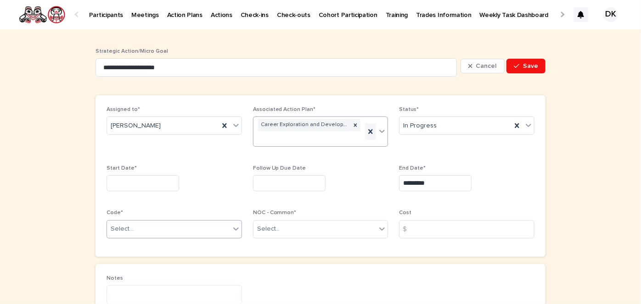
click at [368, 130] on icon at bounding box center [370, 131] width 9 height 9
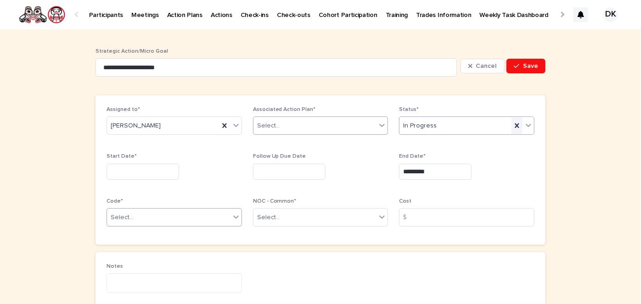
click at [516, 123] on icon at bounding box center [516, 125] width 9 height 9
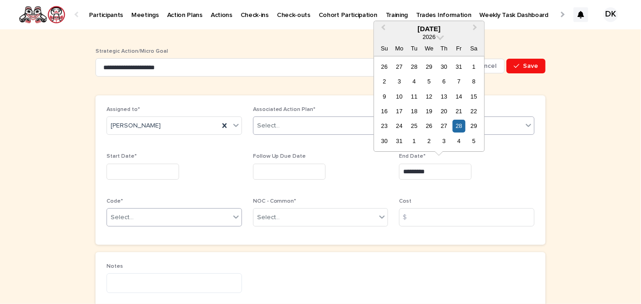
drag, startPoint x: 442, startPoint y: 170, endPoint x: 340, endPoint y: 166, distance: 101.6
click at [340, 166] on div "Assigned to* Abygail Squires Associated Action Plan* Select... Status* Select..…" at bounding box center [321, 171] width 428 height 128
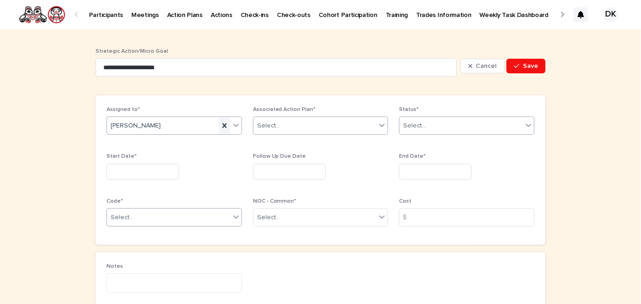
click at [222, 124] on icon at bounding box center [224, 126] width 4 height 5
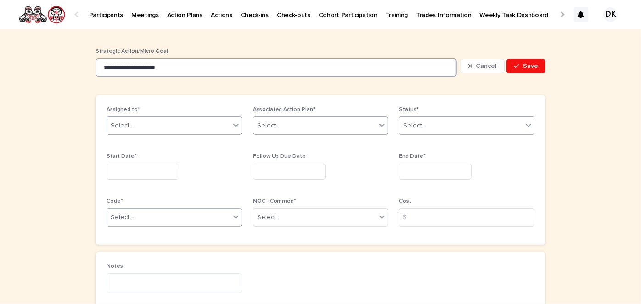
drag, startPoint x: 196, startPoint y: 60, endPoint x: 38, endPoint y: 66, distance: 157.6
click at [38, 66] on div "**********" at bounding box center [320, 197] width 641 height 336
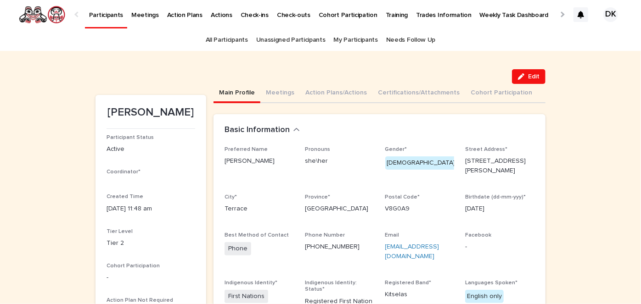
click at [104, 15] on p "Participants" at bounding box center [106, 9] width 34 height 19
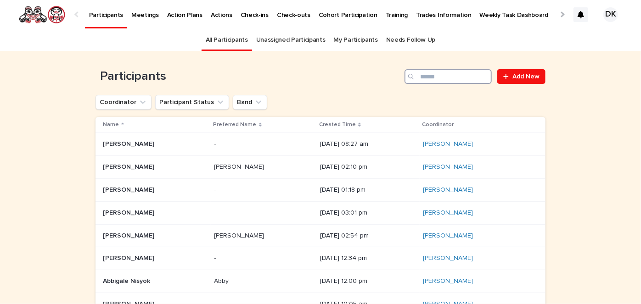
click at [453, 76] on input "Search" at bounding box center [448, 76] width 87 height 15
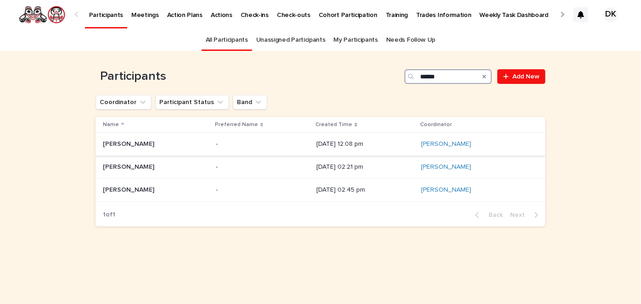
type input "******"
click at [137, 142] on p "[PERSON_NAME]" at bounding box center [129, 144] width 53 height 10
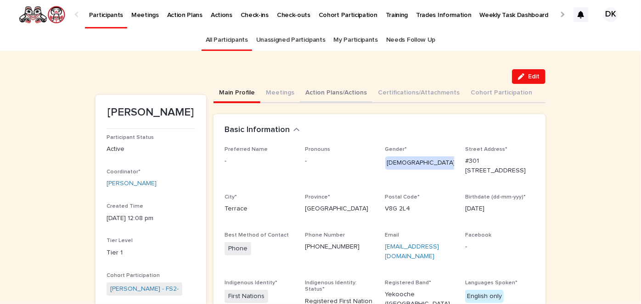
click at [312, 89] on button "Action Plans/Actions" at bounding box center [336, 93] width 73 height 19
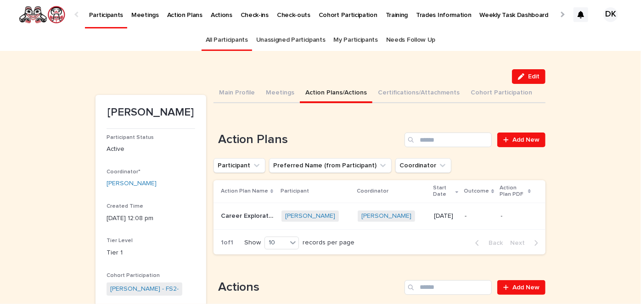
click at [226, 215] on p "Career Exploration and Development" at bounding box center [248, 216] width 55 height 10
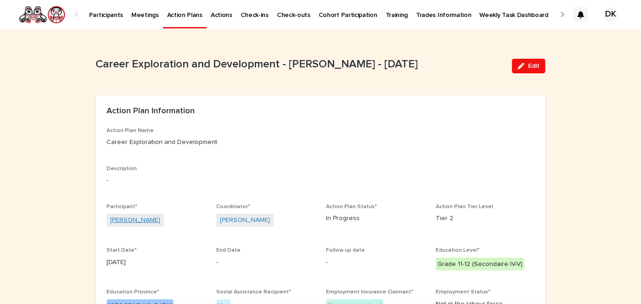
click at [114, 218] on link "Calvin Benson" at bounding box center [135, 221] width 50 height 10
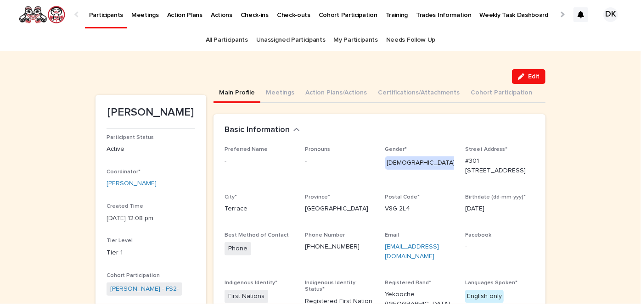
click at [409, 244] on link "calvinbenson69@gmail.com" at bounding box center [412, 252] width 54 height 16
drag, startPoint x: 398, startPoint y: 249, endPoint x: 383, endPoint y: 243, distance: 16.3
click at [385, 243] on p "calvinbenson69@gmail.com" at bounding box center [419, 251] width 69 height 19
copy link "calvinbenson69@gmail.com"
click at [327, 91] on button "Action Plans/Actions" at bounding box center [336, 93] width 73 height 19
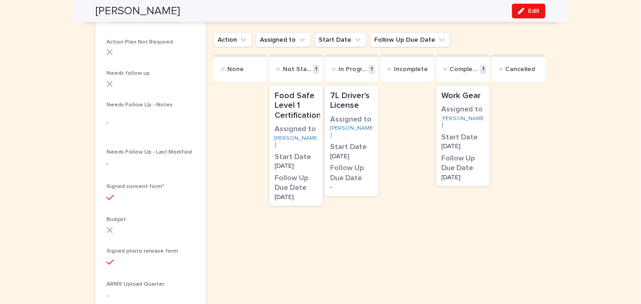
scroll to position [282, 0]
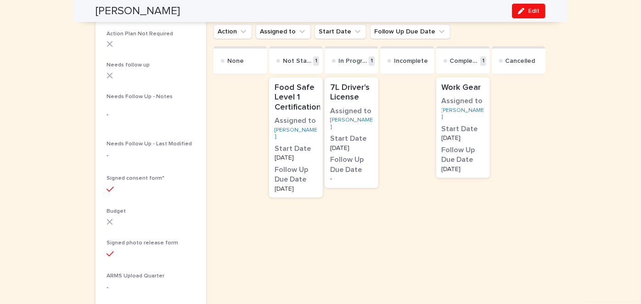
click at [335, 91] on p "7L Driver's License" at bounding box center [351, 93] width 43 height 20
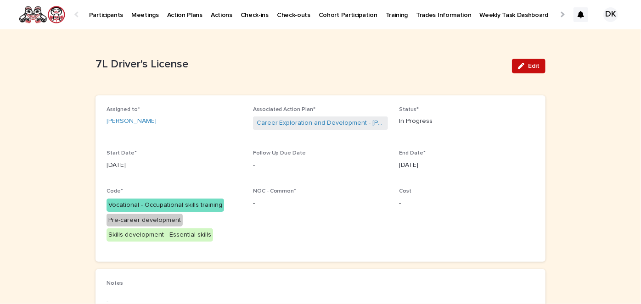
click at [530, 64] on span "Edit" at bounding box center [533, 66] width 11 height 6
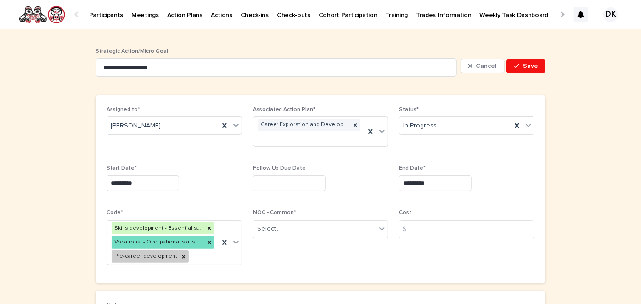
scroll to position [98, 0]
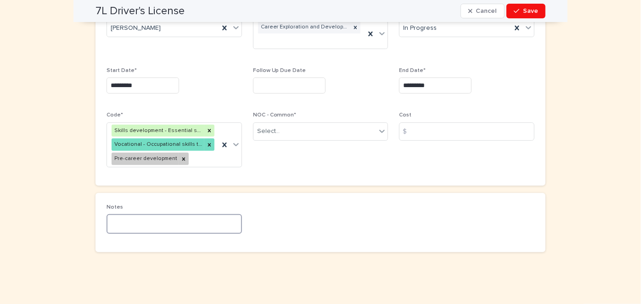
click at [116, 218] on textarea at bounding box center [174, 223] width 135 height 19
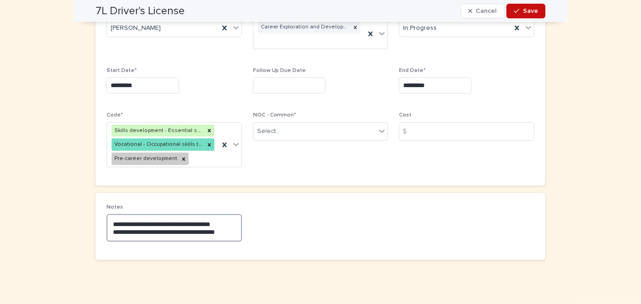
type textarea "**********"
click at [530, 8] on span "Save" at bounding box center [530, 11] width 15 height 6
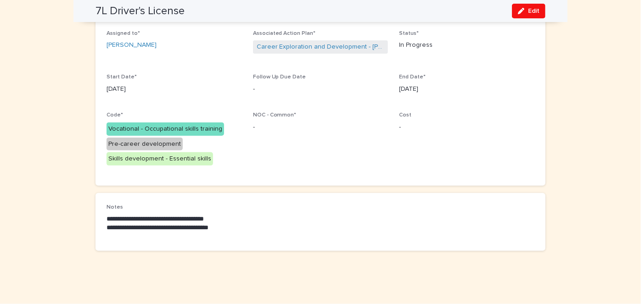
scroll to position [76, 0]
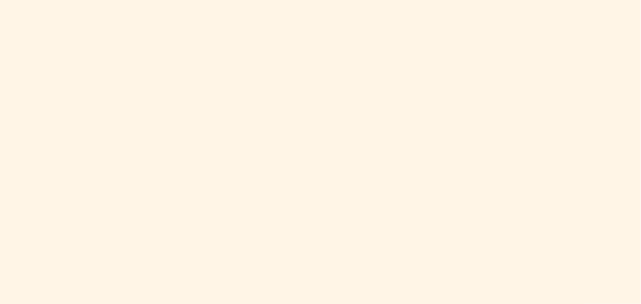
scroll to position [426, 0]
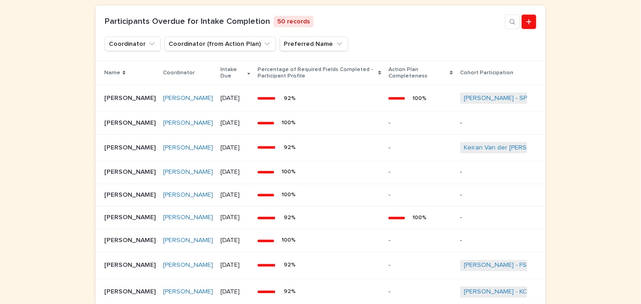
scroll to position [729, 0]
click at [111, 152] on p "[PERSON_NAME]" at bounding box center [130, 148] width 53 height 10
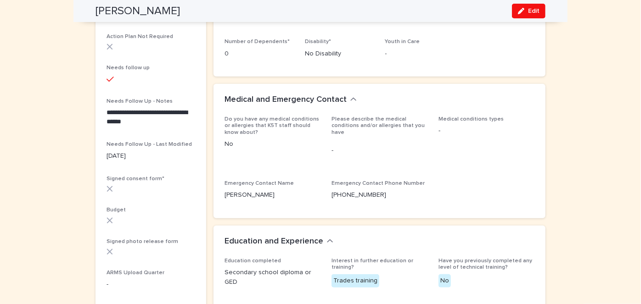
scroll to position [280, 0]
click at [535, 10] on span "Edit" at bounding box center [533, 11] width 11 height 6
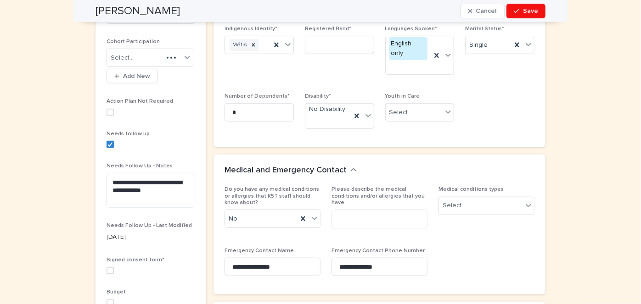
scroll to position [347, 0]
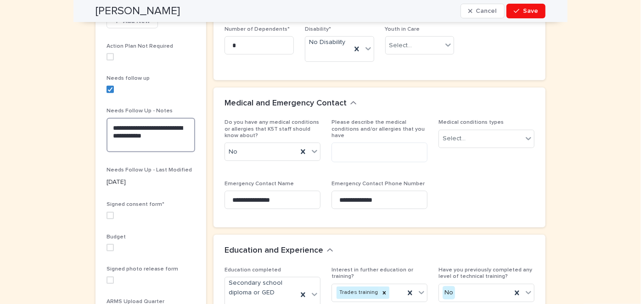
click at [173, 134] on textarea "**********" at bounding box center [151, 135] width 89 height 34
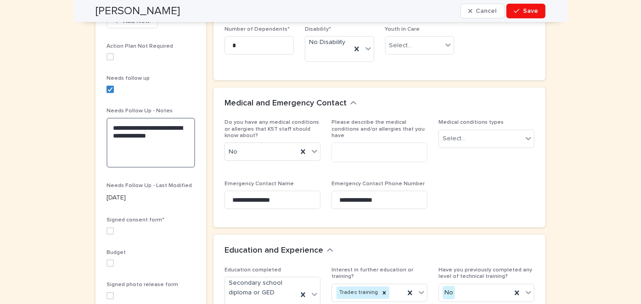
drag, startPoint x: 173, startPoint y: 134, endPoint x: 107, endPoint y: 125, distance: 65.8
click at [107, 125] on textarea "**********" at bounding box center [151, 143] width 89 height 50
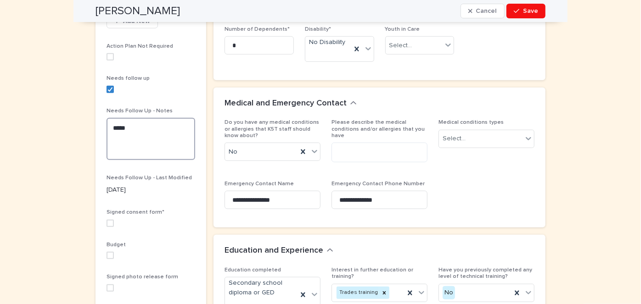
type textarea "*"
click at [108, 88] on polyline at bounding box center [110, 90] width 4 height 4
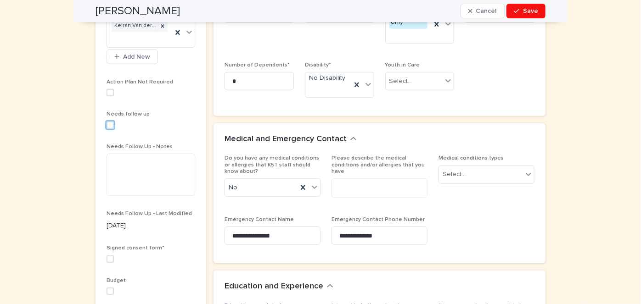
scroll to position [311, 0]
click at [107, 125] on span at bounding box center [110, 125] width 7 height 7
click at [107, 161] on textarea at bounding box center [151, 175] width 89 height 42
type textarea "*"
click at [108, 124] on polyline at bounding box center [110, 126] width 4 height 4
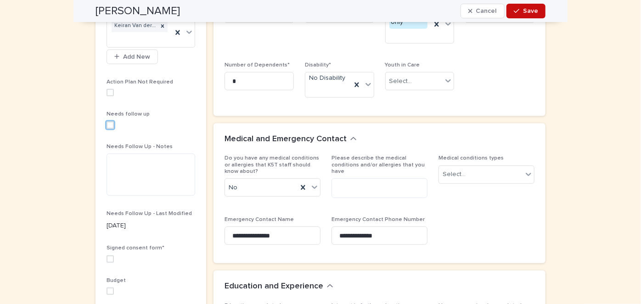
click at [528, 10] on span "Save" at bounding box center [530, 11] width 15 height 6
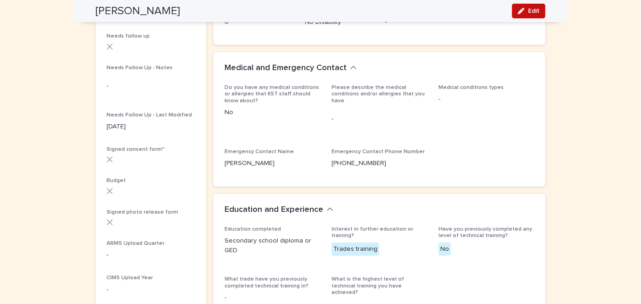
click at [530, 11] on span "Edit" at bounding box center [533, 11] width 11 height 6
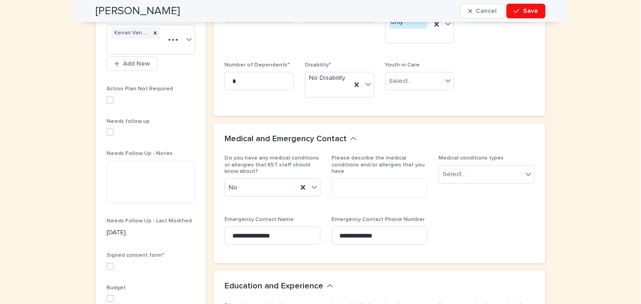
scroll to position [378, 0]
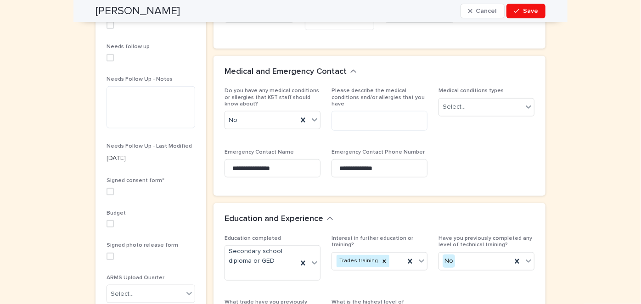
click at [107, 56] on span at bounding box center [110, 57] width 7 height 7
click at [109, 91] on textarea at bounding box center [151, 107] width 89 height 42
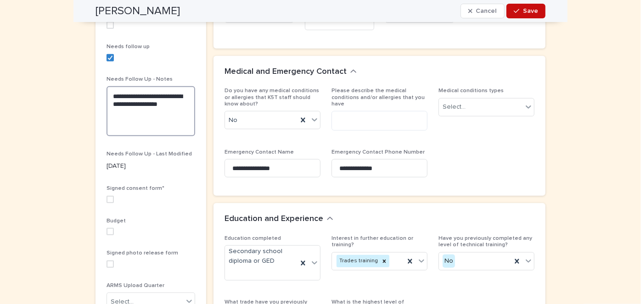
type textarea "**********"
click at [529, 12] on span "Save" at bounding box center [530, 11] width 15 height 6
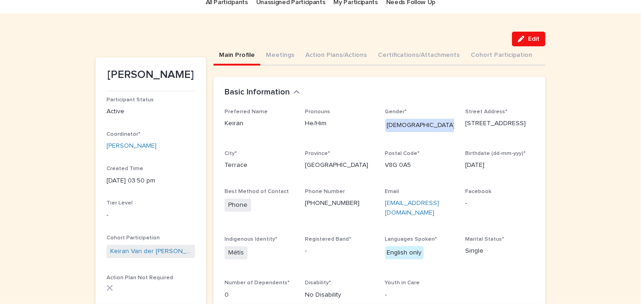
scroll to position [0, 0]
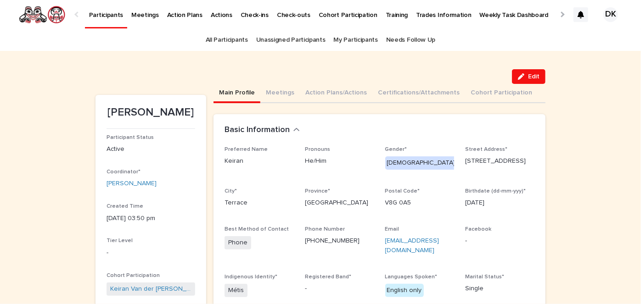
click at [480, 16] on p "Weekly Task Dashboard" at bounding box center [514, 9] width 69 height 19
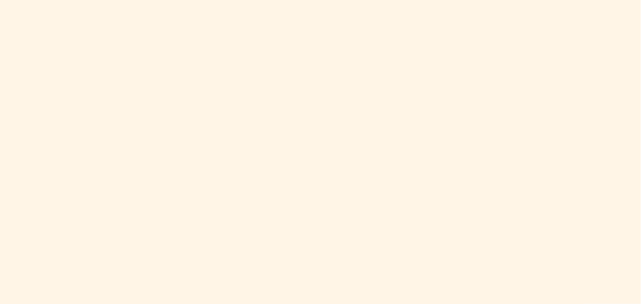
scroll to position [603, 0]
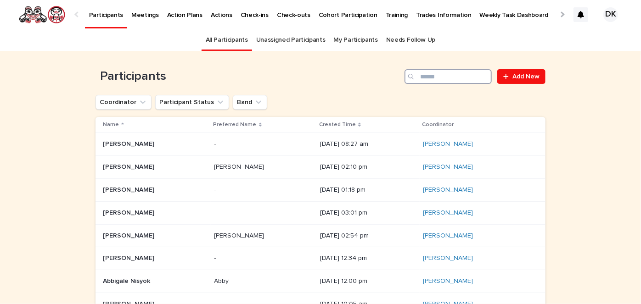
click at [454, 75] on input "Search" at bounding box center [448, 76] width 87 height 15
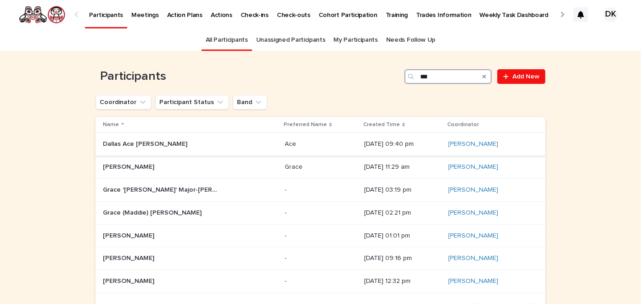
type input "***"
click at [135, 143] on p "Dallas Ace [PERSON_NAME]" at bounding box center [146, 144] width 86 height 10
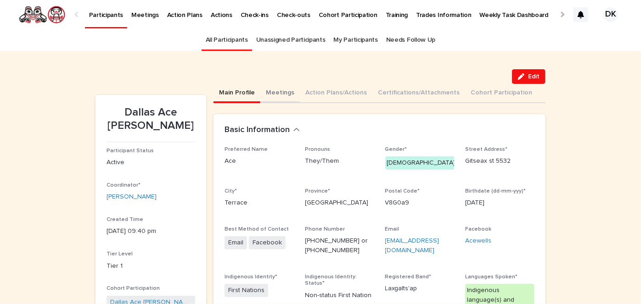
click at [276, 90] on button "Meetings" at bounding box center [279, 93] width 39 height 19
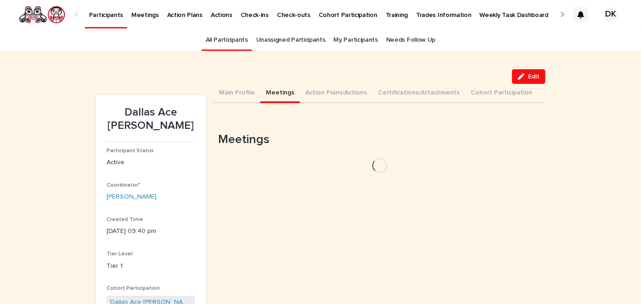
drag, startPoint x: 276, startPoint y: 90, endPoint x: 423, endPoint y: 222, distance: 198.3
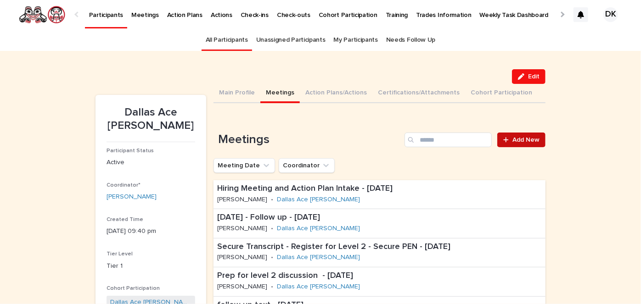
click at [523, 140] on span "Add New" at bounding box center [525, 140] width 27 height 6
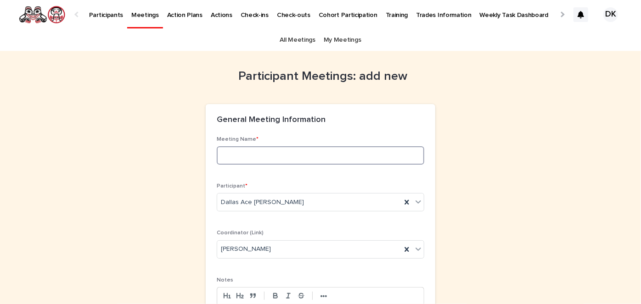
click at [228, 156] on input at bounding box center [321, 155] width 208 height 18
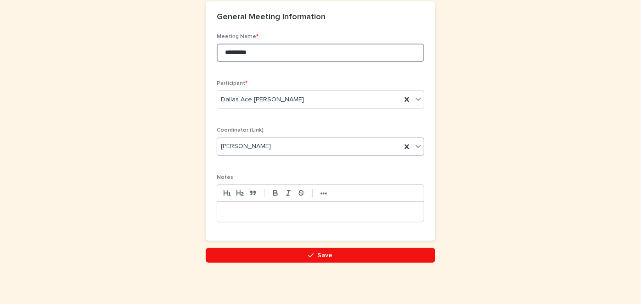
scroll to position [107, 0]
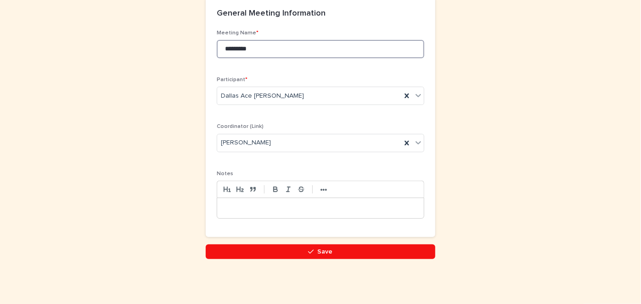
type input "*********"
click at [224, 204] on p at bounding box center [320, 208] width 193 height 9
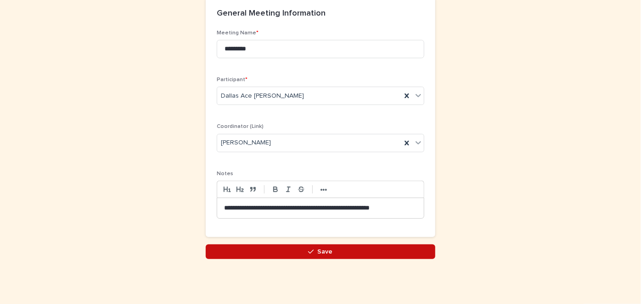
click at [321, 251] on span "Save" at bounding box center [325, 252] width 15 height 6
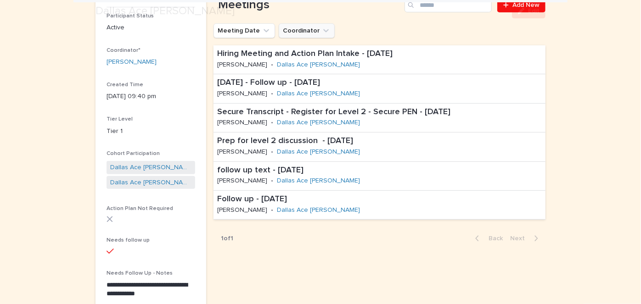
scroll to position [146, 0]
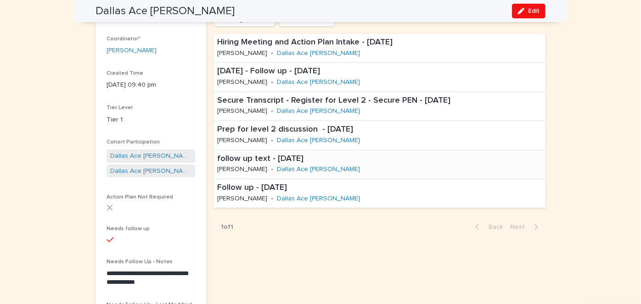
click at [240, 156] on p "follow up text - [DATE]" at bounding box center [331, 159] width 229 height 10
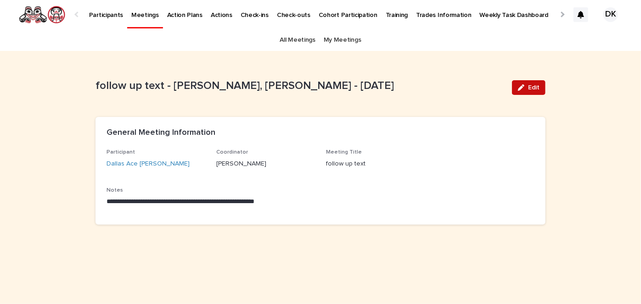
click at [540, 88] on span "Edit" at bounding box center [533, 87] width 11 height 6
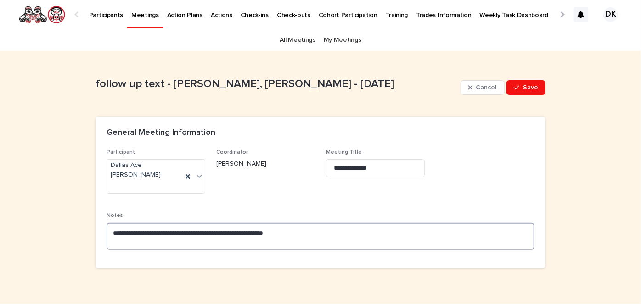
click at [297, 223] on textarea "**********" at bounding box center [321, 236] width 428 height 27
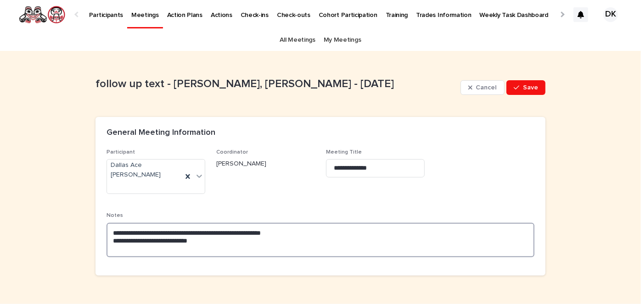
drag, startPoint x: 174, startPoint y: 222, endPoint x: 152, endPoint y: 223, distance: 21.6
click at [152, 223] on textarea "**********" at bounding box center [321, 240] width 428 height 34
type textarea "**********"
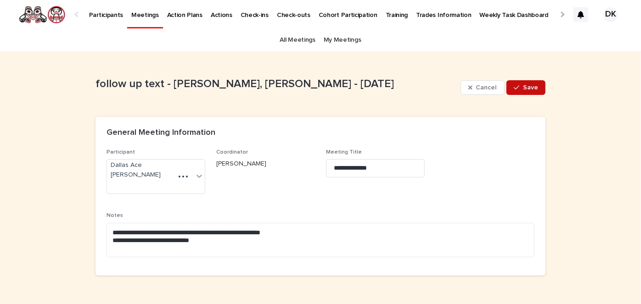
click at [523, 85] on span "Save" at bounding box center [530, 87] width 15 height 6
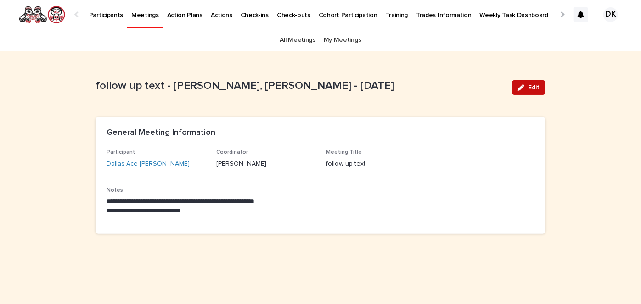
click at [524, 84] on icon "button" at bounding box center [521, 87] width 6 height 6
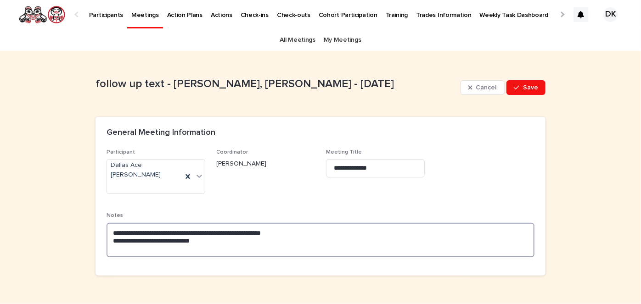
click at [180, 223] on textarea "**********" at bounding box center [321, 240] width 428 height 34
type textarea "**********"
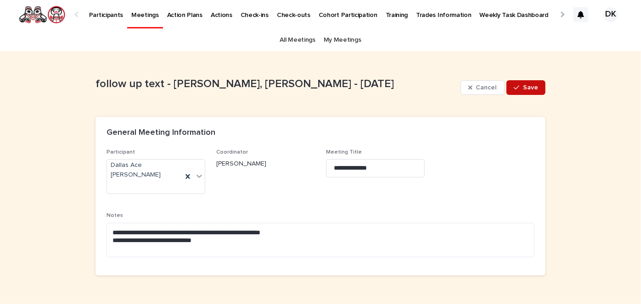
click at [530, 88] on span "Save" at bounding box center [530, 87] width 15 height 6
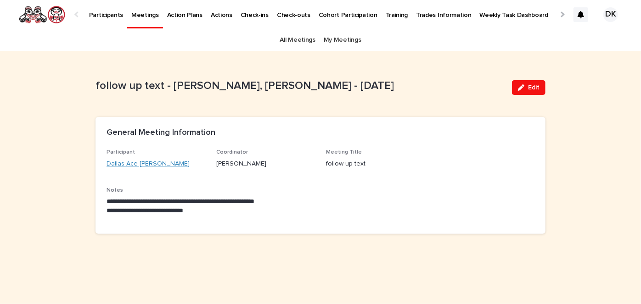
click at [141, 161] on link "Dallas Ace [PERSON_NAME]" at bounding box center [148, 164] width 83 height 10
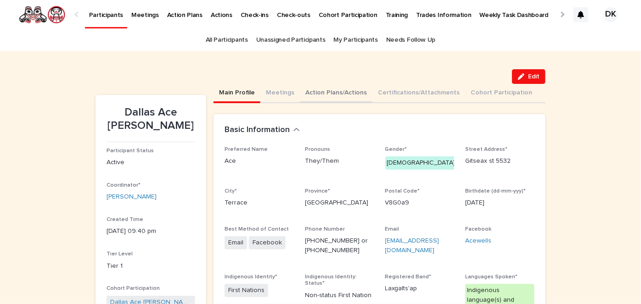
click at [309, 91] on button "Action Plans/Actions" at bounding box center [336, 93] width 73 height 19
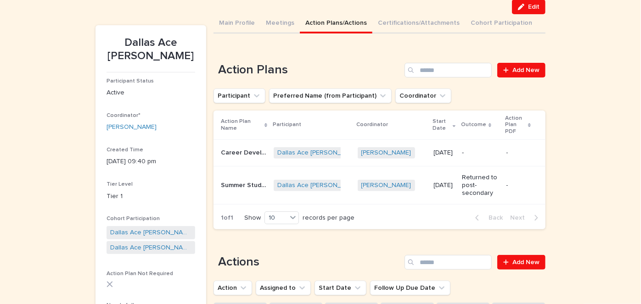
scroll to position [70, 0]
click at [229, 151] on p "Career Development and Exploration" at bounding box center [244, 152] width 47 height 10
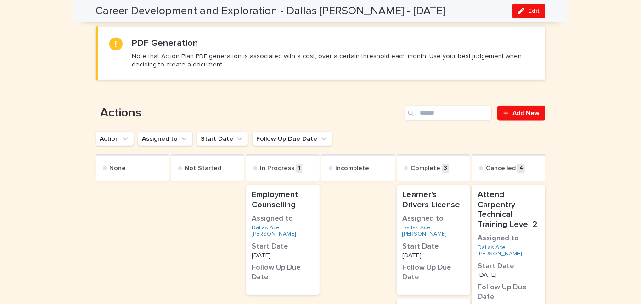
scroll to position [428, 0]
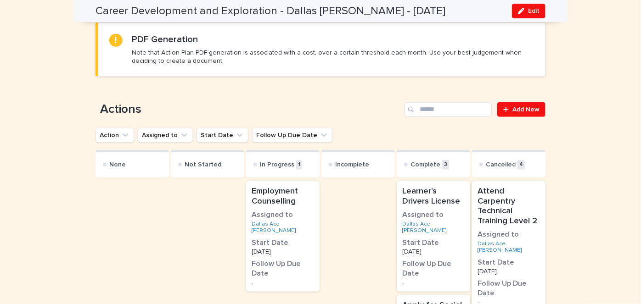
click at [278, 201] on p "Employment Counselling" at bounding box center [283, 197] width 62 height 20
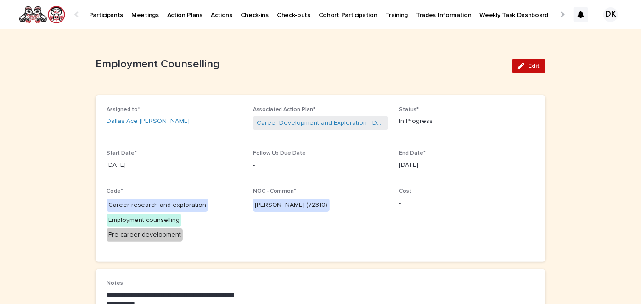
click at [533, 65] on span "Edit" at bounding box center [533, 66] width 11 height 6
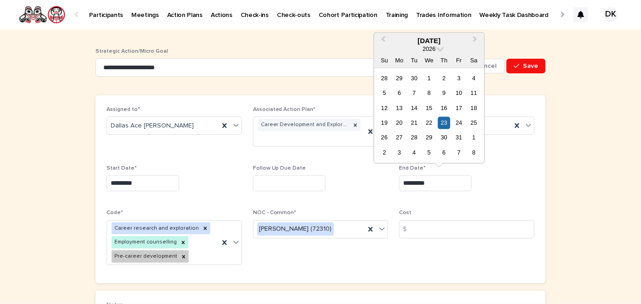
click at [444, 186] on input "*********" at bounding box center [435, 183] width 73 height 16
drag, startPoint x: 444, startPoint y: 186, endPoint x: 393, endPoint y: 183, distance: 51.1
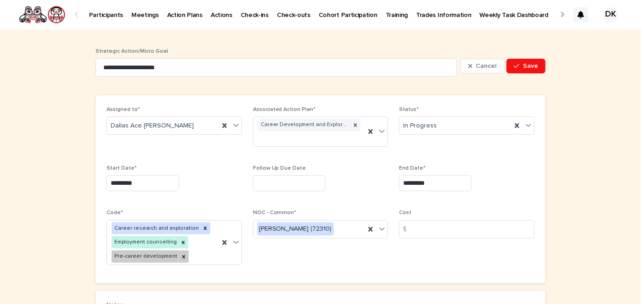
drag, startPoint x: 393, startPoint y: 183, endPoint x: 351, endPoint y: 191, distance: 42.4
click at [351, 191] on div at bounding box center [320, 183] width 135 height 16
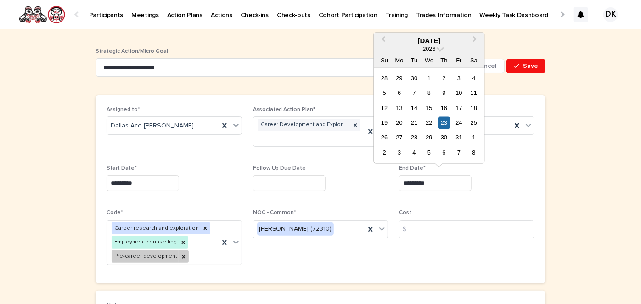
click at [428, 181] on input "*********" at bounding box center [435, 183] width 73 height 16
type input "*"
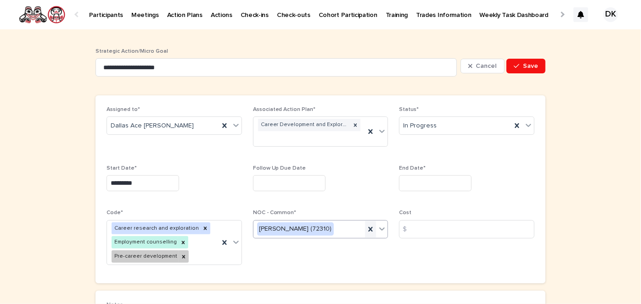
click at [369, 227] on icon at bounding box center [371, 229] width 4 height 5
click at [422, 184] on input "text" at bounding box center [435, 183] width 73 height 16
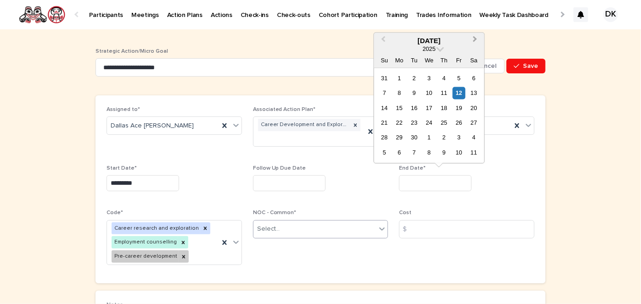
click at [476, 38] on button "Next Month" at bounding box center [476, 41] width 15 height 15
click at [458, 94] on div "12" at bounding box center [459, 93] width 12 height 12
type input "**********"
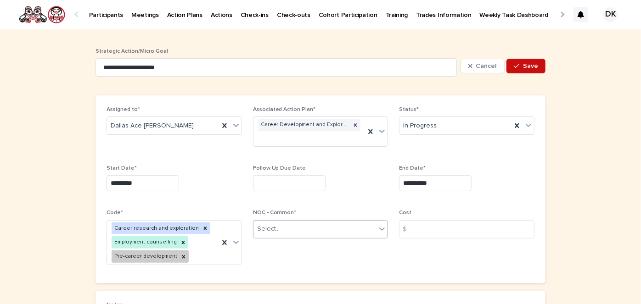
click at [524, 68] on span "Save" at bounding box center [530, 66] width 15 height 6
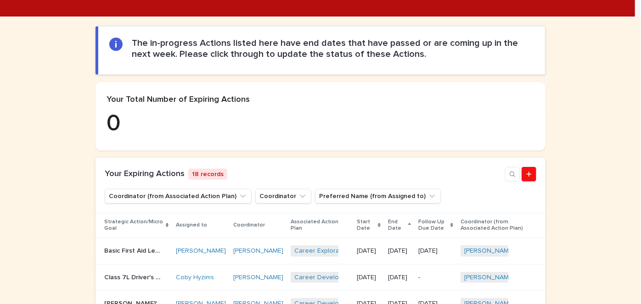
scroll to position [409, 0]
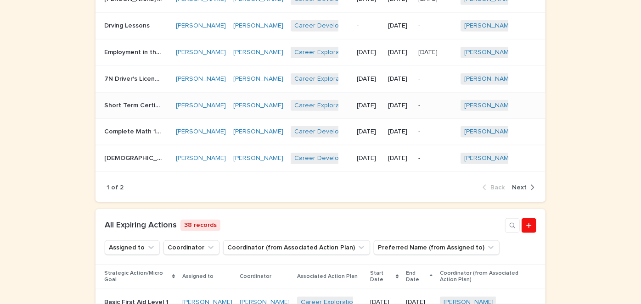
click at [111, 110] on p "Short Term Certificates" at bounding box center [133, 105] width 59 height 10
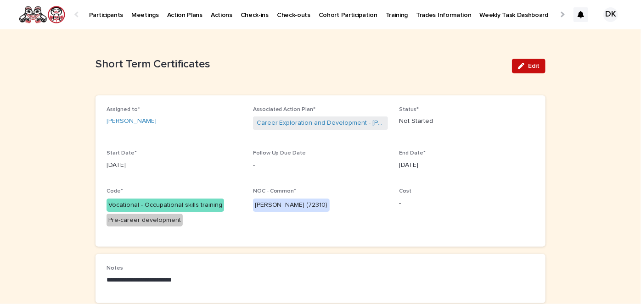
click at [529, 66] on span "Edit" at bounding box center [533, 66] width 11 height 6
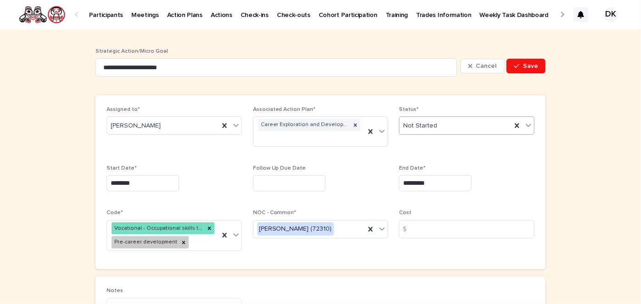
click at [526, 126] on icon at bounding box center [529, 125] width 6 height 3
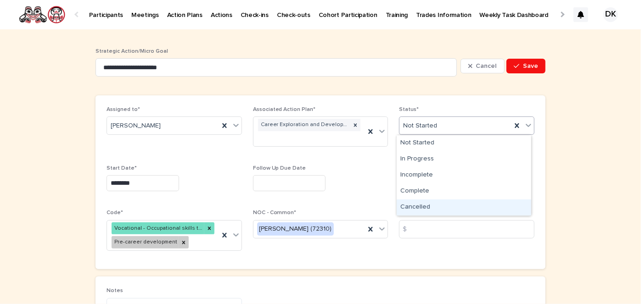
click at [417, 205] on div "Cancelled" at bounding box center [464, 208] width 135 height 16
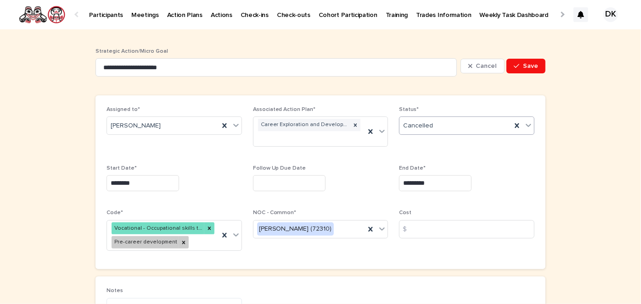
click at [431, 183] on input "*********" at bounding box center [435, 183] width 73 height 16
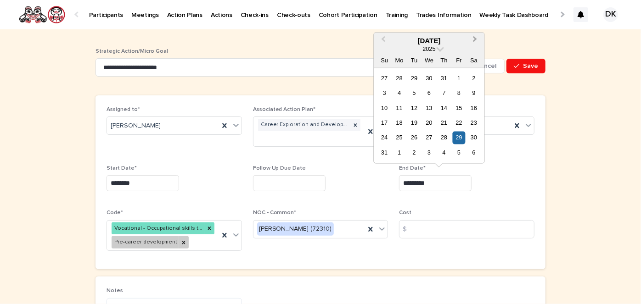
click at [475, 38] on span "Next Month" at bounding box center [475, 40] width 0 height 12
click at [383, 39] on span "Previous Month" at bounding box center [383, 40] width 0 height 12
click at [456, 96] on div "12" at bounding box center [459, 93] width 12 height 12
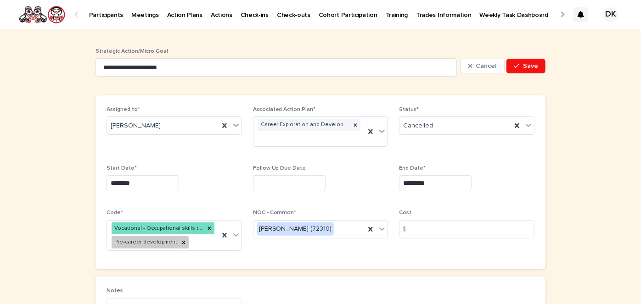
type input "*********"
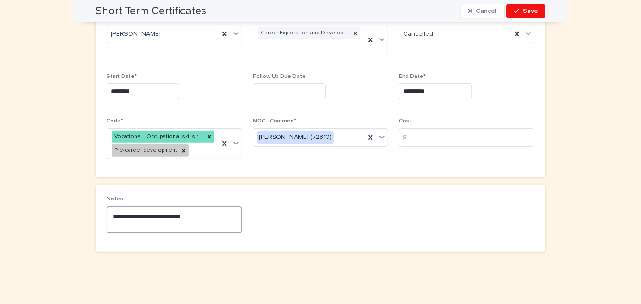
click at [205, 216] on textarea "**********" at bounding box center [174, 220] width 135 height 27
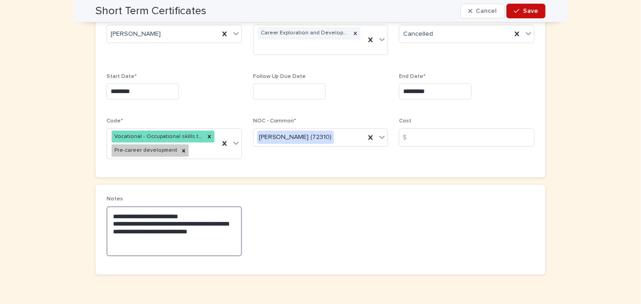
type textarea "**********"
click at [527, 8] on span "Save" at bounding box center [530, 11] width 15 height 6
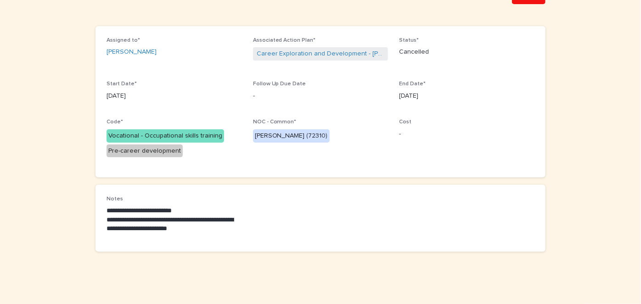
scroll to position [0, 0]
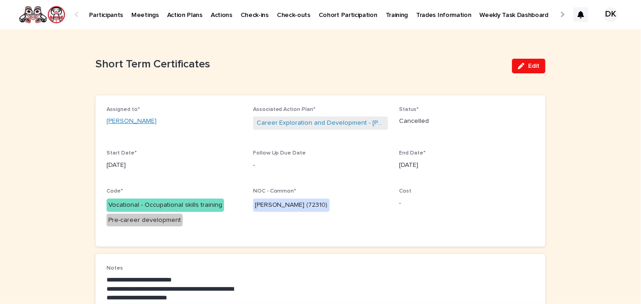
click at [115, 119] on link "Mark Faithful" at bounding box center [132, 122] width 50 height 10
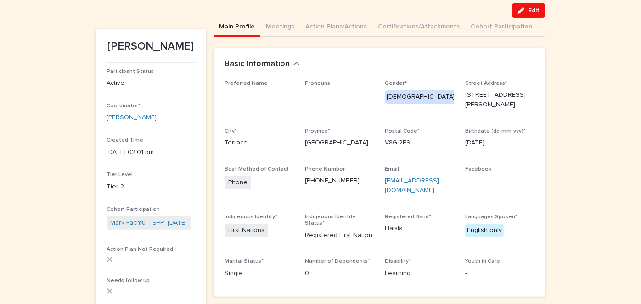
scroll to position [66, 0]
click at [306, 25] on button "Action Plans/Actions" at bounding box center [336, 27] width 73 height 19
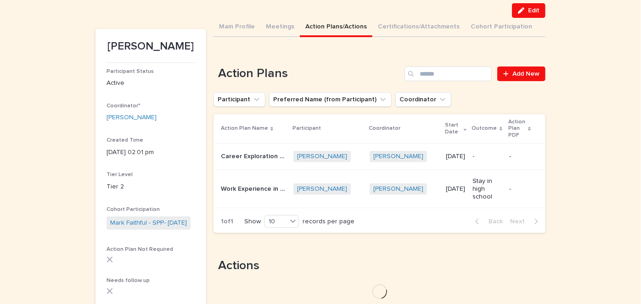
scroll to position [96, 0]
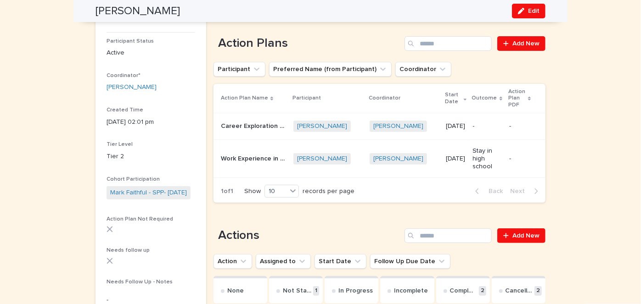
click at [243, 121] on p "Career Exploration and Development" at bounding box center [254, 126] width 67 height 10
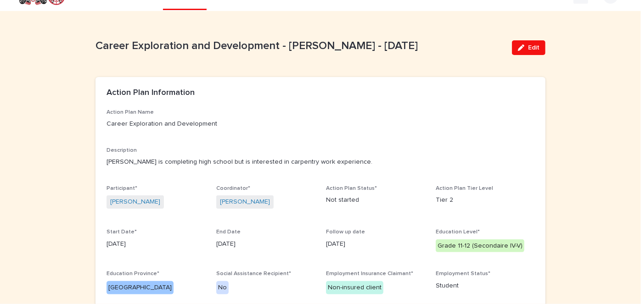
scroll to position [18, 0]
click at [528, 44] on button "Edit" at bounding box center [529, 47] width 34 height 15
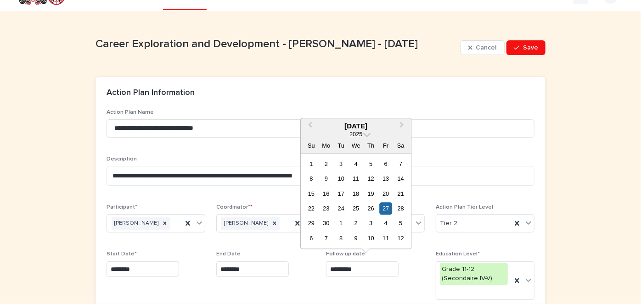
click at [366, 272] on input "*********" at bounding box center [362, 270] width 73 height 16
drag, startPoint x: 366, startPoint y: 272, endPoint x: 326, endPoint y: 269, distance: 39.6
drag, startPoint x: 326, startPoint y: 269, endPoint x: 362, endPoint y: 288, distance: 40.9
click at [362, 288] on span "Follow up date *********" at bounding box center [375, 279] width 99 height 56
click at [359, 271] on input "*********" at bounding box center [362, 270] width 73 height 16
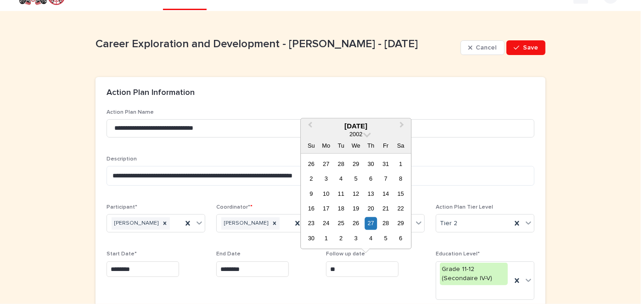
type input "*"
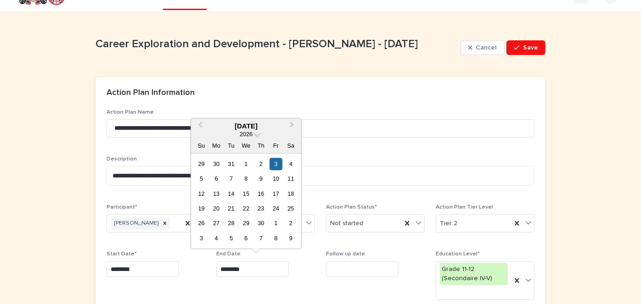
drag, startPoint x: 246, startPoint y: 268, endPoint x: 196, endPoint y: 262, distance: 50.4
click at [196, 262] on div "********" at bounding box center [156, 270] width 99 height 16
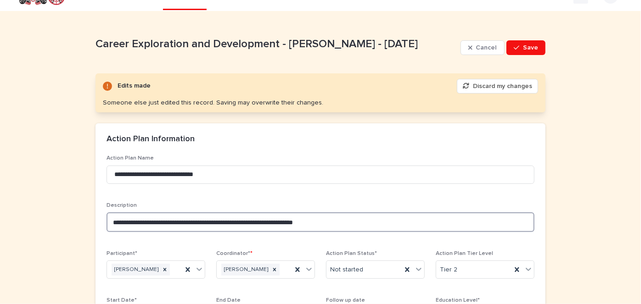
click at [333, 223] on textarea "**********" at bounding box center [321, 222] width 428 height 19
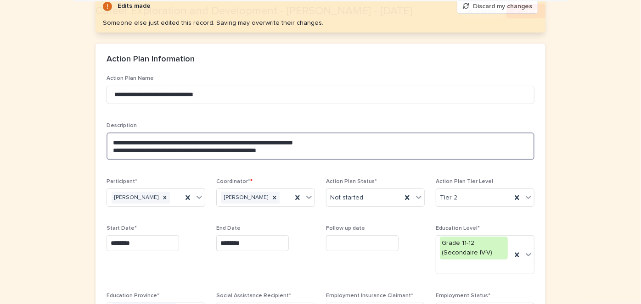
scroll to position [100, 0]
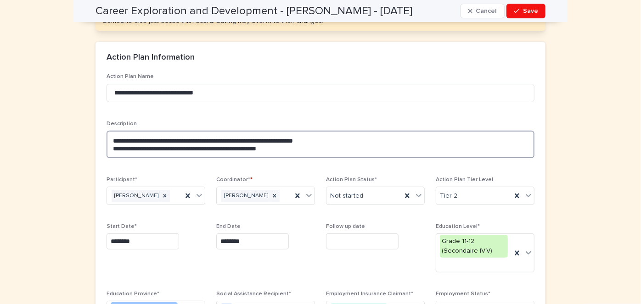
type textarea "**********"
click at [337, 243] on input "text" at bounding box center [362, 242] width 73 height 16
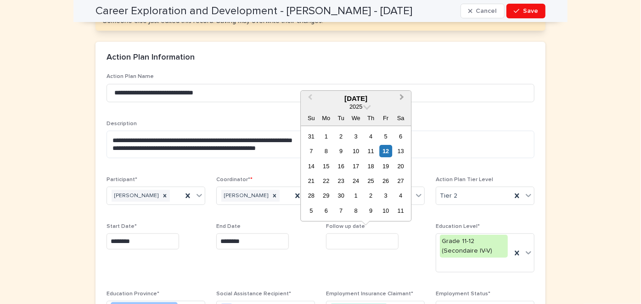
click at [403, 96] on button "Next Month" at bounding box center [402, 99] width 15 height 15
click at [356, 181] on div "22" at bounding box center [356, 181] width 12 height 12
type input "**********"
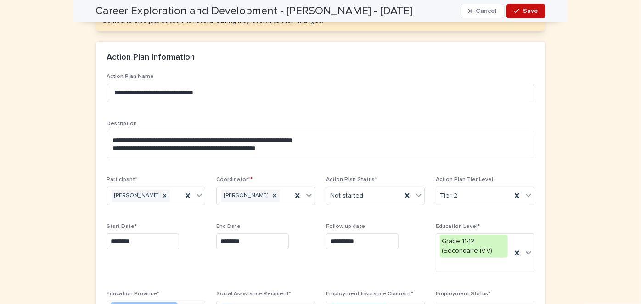
click at [530, 11] on span "Save" at bounding box center [530, 11] width 15 height 6
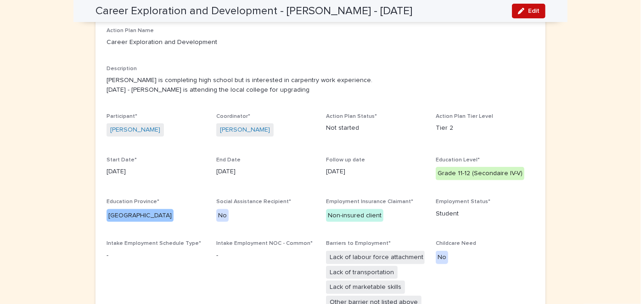
click at [531, 9] on span "Edit" at bounding box center [533, 11] width 11 height 6
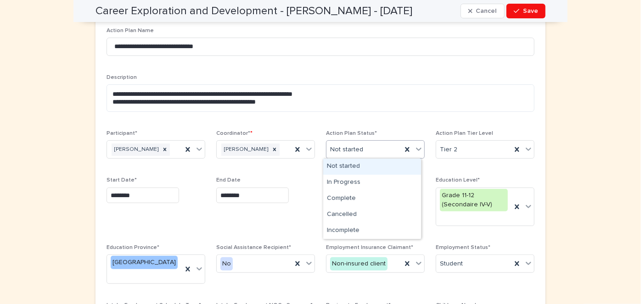
click at [416, 148] on icon at bounding box center [418, 149] width 9 height 9
click at [352, 183] on div "In Progress" at bounding box center [372, 183] width 98 height 16
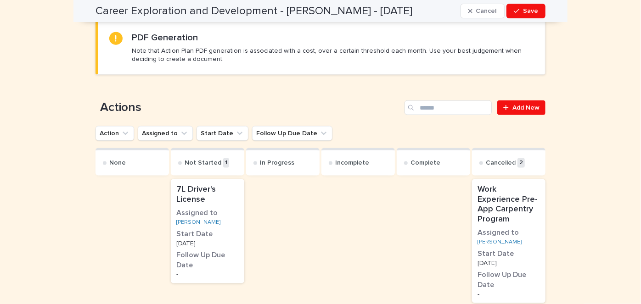
scroll to position [544, 0]
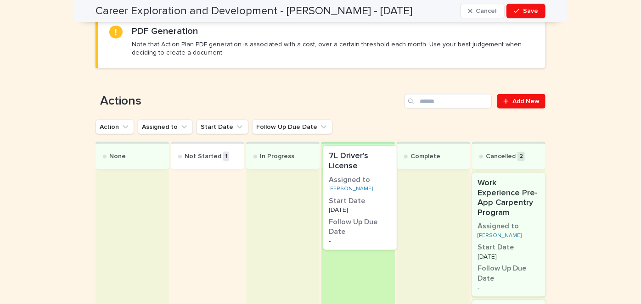
drag, startPoint x: 196, startPoint y: 173, endPoint x: 354, endPoint y: 159, distance: 158.6
click at [354, 159] on div "None Not Started 1 7L Driver's License Assigned to Mark Faithful Start Date 8/7…" at bounding box center [321, 298] width 450 height 313
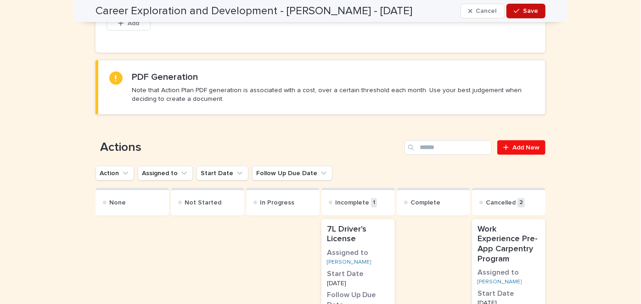
click at [532, 11] on span "Save" at bounding box center [530, 11] width 15 height 6
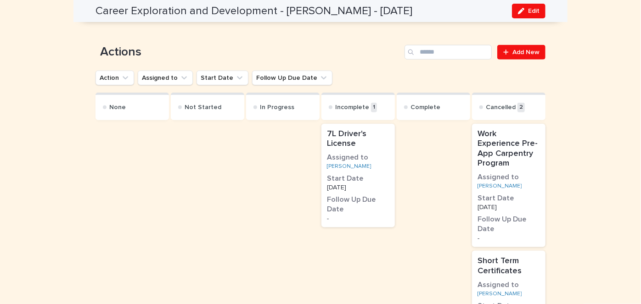
scroll to position [493, 0]
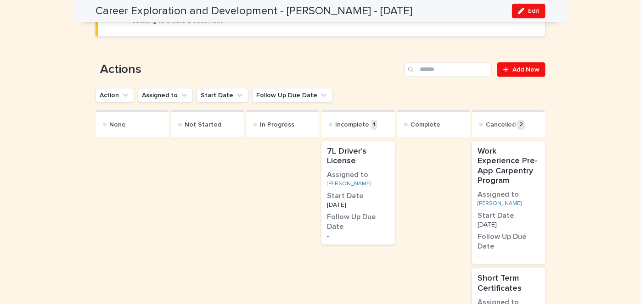
click at [350, 156] on p "7L Driver's License" at bounding box center [358, 157] width 62 height 20
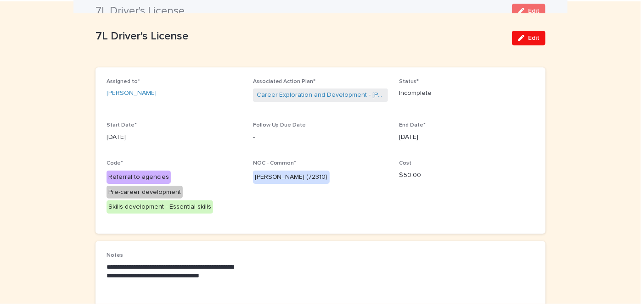
scroll to position [27, 0]
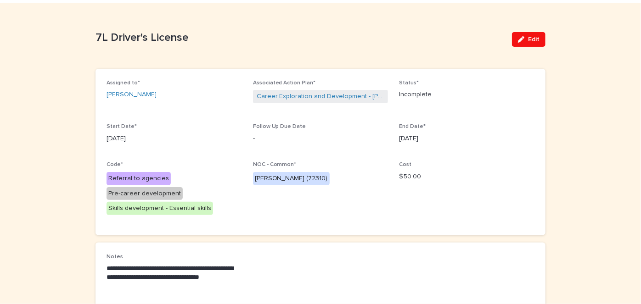
click at [443, 94] on p "Incomplete" at bounding box center [466, 95] width 135 height 10
click at [529, 35] on button "Edit" at bounding box center [529, 39] width 34 height 15
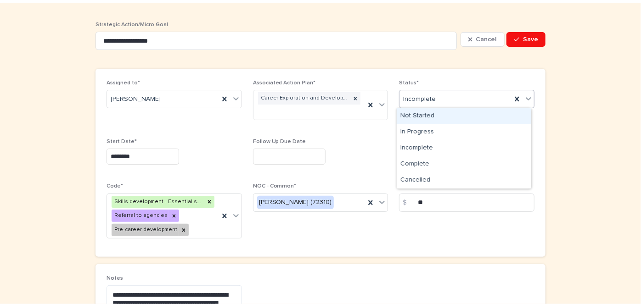
click at [525, 96] on icon at bounding box center [528, 98] width 9 height 9
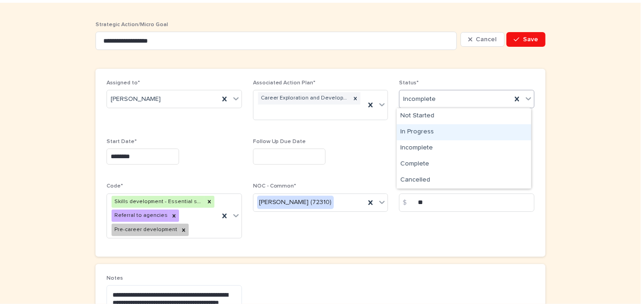
click at [421, 131] on div "In Progress" at bounding box center [464, 132] width 135 height 16
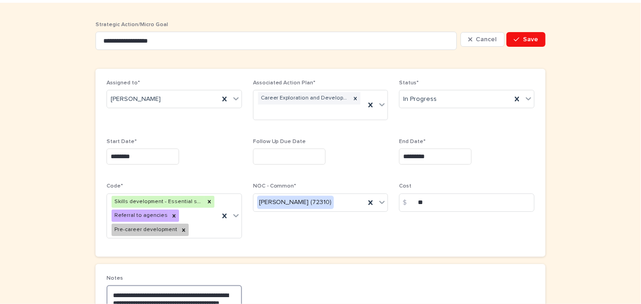
click at [233, 289] on textarea "**********" at bounding box center [174, 307] width 135 height 42
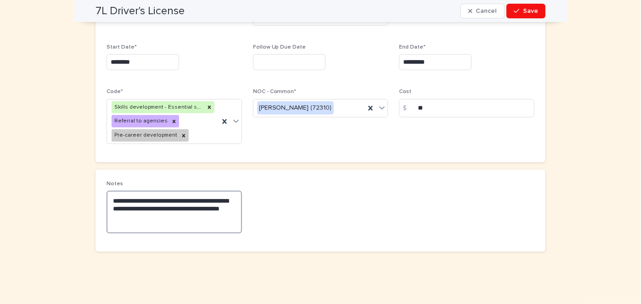
click at [158, 217] on textarea "**********" at bounding box center [174, 212] width 135 height 42
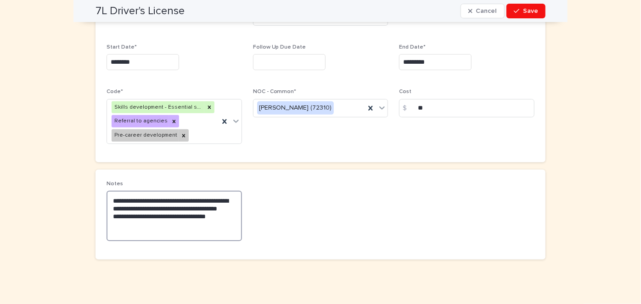
click at [148, 224] on textarea "**********" at bounding box center [174, 216] width 135 height 50
click at [222, 223] on textarea "**********" at bounding box center [174, 216] width 135 height 50
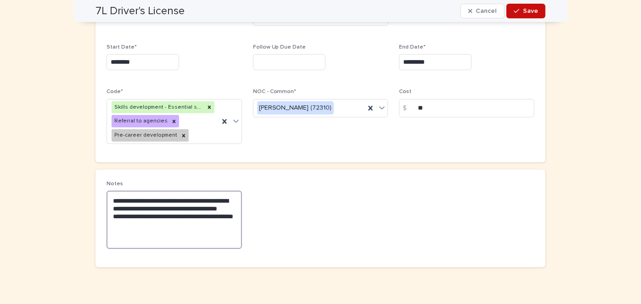
type textarea "**********"
click at [529, 8] on span "Save" at bounding box center [530, 11] width 15 height 6
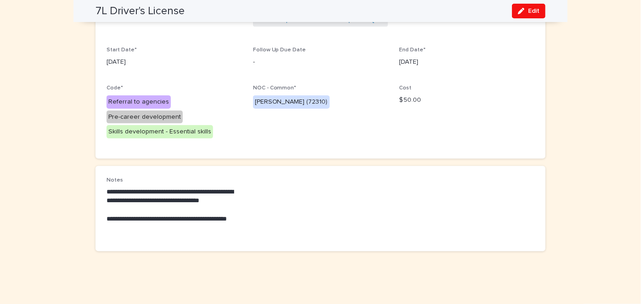
scroll to position [0, 0]
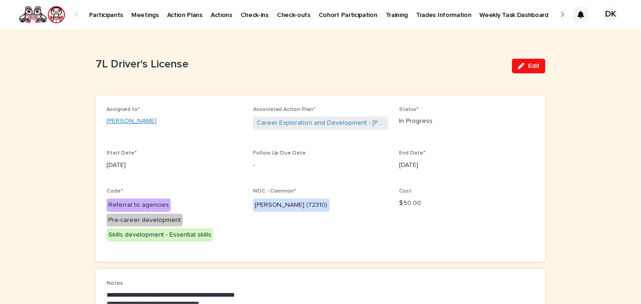
click at [126, 120] on link "Mark Faithful" at bounding box center [132, 122] width 50 height 10
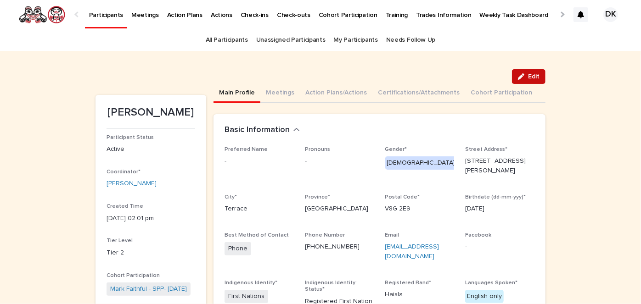
click at [534, 77] on span "Edit" at bounding box center [533, 76] width 11 height 6
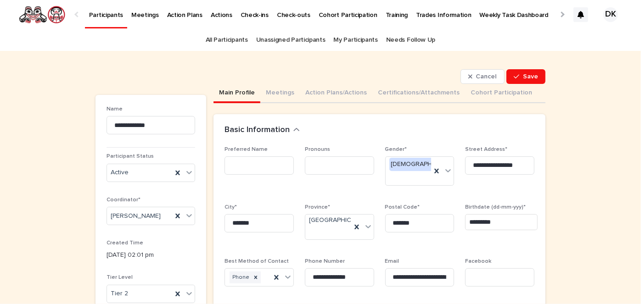
click at [388, 37] on link "Needs Follow Up" at bounding box center [410, 40] width 49 height 22
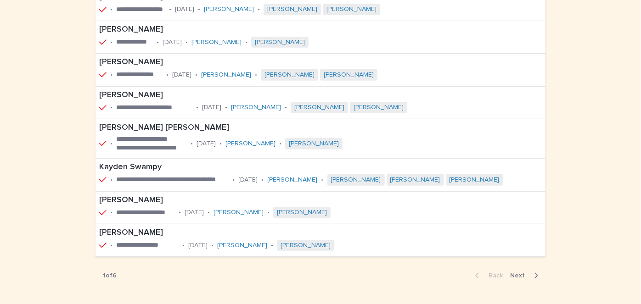
scroll to position [207, 0]
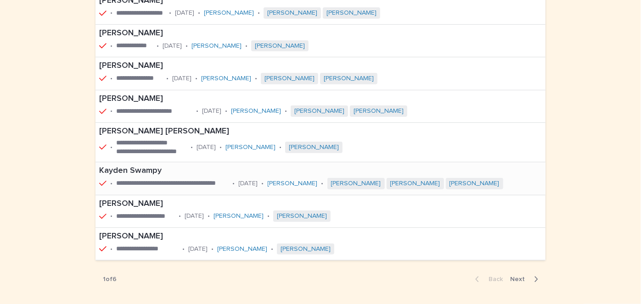
click at [107, 169] on p "Kayden Swampy" at bounding box center [320, 171] width 443 height 10
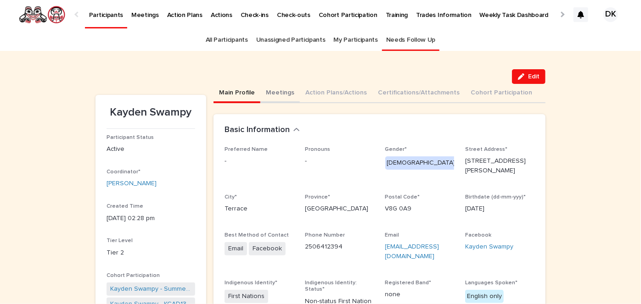
click at [269, 90] on button "Meetings" at bounding box center [279, 93] width 39 height 19
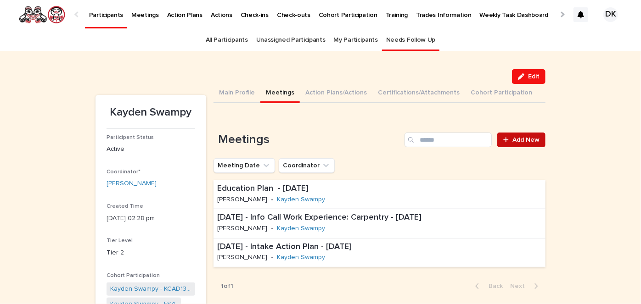
click at [519, 137] on span "Add New" at bounding box center [525, 140] width 27 height 6
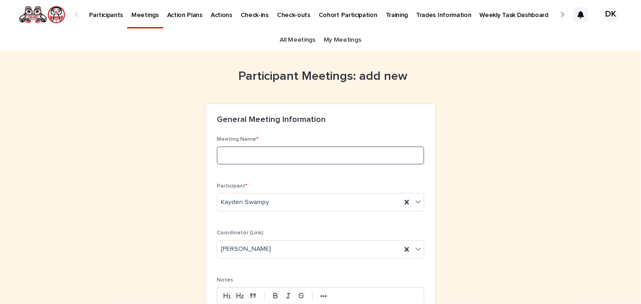
click at [219, 157] on input at bounding box center [321, 155] width 208 height 18
type input "*"
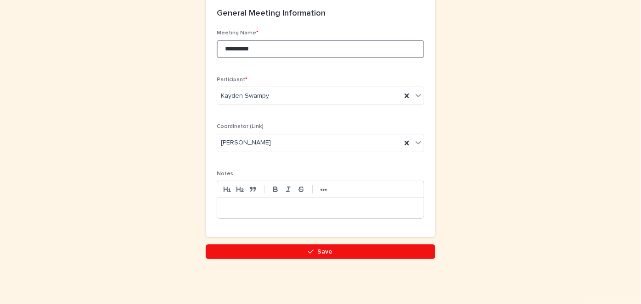
type input "*********"
click at [218, 203] on div at bounding box center [320, 208] width 207 height 20
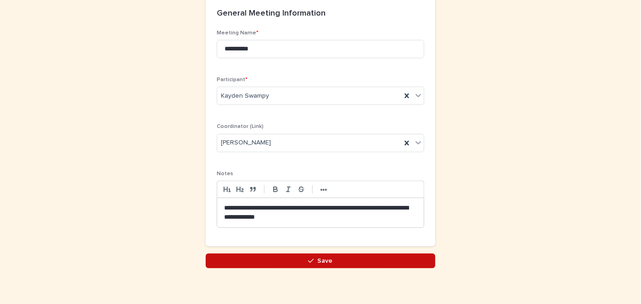
click at [318, 262] on span "Save" at bounding box center [325, 261] width 15 height 6
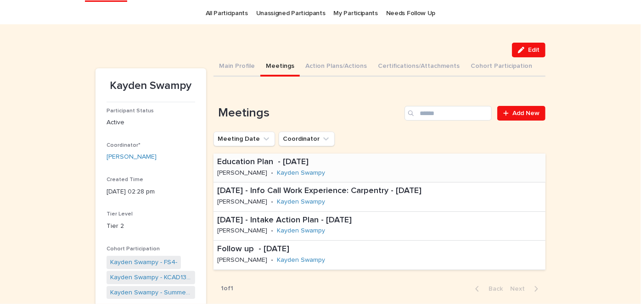
scroll to position [27, 0]
click at [314, 66] on button "Action Plans/Actions" at bounding box center [336, 66] width 73 height 19
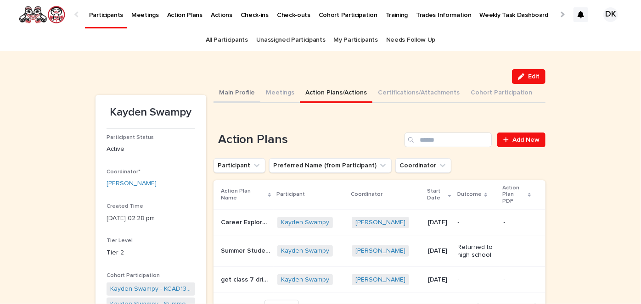
click at [243, 92] on button "Main Profile" at bounding box center [237, 93] width 47 height 19
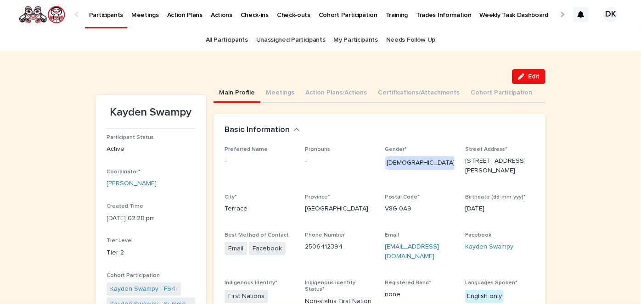
click at [105, 13] on p "Participants" at bounding box center [106, 9] width 34 height 19
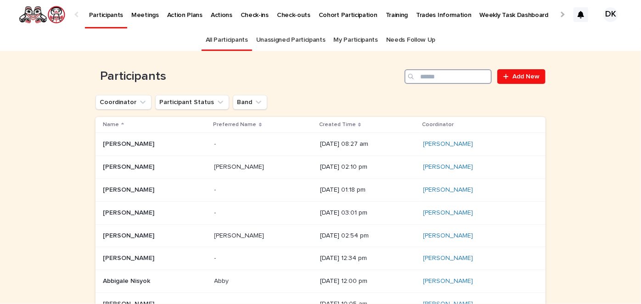
click at [449, 79] on input "Search" at bounding box center [448, 76] width 87 height 15
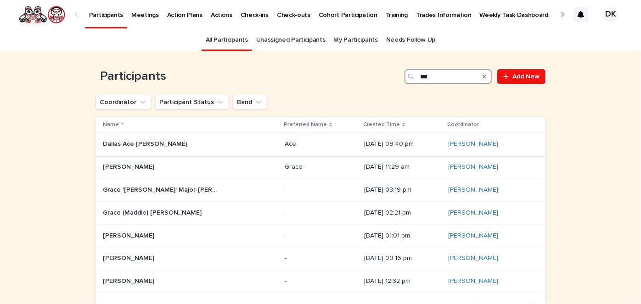
type input "***"
click at [109, 142] on p "Dallas Ace Stanley" at bounding box center [146, 144] width 86 height 10
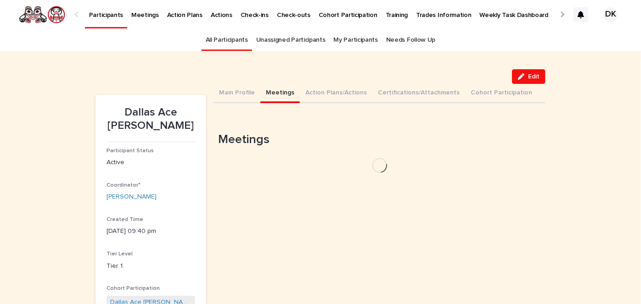
click at [272, 93] on button "Meetings" at bounding box center [279, 93] width 39 height 19
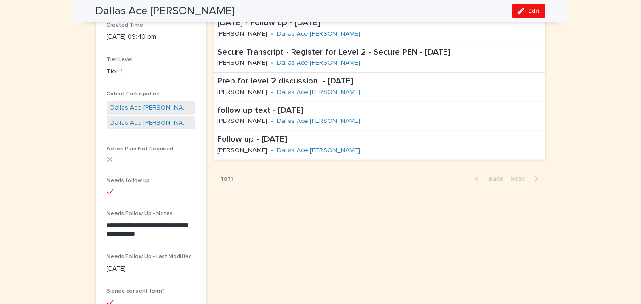
scroll to position [194, 0]
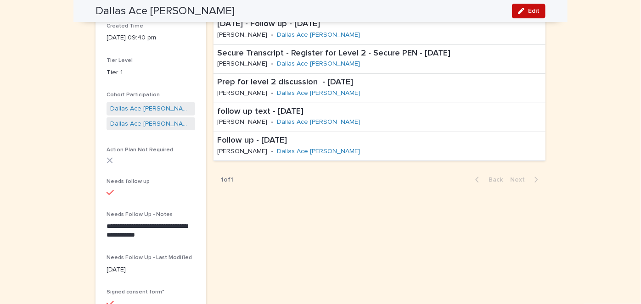
click at [527, 7] on button "Edit" at bounding box center [529, 11] width 34 height 15
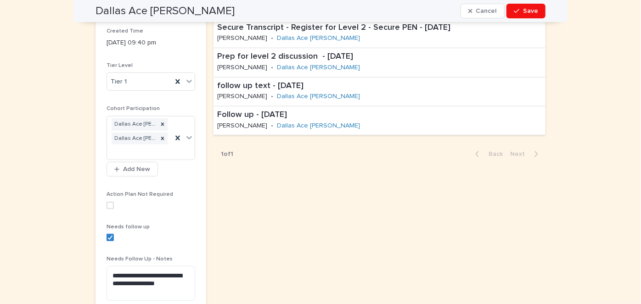
scroll to position [232, 0]
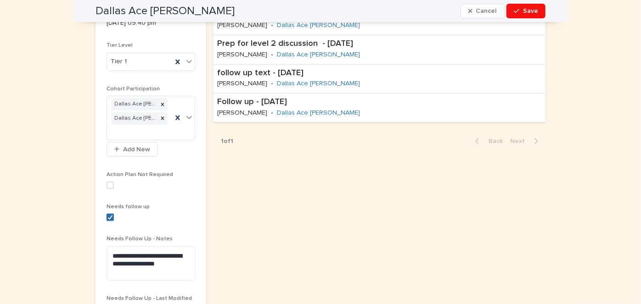
click at [107, 215] on icon at bounding box center [110, 217] width 6 height 5
drag, startPoint x: 187, startPoint y: 262, endPoint x: 106, endPoint y: 253, distance: 82.2
click at [107, 253] on textarea "**********" at bounding box center [151, 264] width 89 height 34
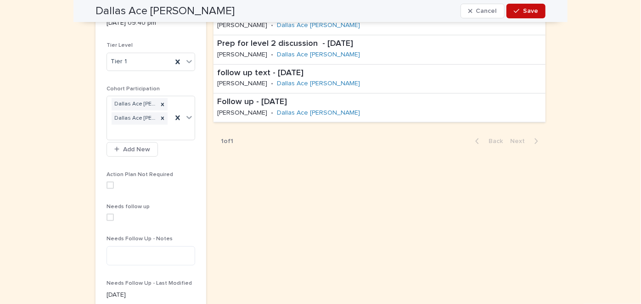
click at [530, 9] on span "Save" at bounding box center [530, 11] width 15 height 6
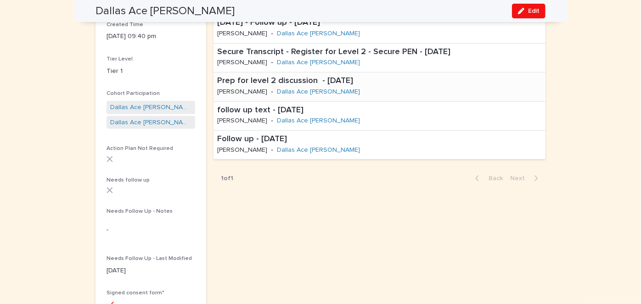
scroll to position [0, 0]
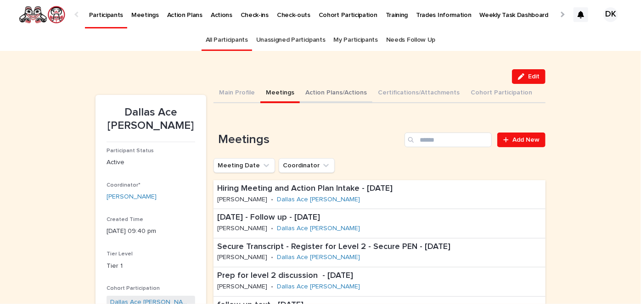
click at [314, 91] on button "Action Plans/Actions" at bounding box center [336, 93] width 73 height 19
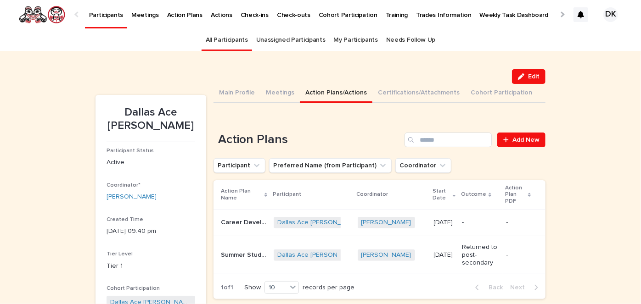
scroll to position [44, 0]
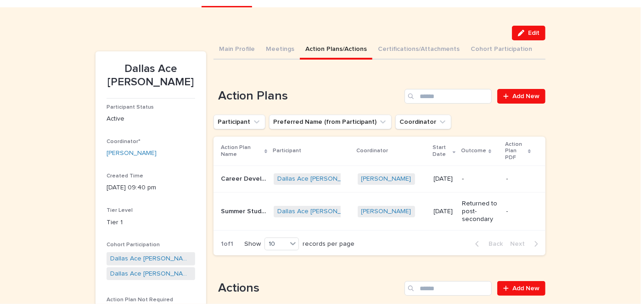
click at [226, 175] on p "Career Development and Exploration" at bounding box center [244, 179] width 47 height 10
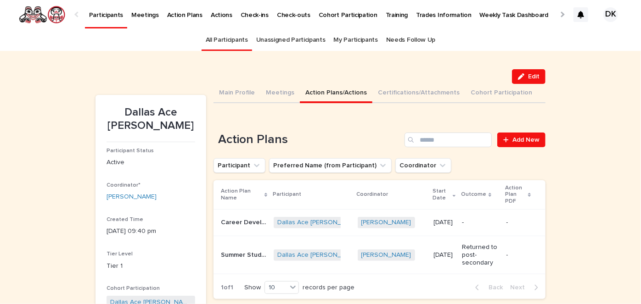
scroll to position [29, 0]
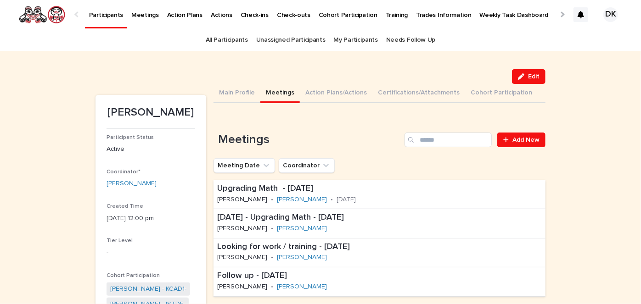
click at [102, 12] on p "Participants" at bounding box center [106, 9] width 34 height 19
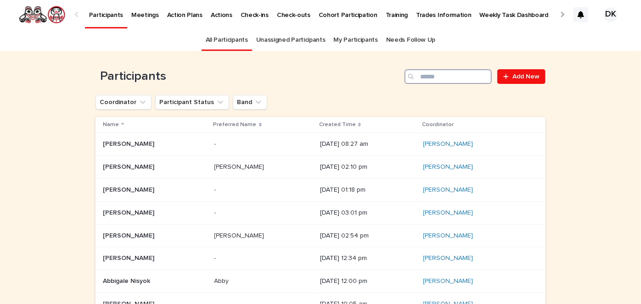
click at [442, 71] on input "Search" at bounding box center [448, 76] width 87 height 15
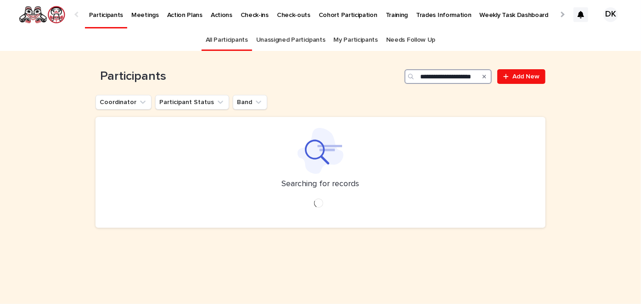
scroll to position [0, 16]
type input "**********"
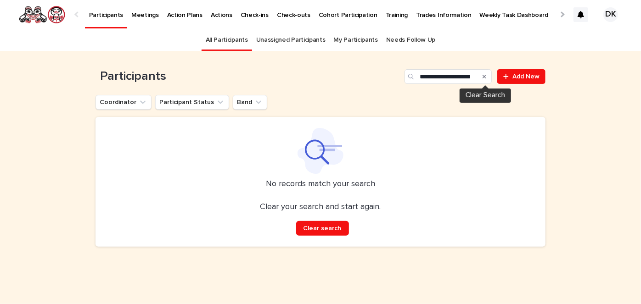
click at [484, 76] on icon "Search" at bounding box center [485, 77] width 4 height 6
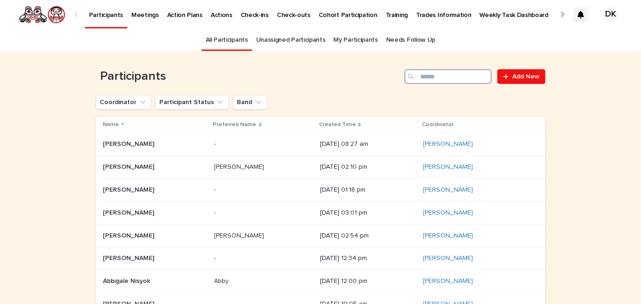
click at [432, 77] on input "Search" at bounding box center [448, 76] width 87 height 15
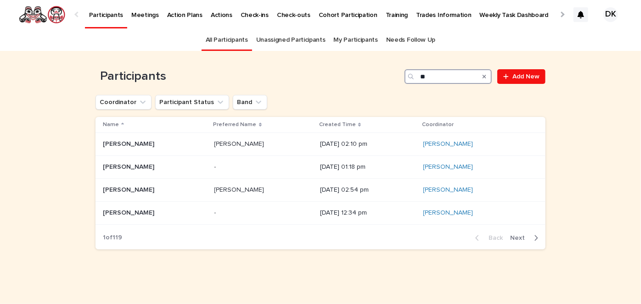
type input "*"
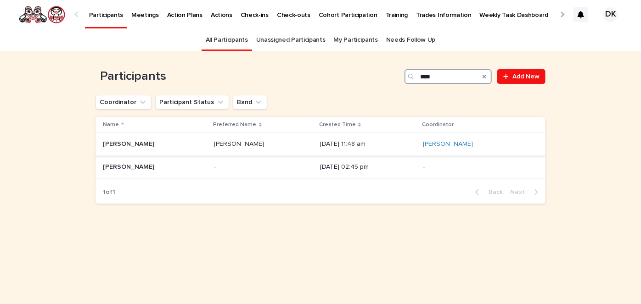
type input "****"
click at [112, 142] on p "[PERSON_NAME]" at bounding box center [129, 144] width 53 height 10
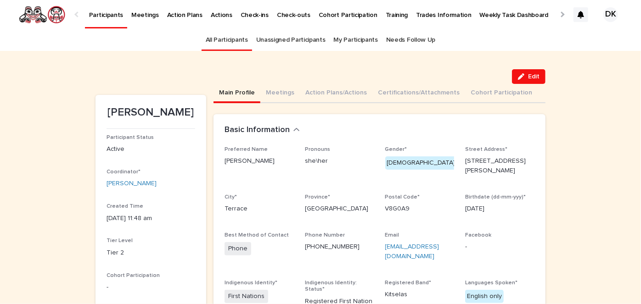
click at [102, 13] on p "Participants" at bounding box center [106, 9] width 34 height 19
